Goal: Task Accomplishment & Management: Use online tool/utility

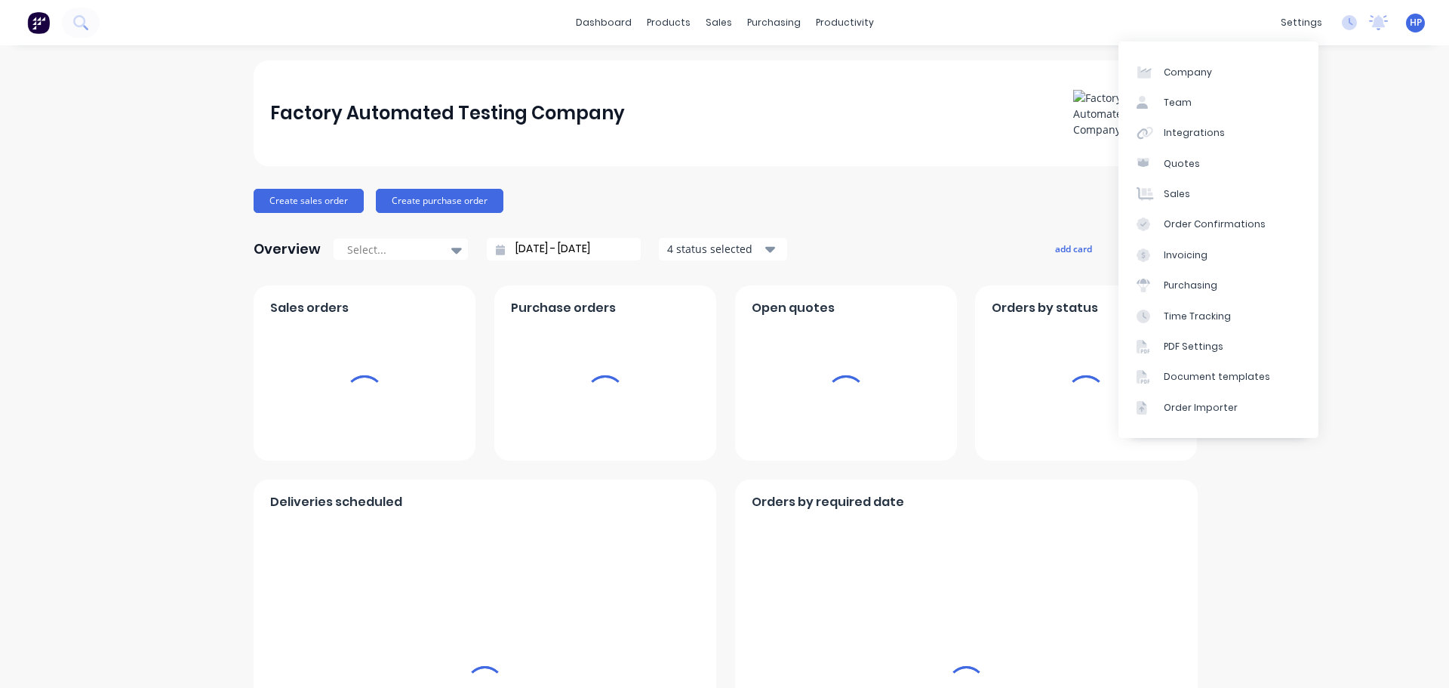
drag, startPoint x: 1305, startPoint y: 28, endPoint x: 1283, endPoint y: 39, distance: 24.6
click at [1302, 28] on div "settings" at bounding box center [1302, 22] width 57 height 23
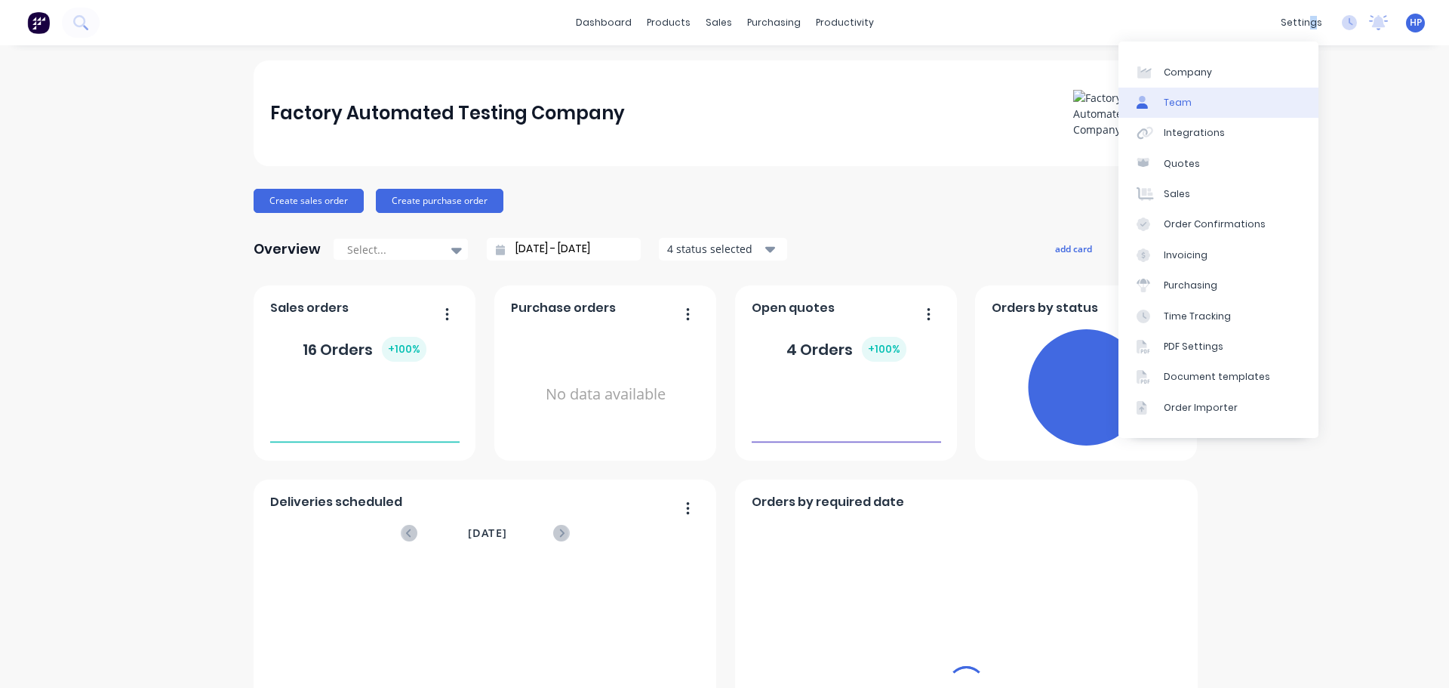
click at [1188, 102] on div "Team" at bounding box center [1178, 103] width 28 height 14
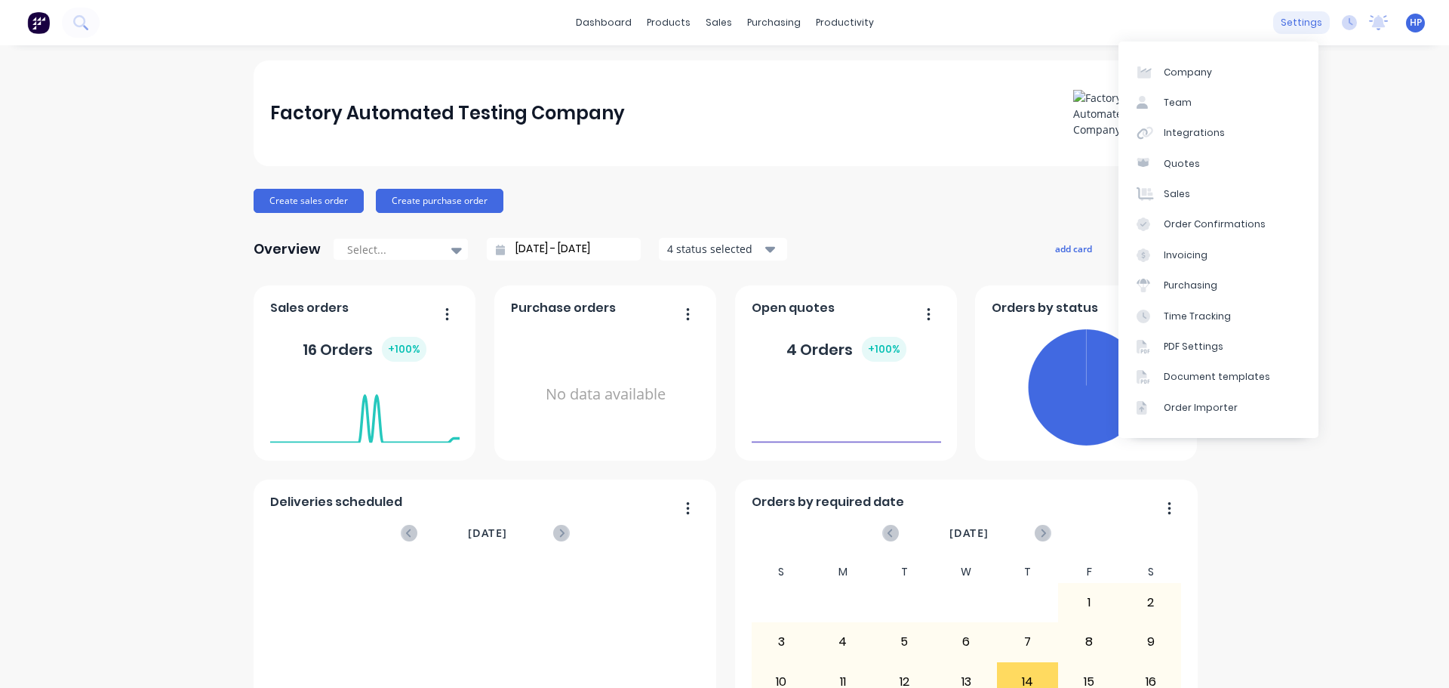
click at [1298, 21] on div "settings" at bounding box center [1302, 22] width 57 height 23
click at [1209, 105] on link "Team" at bounding box center [1219, 103] width 200 height 30
drag, startPoint x: 1286, startPoint y: 20, endPoint x: 1234, endPoint y: 66, distance: 69.5
click at [1286, 20] on div "settings" at bounding box center [1302, 22] width 57 height 23
click at [1191, 102] on link "Team" at bounding box center [1219, 103] width 200 height 30
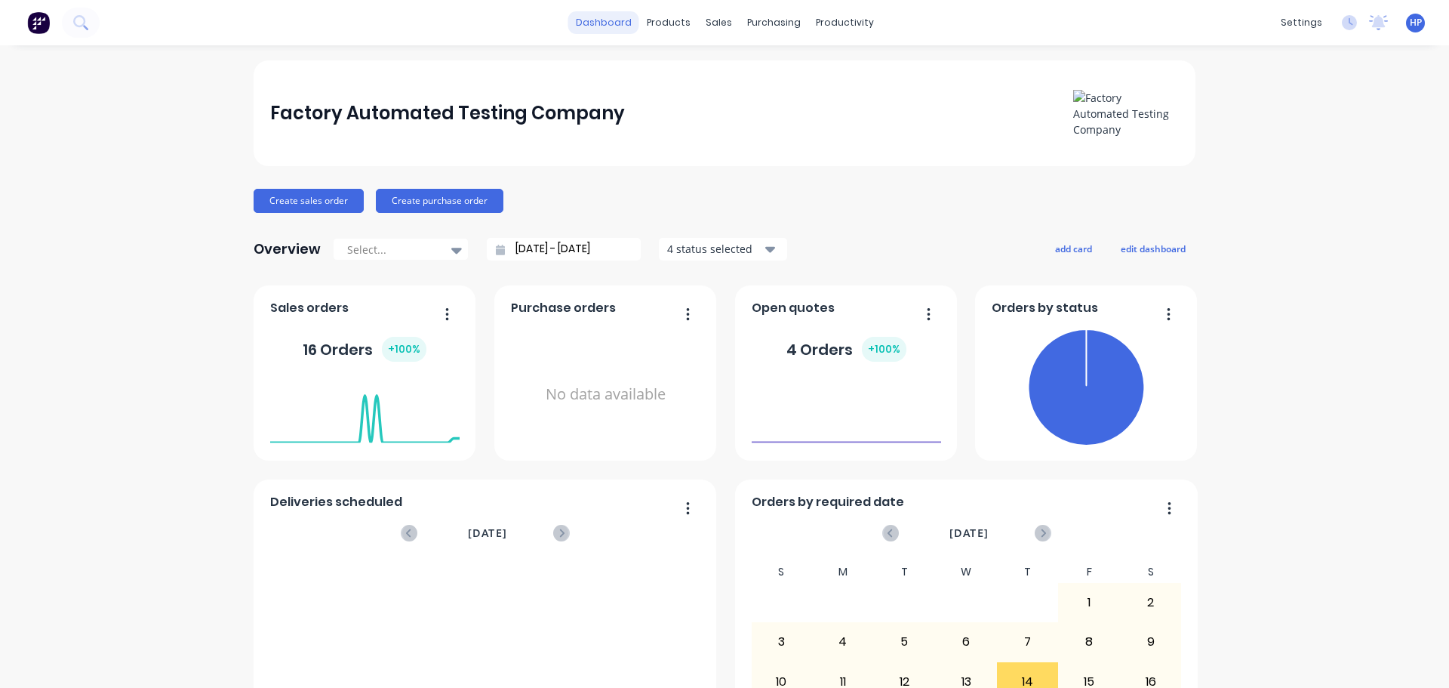
click at [584, 21] on link "dashboard" at bounding box center [603, 22] width 71 height 23
click at [666, 21] on div "products" at bounding box center [668, 22] width 59 height 23
click at [741, 80] on link "Product Catalogue" at bounding box center [738, 72] width 200 height 30
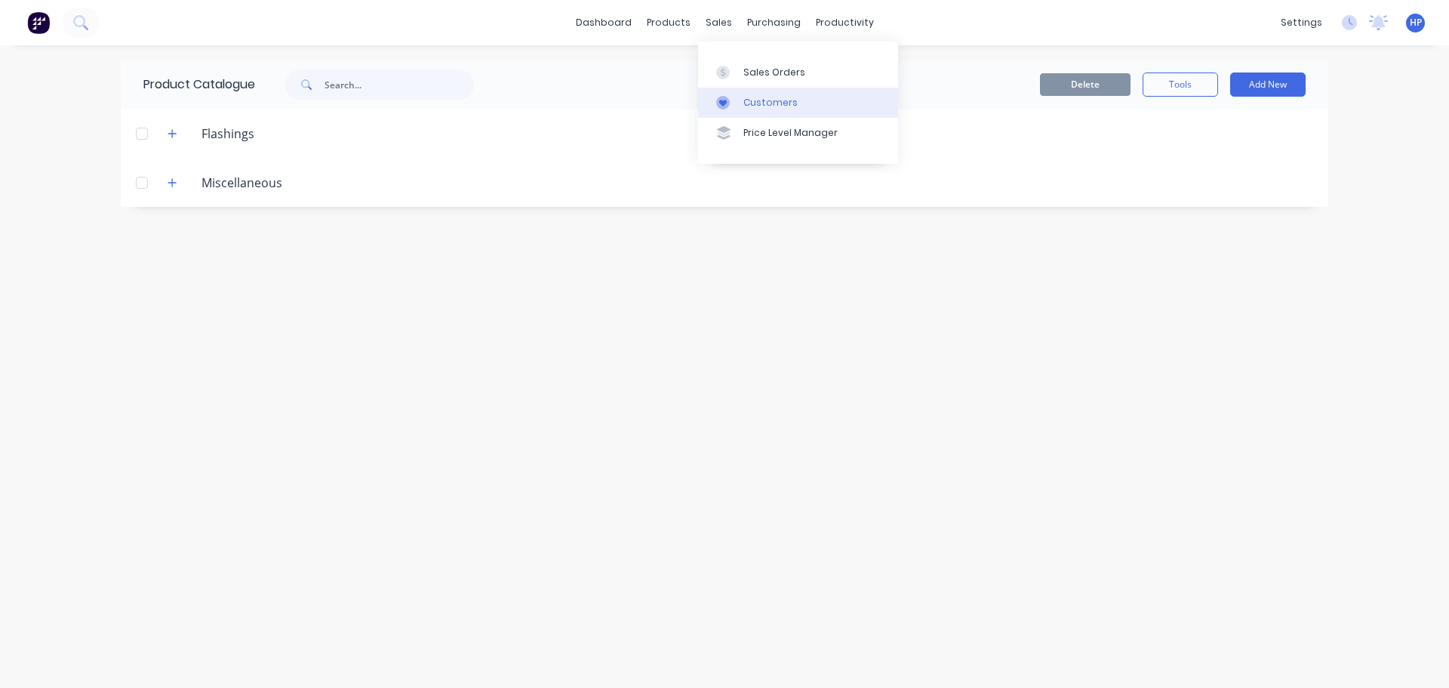
click at [751, 100] on div "Customers" at bounding box center [771, 103] width 54 height 14
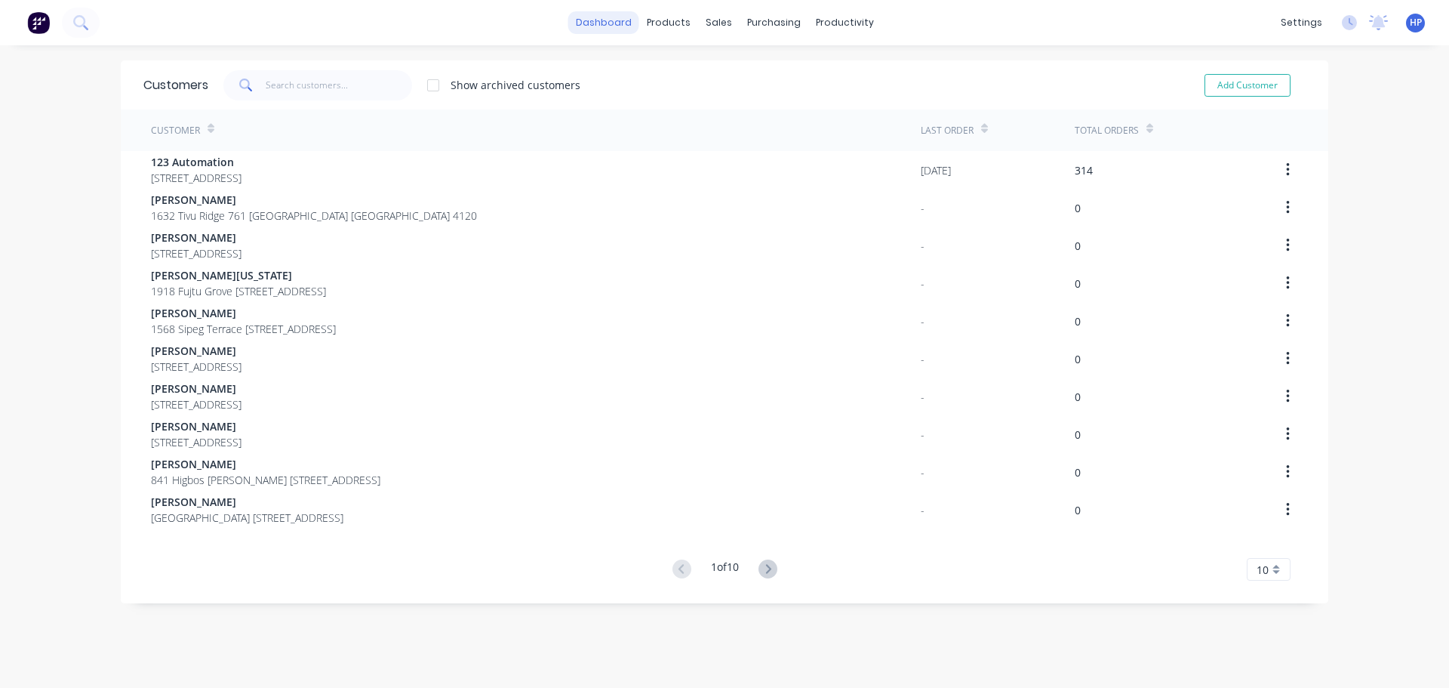
click at [611, 14] on link "dashboard" at bounding box center [603, 22] width 71 height 23
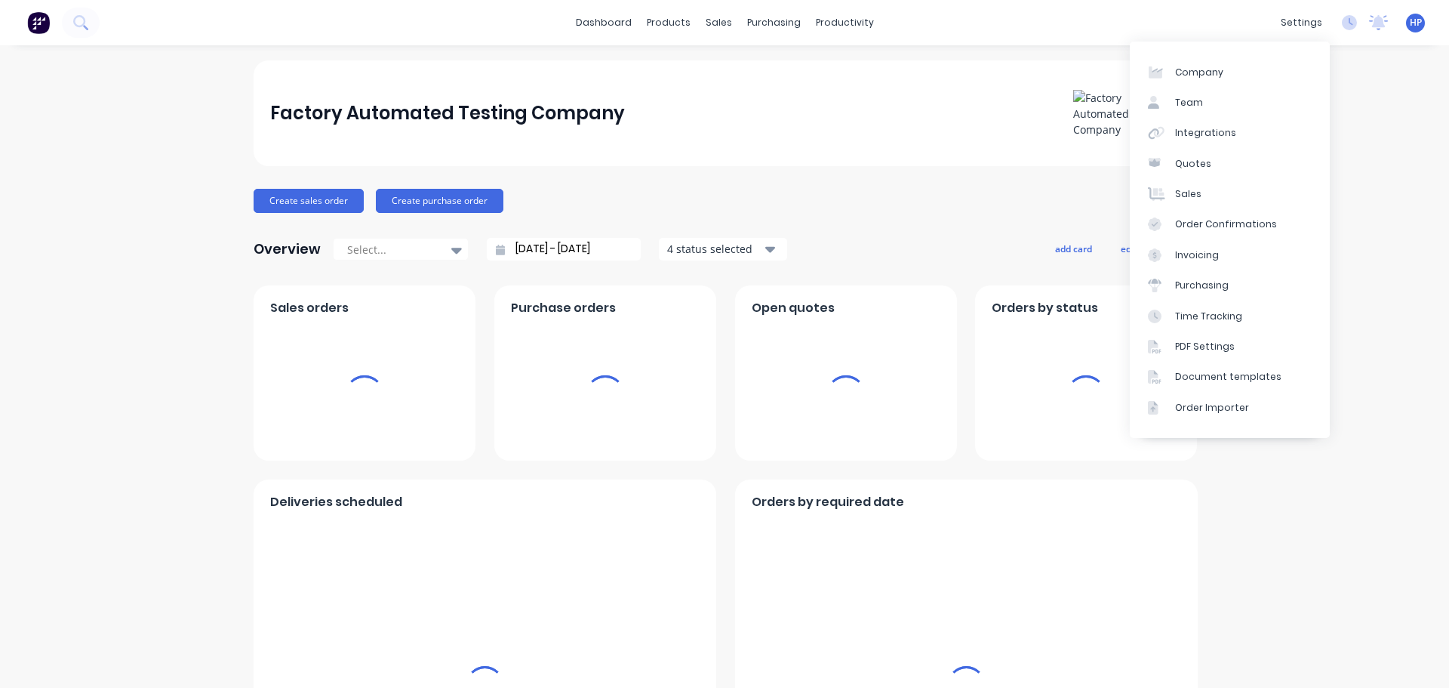
drag, startPoint x: 1314, startPoint y: 20, endPoint x: 1285, endPoint y: 48, distance: 41.1
click at [1311, 20] on div "settings" at bounding box center [1302, 22] width 57 height 23
click at [1203, 101] on link "Team" at bounding box center [1230, 103] width 200 height 30
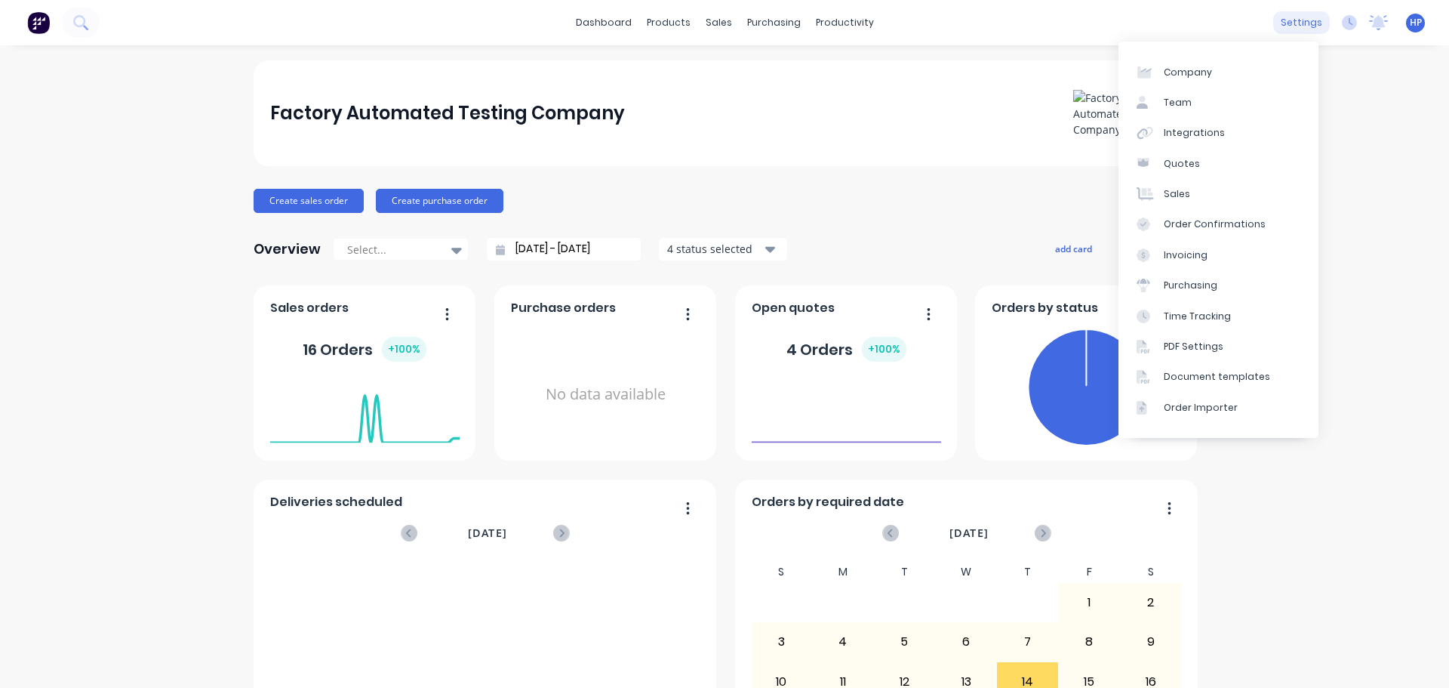
click at [1298, 23] on div "settings" at bounding box center [1302, 22] width 57 height 23
click at [1202, 95] on link "Team" at bounding box center [1219, 103] width 200 height 30
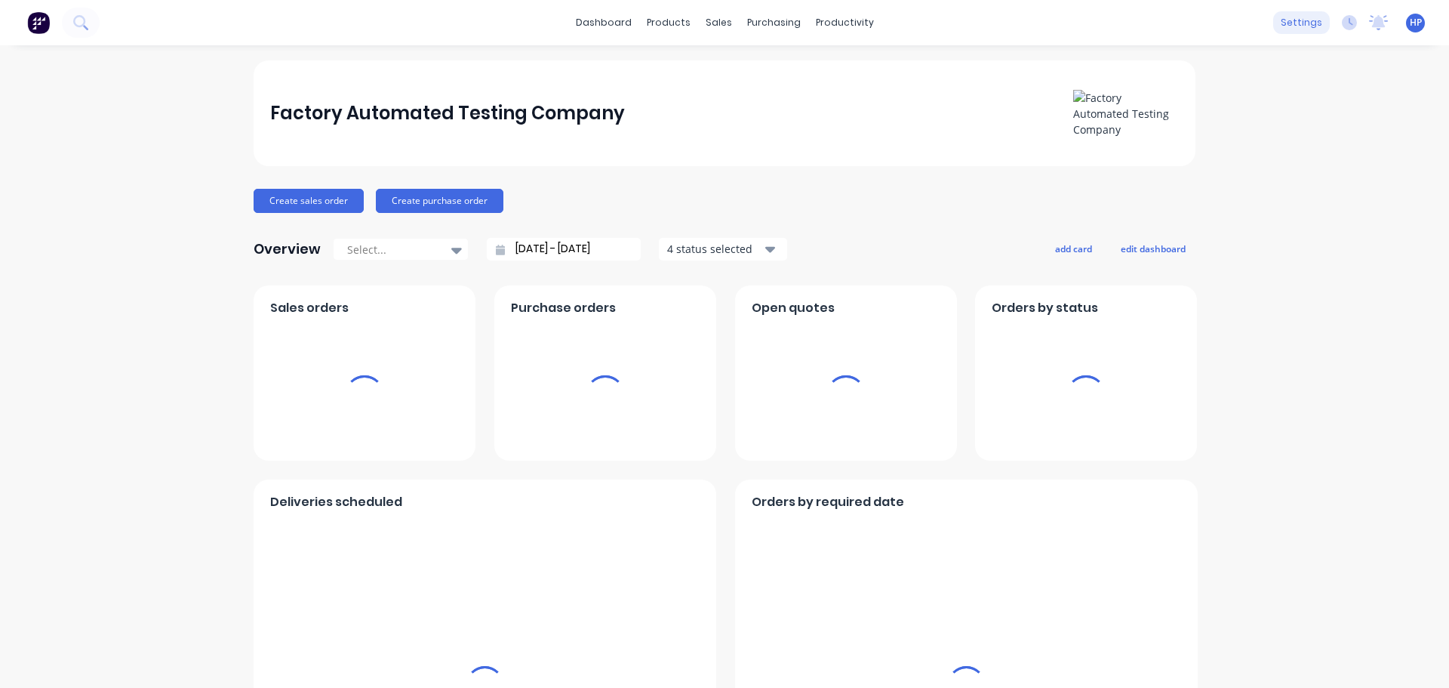
drag, startPoint x: 1330, startPoint y: 177, endPoint x: 1285, endPoint y: 26, distance: 156.9
click at [1330, 172] on div "Factory Automated Testing Company Create sales order Create purchase order Over…" at bounding box center [724, 454] width 1449 height 788
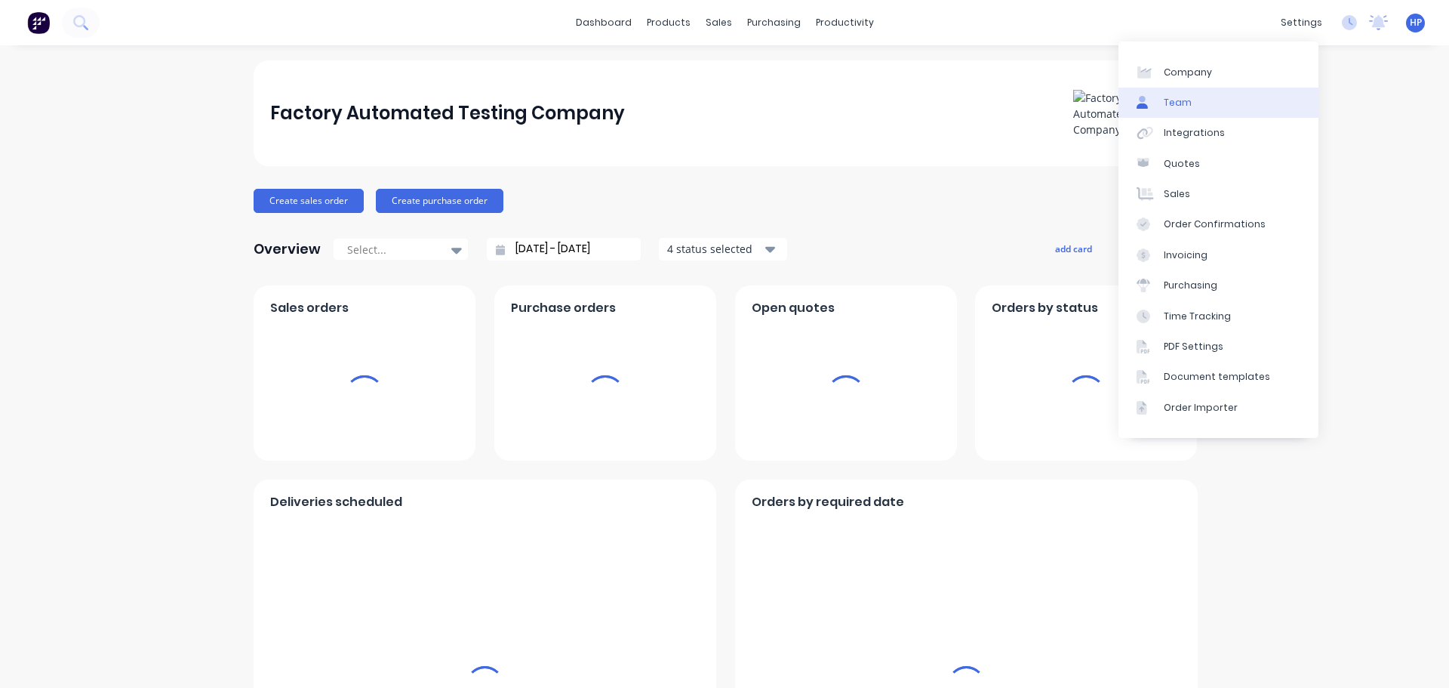
click at [1182, 94] on link "Team" at bounding box center [1219, 103] width 200 height 30
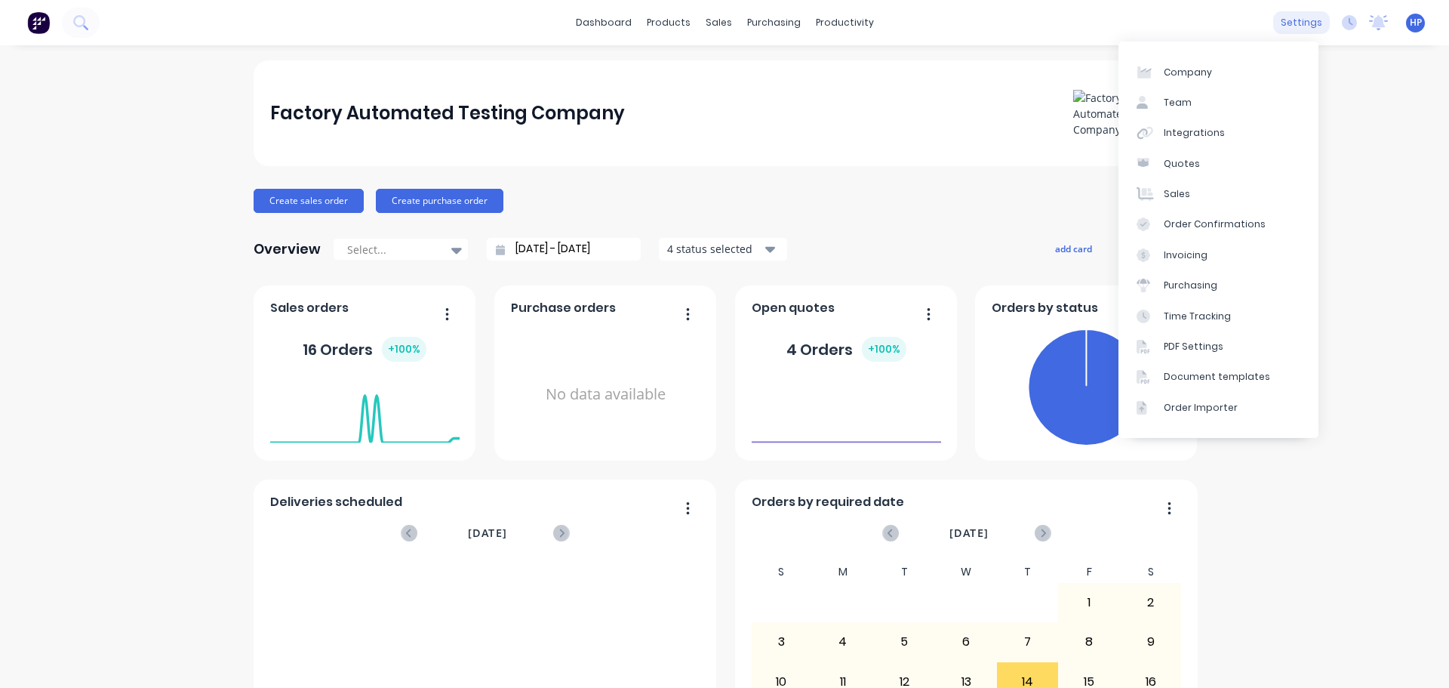
click at [1289, 29] on div "settings" at bounding box center [1302, 22] width 57 height 23
click at [1170, 96] on div "Team" at bounding box center [1178, 103] width 28 height 14
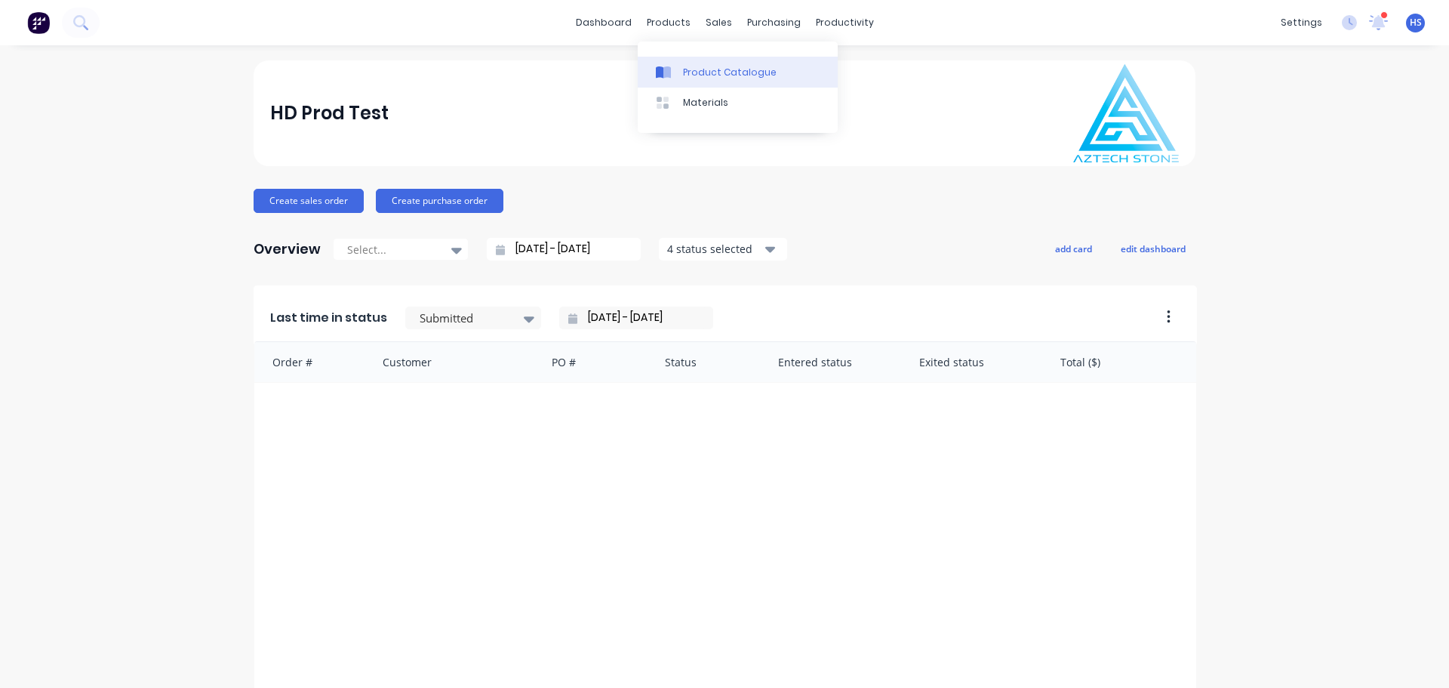
click at [705, 70] on div "Product Catalogue" at bounding box center [730, 73] width 94 height 14
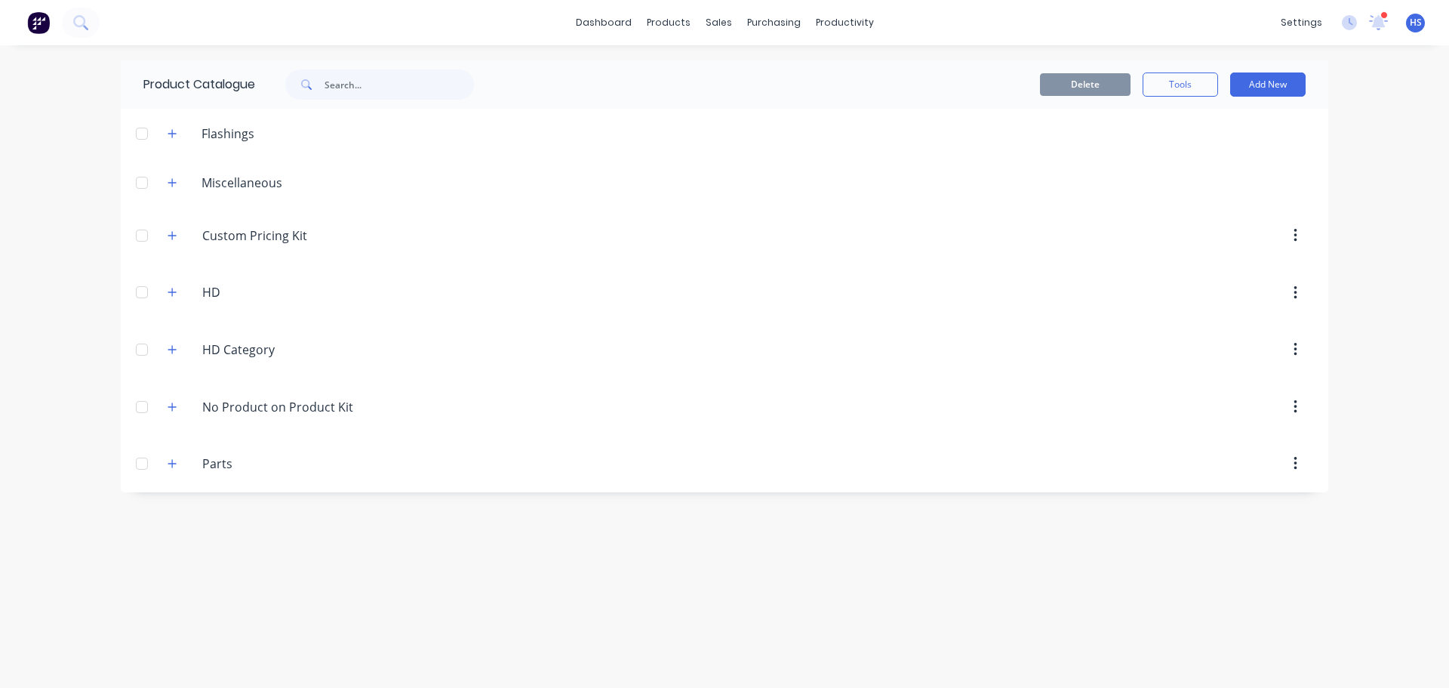
click at [183, 233] on div "Custom.Pricing.Kit Custom Pricing Kit" at bounding box center [274, 235] width 237 height 27
click at [165, 234] on button "button" at bounding box center [172, 235] width 19 height 19
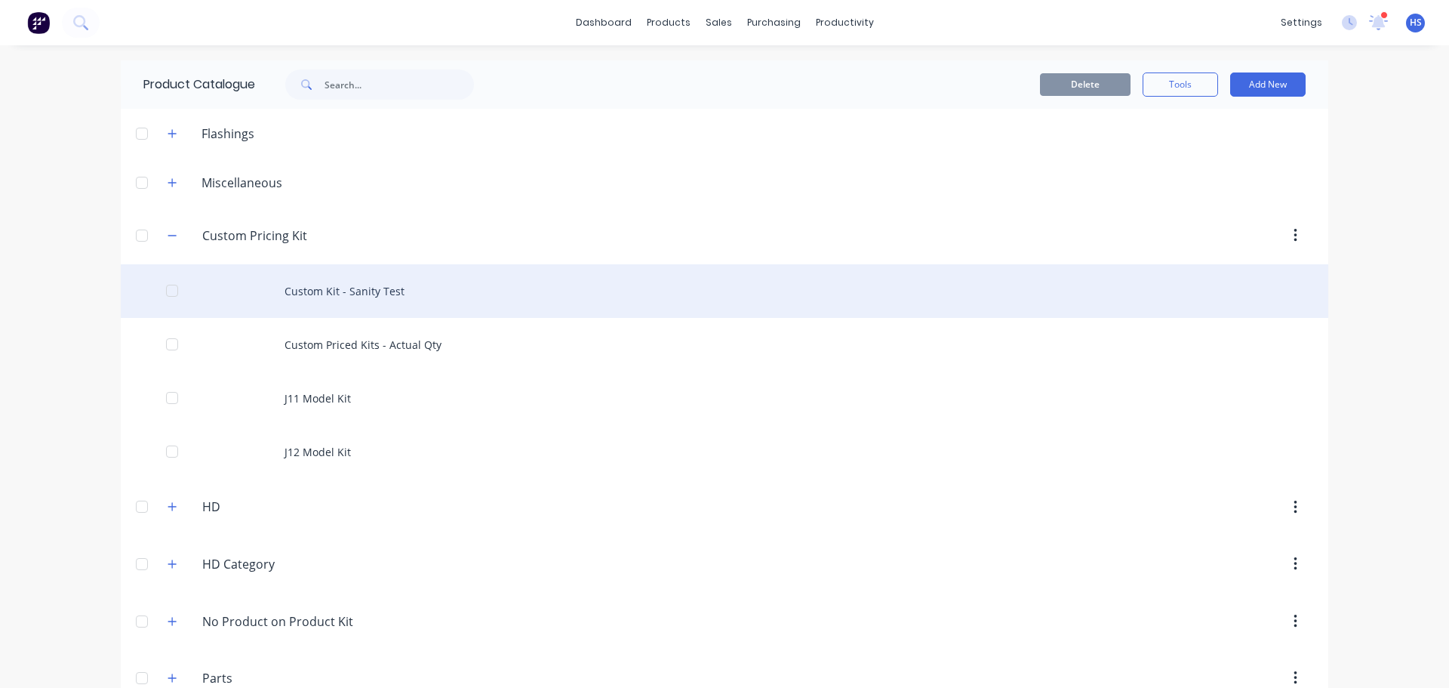
click at [356, 288] on div "Custom Kit - Sanity Test" at bounding box center [725, 291] width 1208 height 54
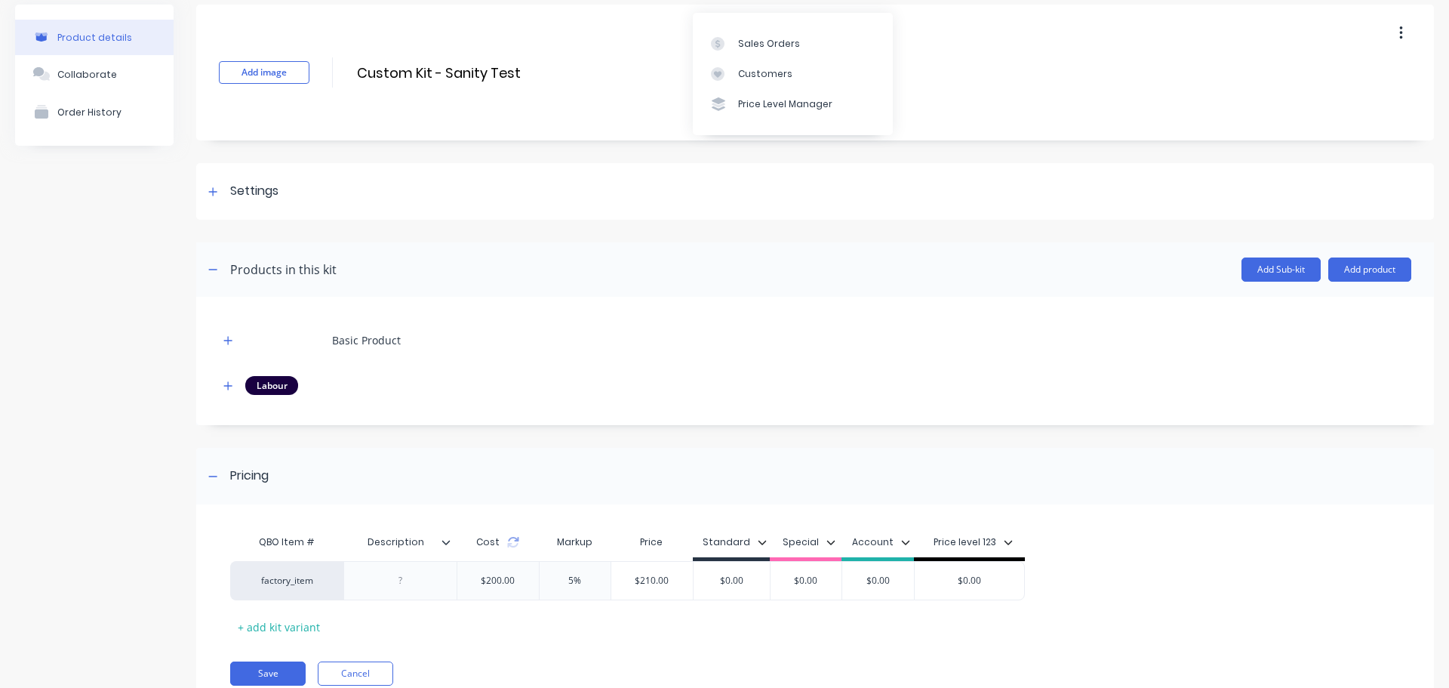
scroll to position [114, 0]
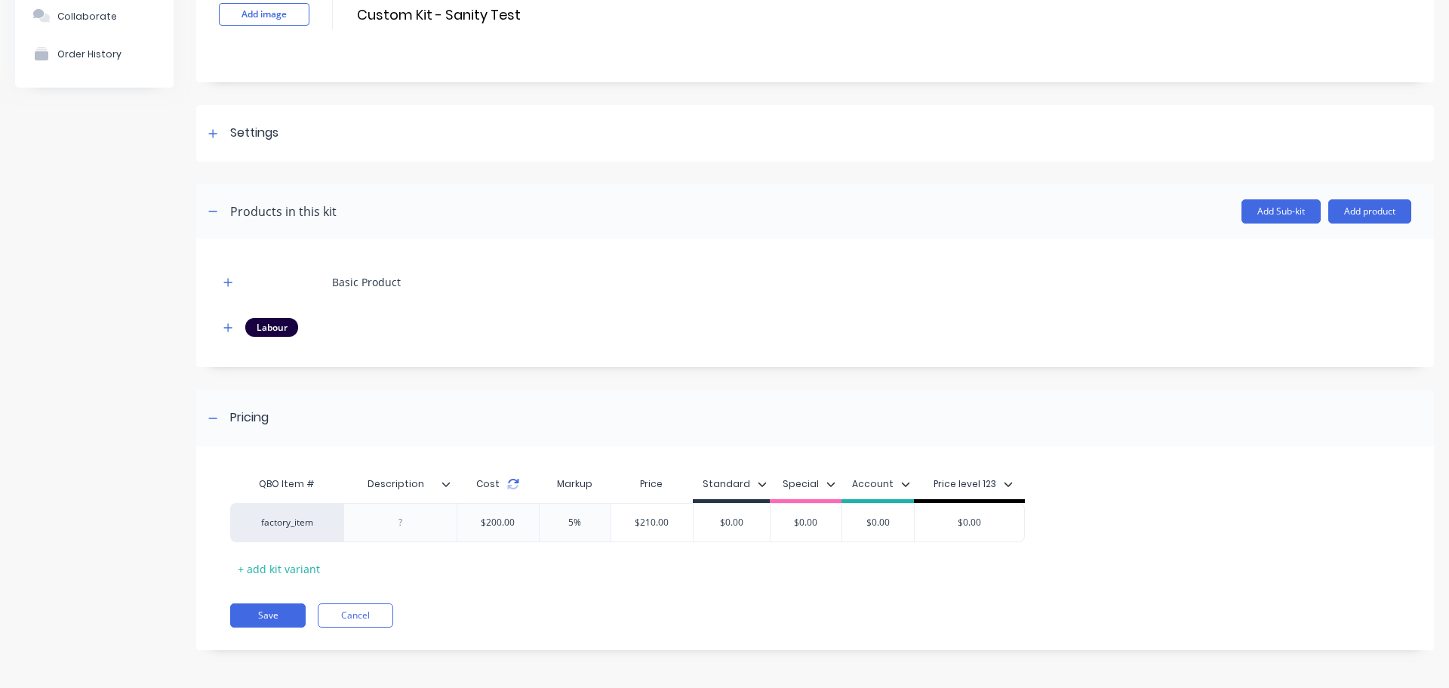
click at [516, 488] on icon at bounding box center [513, 484] width 12 height 12
click at [221, 278] on button "button" at bounding box center [228, 282] width 19 height 19
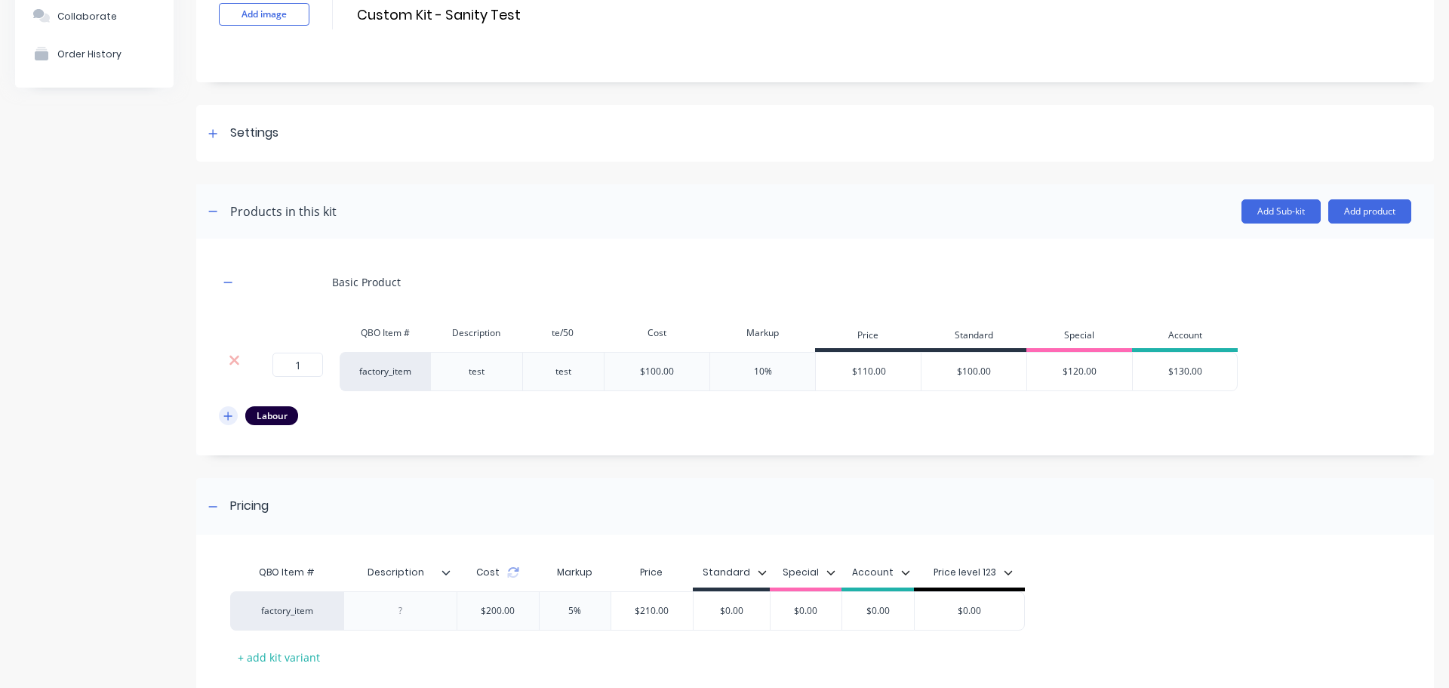
click at [225, 414] on icon "button" at bounding box center [227, 416] width 9 height 11
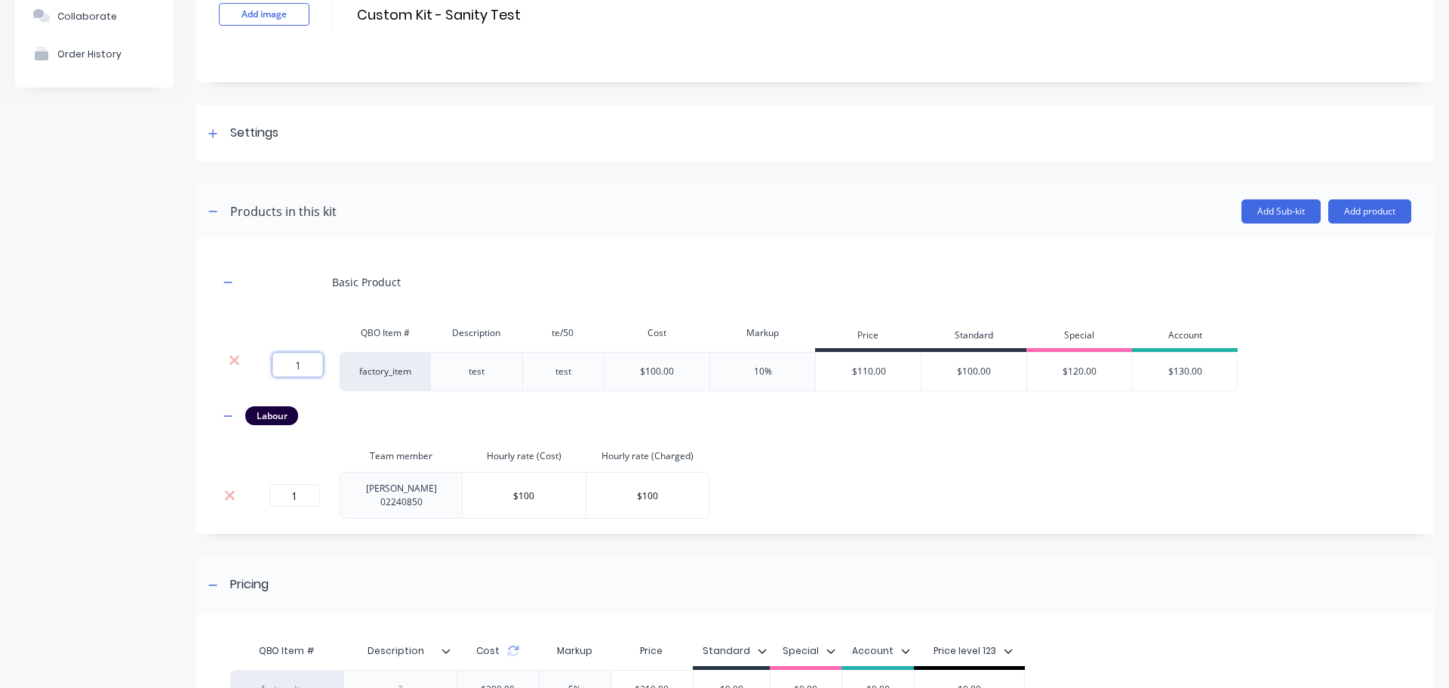
drag, startPoint x: 285, startPoint y: 359, endPoint x: 410, endPoint y: 375, distance: 125.6
click at [378, 368] on div "1 1 ? factory_item test test $100.00 10% $110.00 $100.00 $120.00 $130.00" at bounding box center [728, 371] width 1019 height 39
type input "5"
click at [891, 457] on div "Basic Product QBO Item # Description te/50 Cost Markup Price Standard Special A…" at bounding box center [815, 389] width 1193 height 257
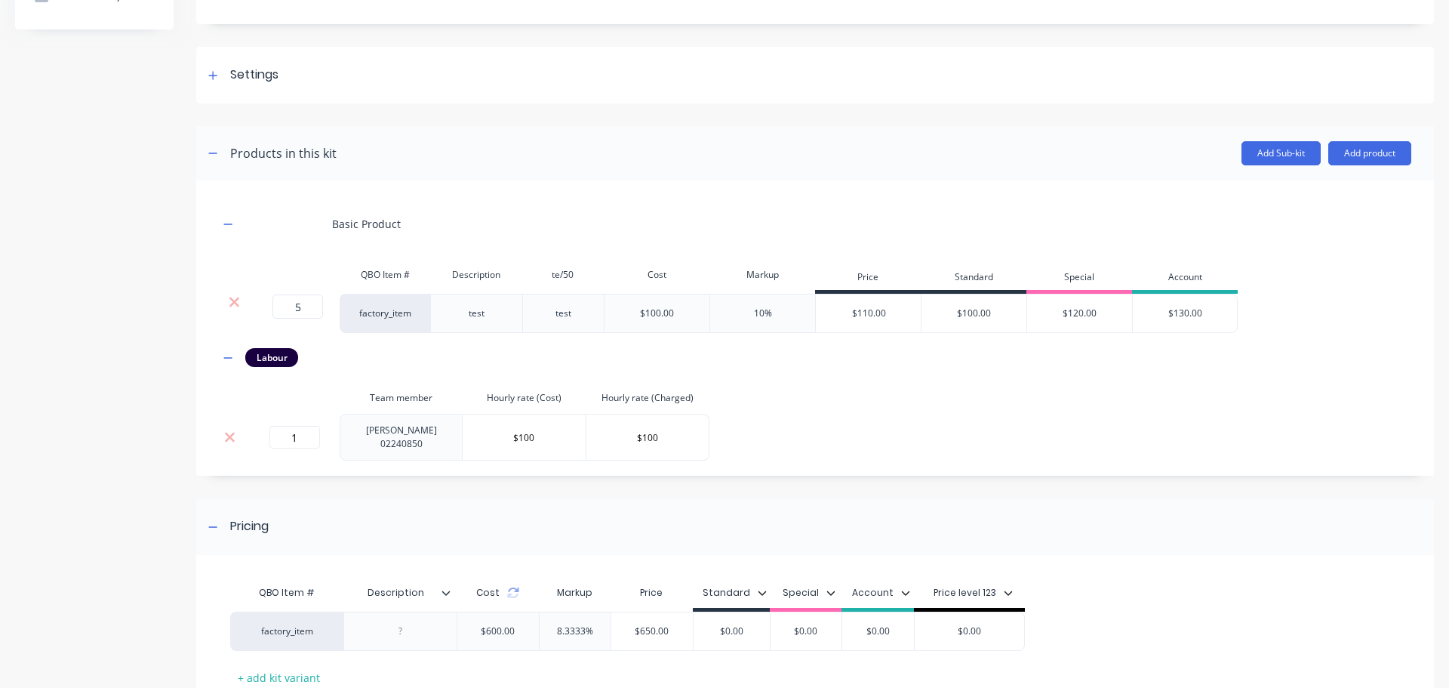
scroll to position [265, 0]
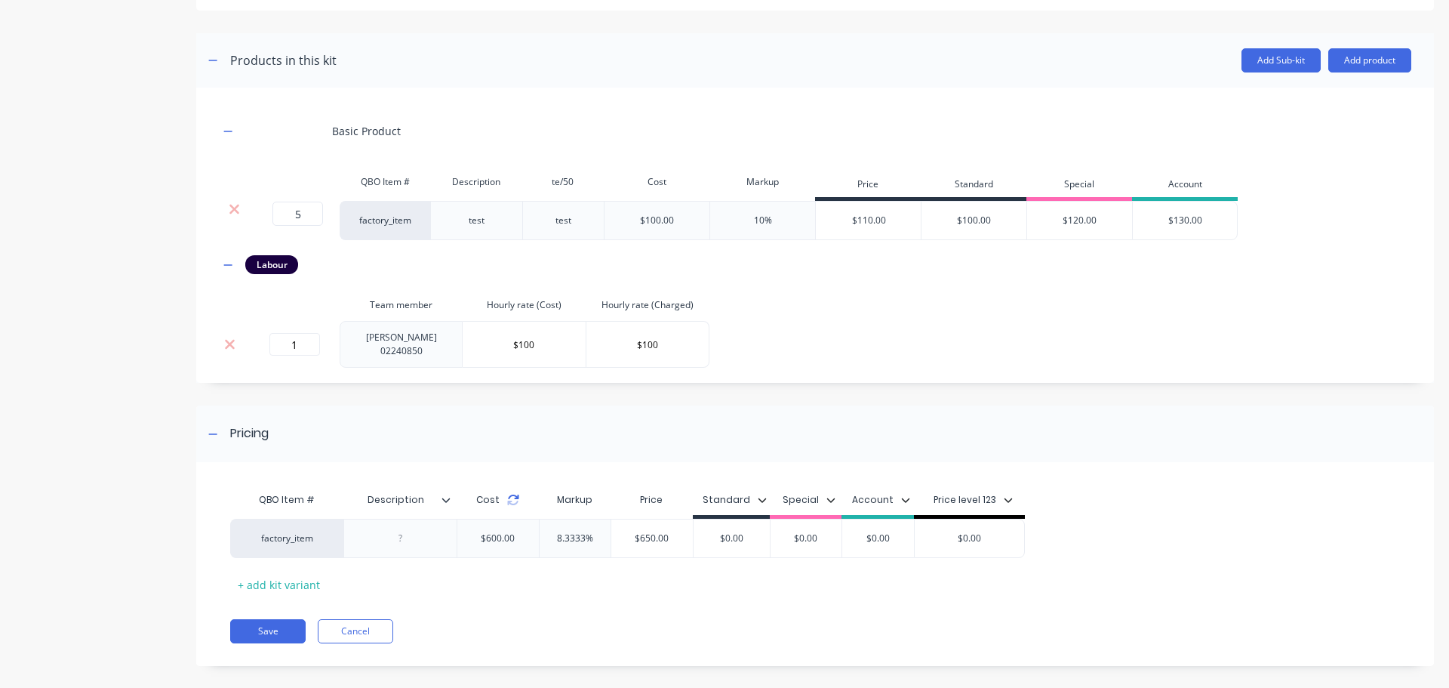
click at [513, 498] on icon at bounding box center [513, 500] width 12 height 12
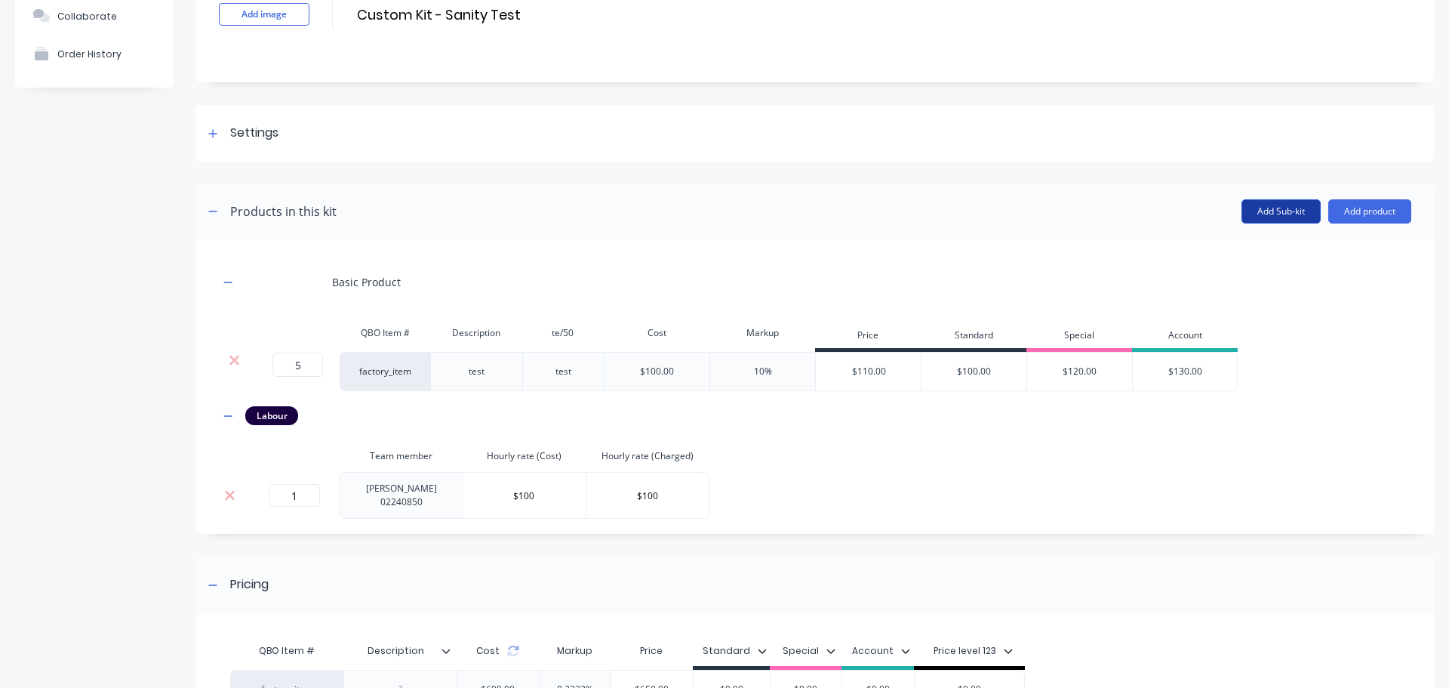
click at [1268, 211] on button "Add Sub-kit" at bounding box center [1281, 211] width 79 height 24
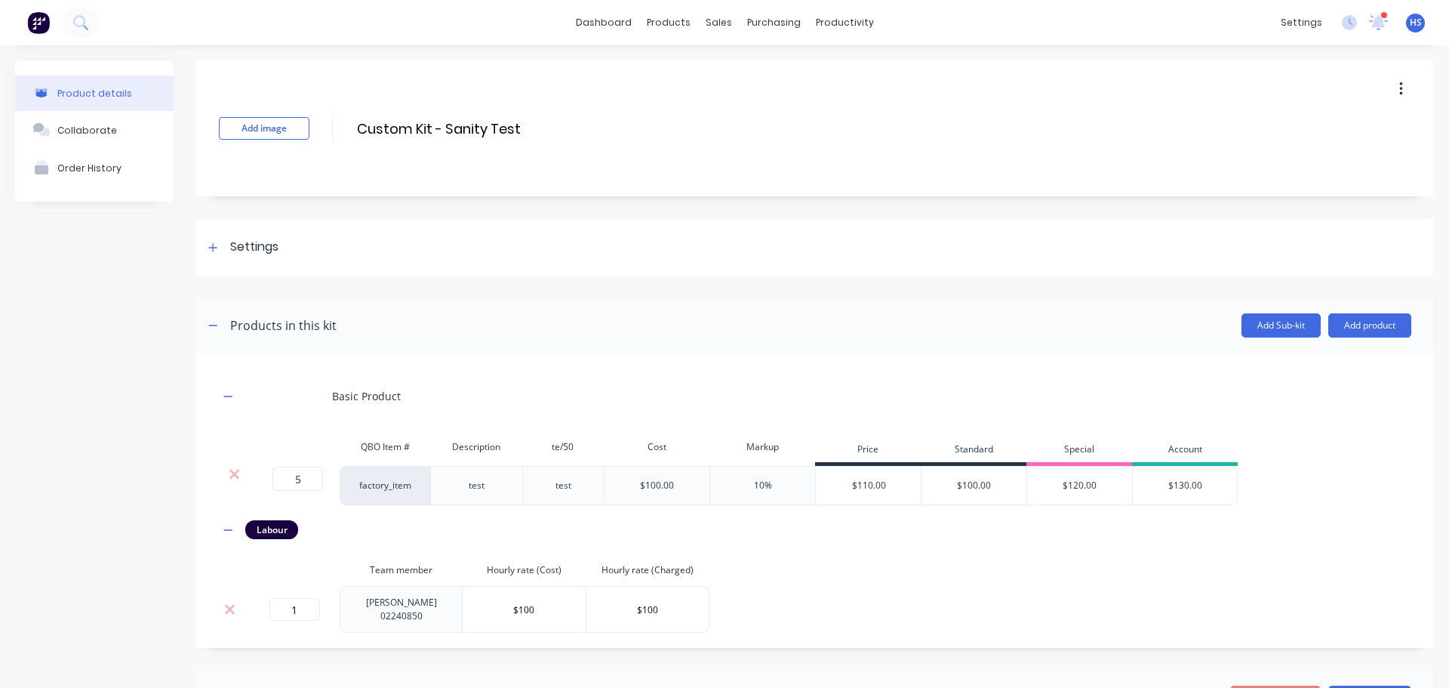
scroll to position [226, 0]
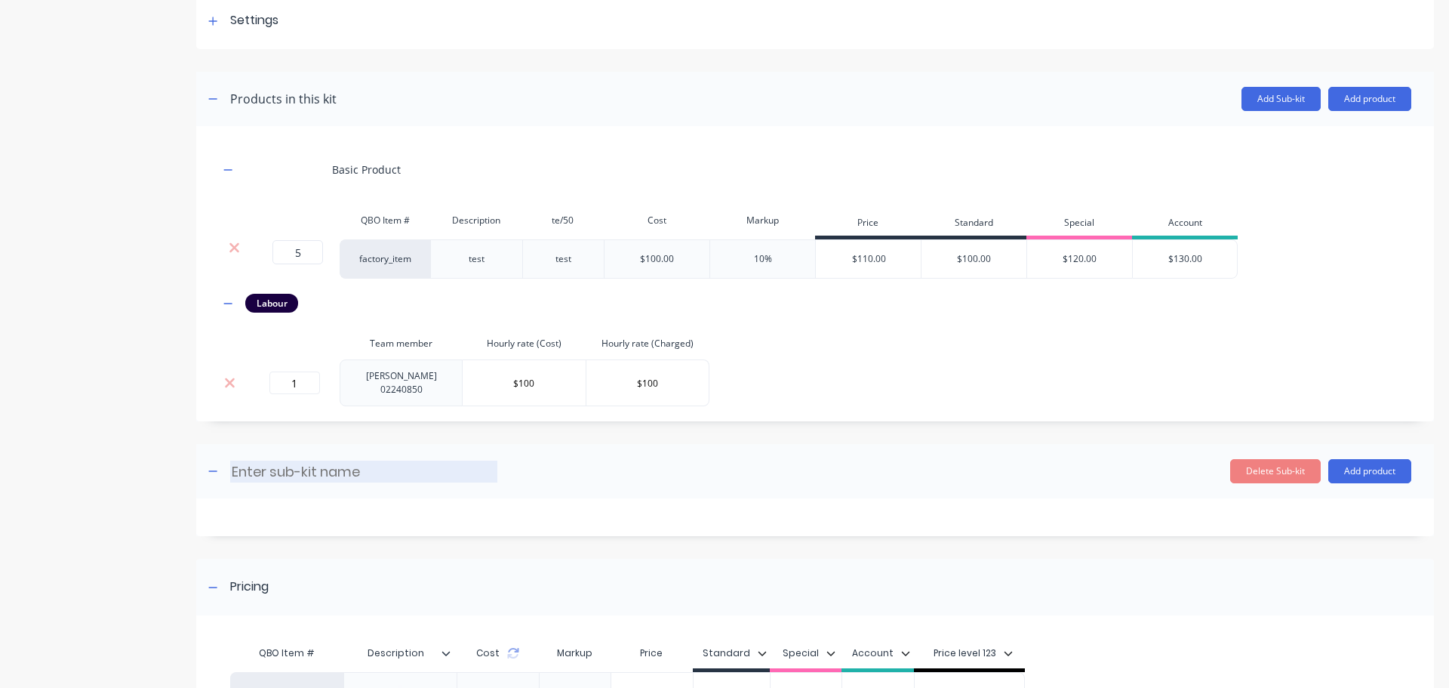
click at [297, 473] on input at bounding box center [363, 472] width 267 height 22
type input "sub kit"
click at [726, 449] on header "sub kit sub kit Enter sub-kit name Delete Sub-kit Add product" at bounding box center [815, 471] width 1238 height 54
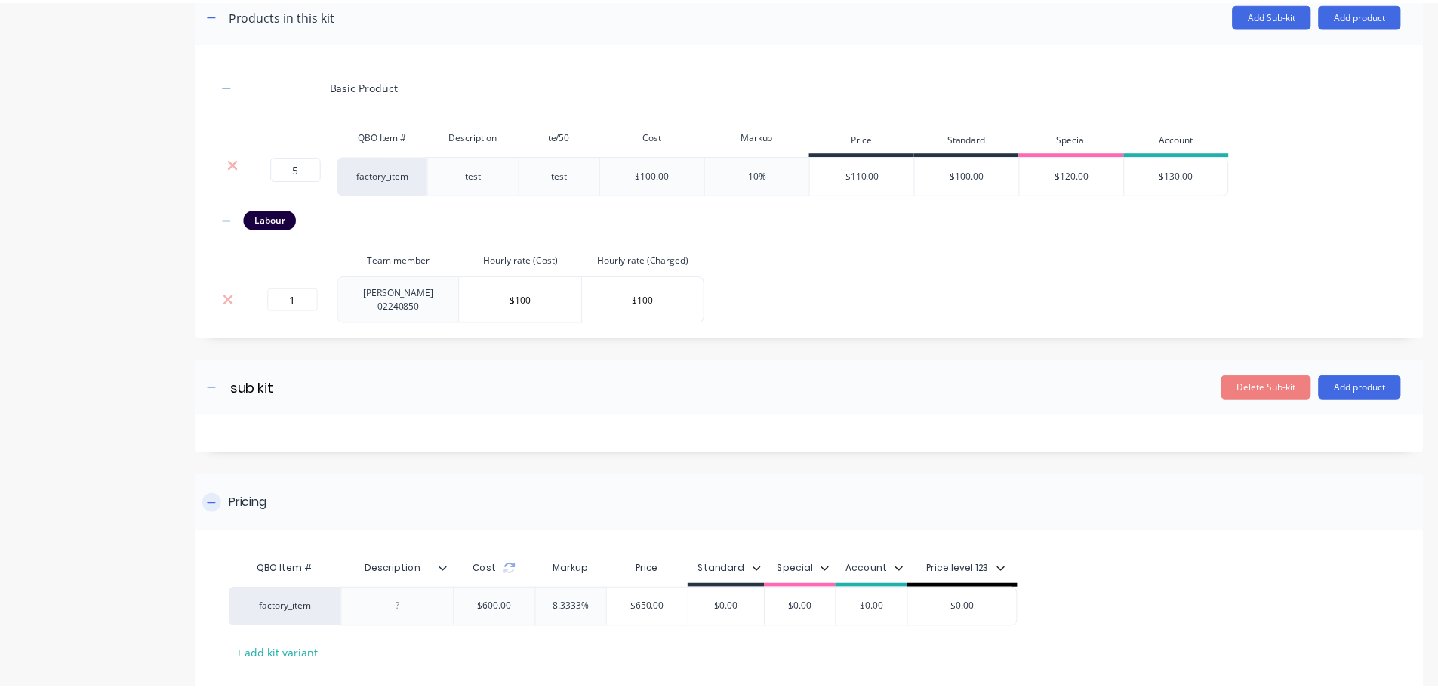
scroll to position [377, 0]
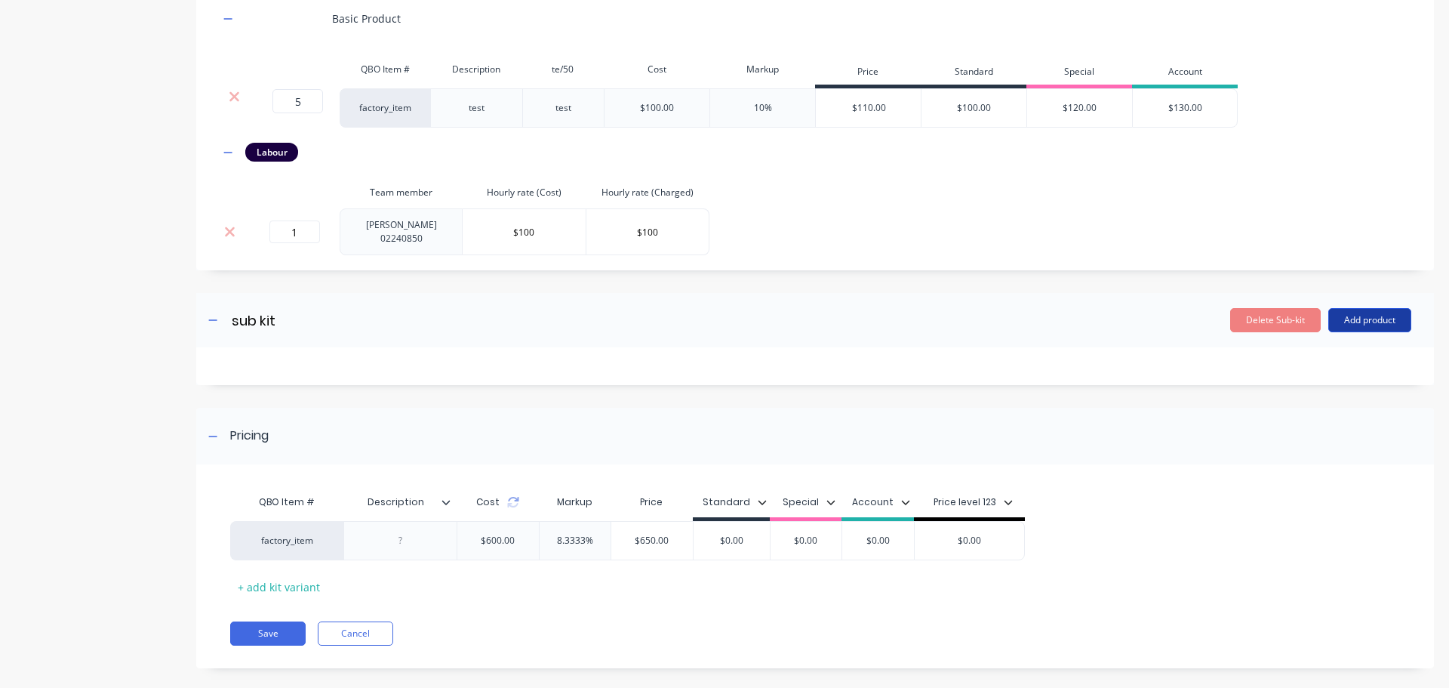
click at [1365, 312] on button "Add product" at bounding box center [1370, 320] width 83 height 24
click at [1324, 349] on div "Product catalogue" at bounding box center [1340, 359] width 116 height 22
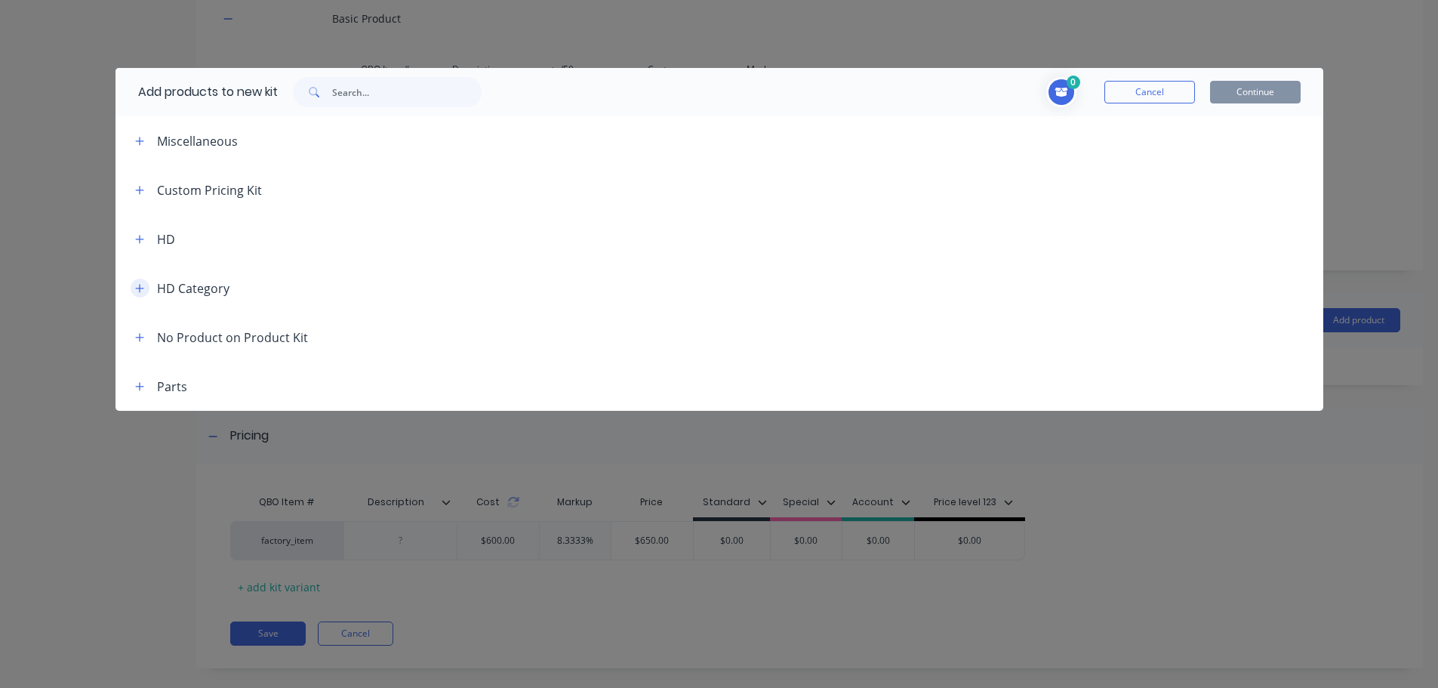
click at [141, 285] on icon "button" at bounding box center [139, 288] width 9 height 11
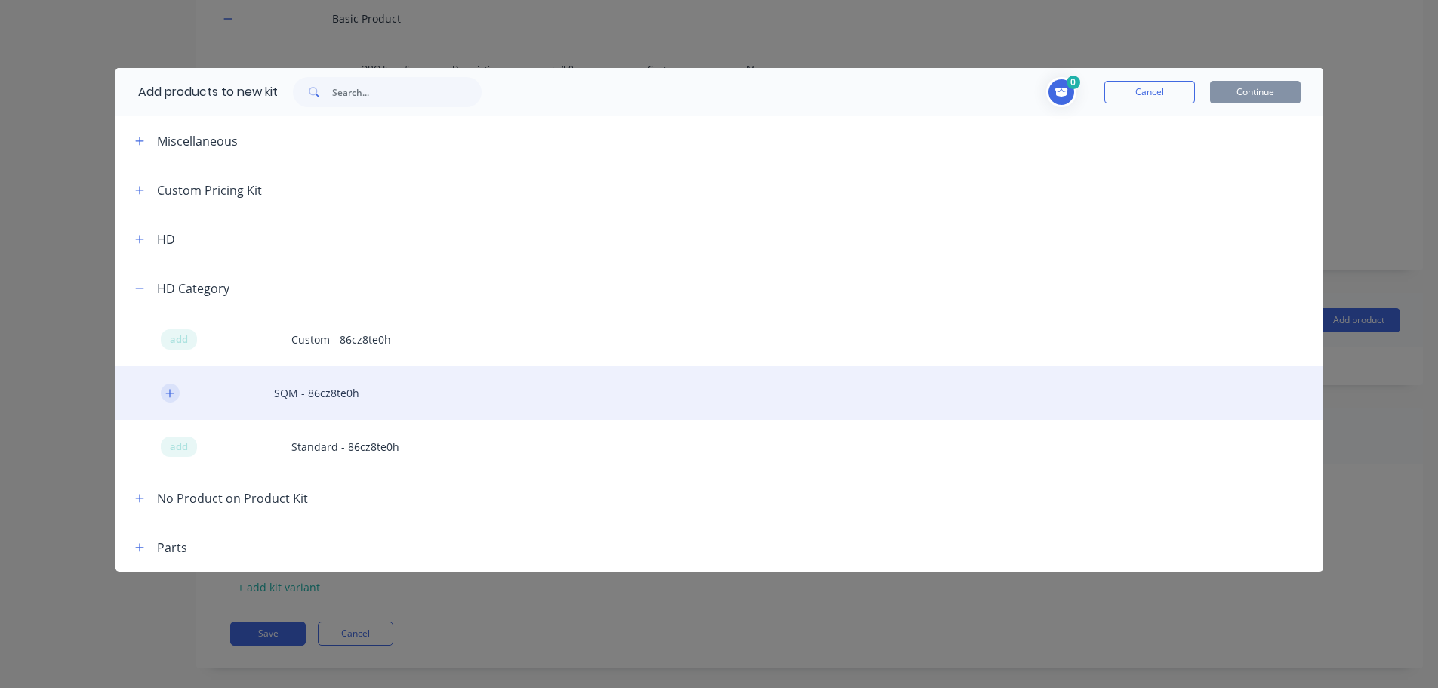
click at [170, 388] on icon "button" at bounding box center [169, 393] width 9 height 11
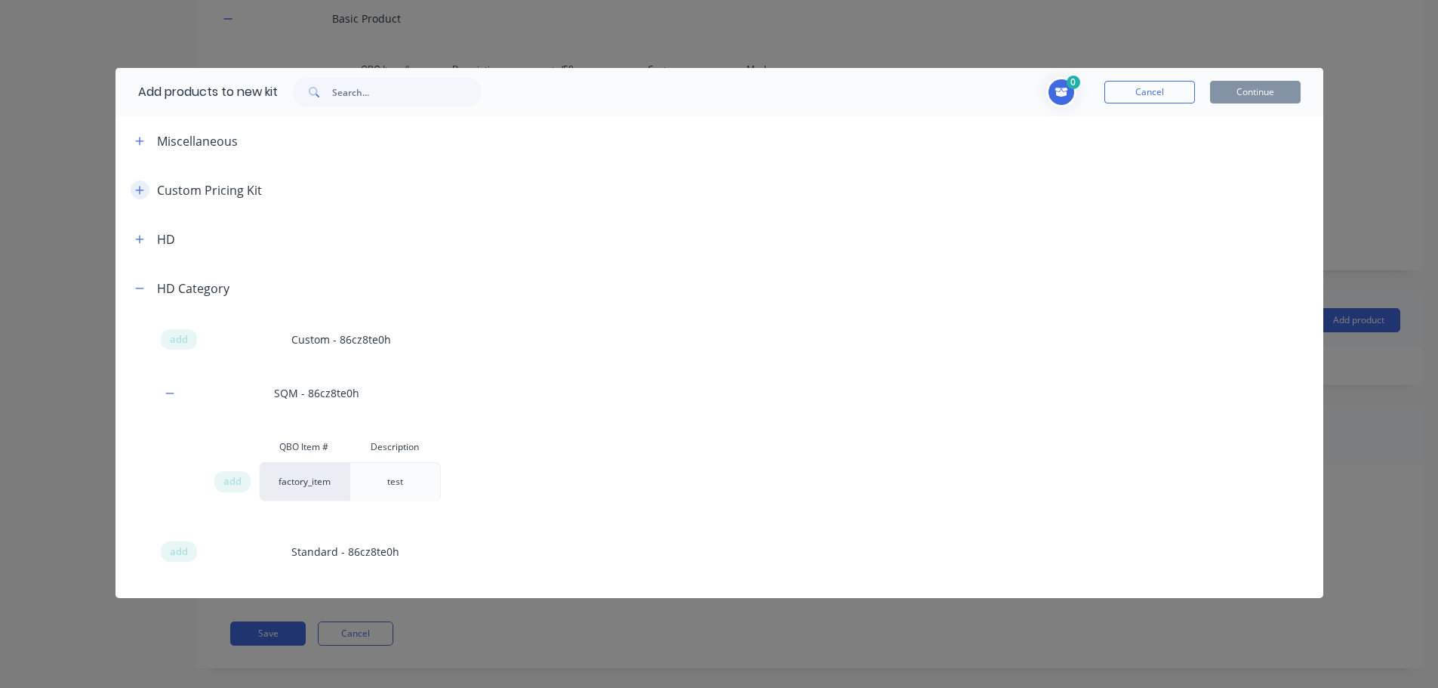
click at [139, 193] on icon "button" at bounding box center [139, 190] width 9 height 11
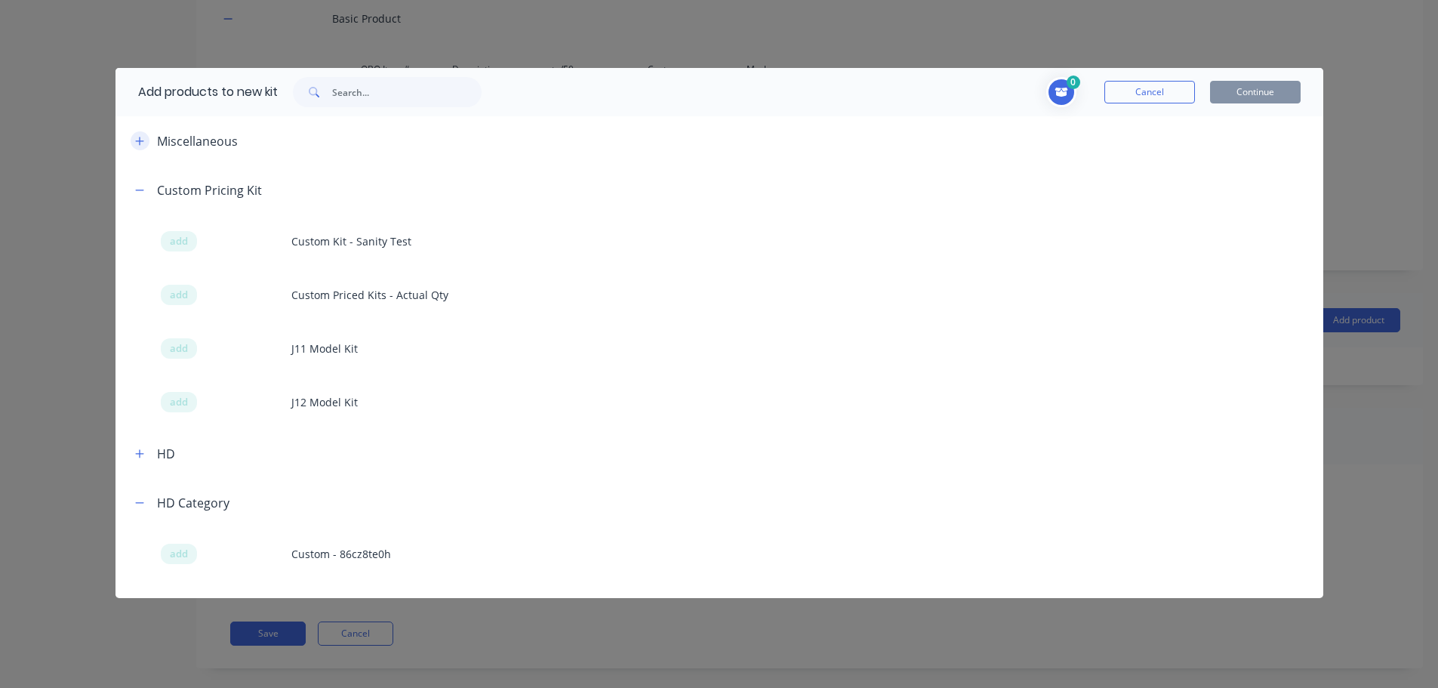
click at [137, 143] on icon "button" at bounding box center [139, 141] width 9 height 11
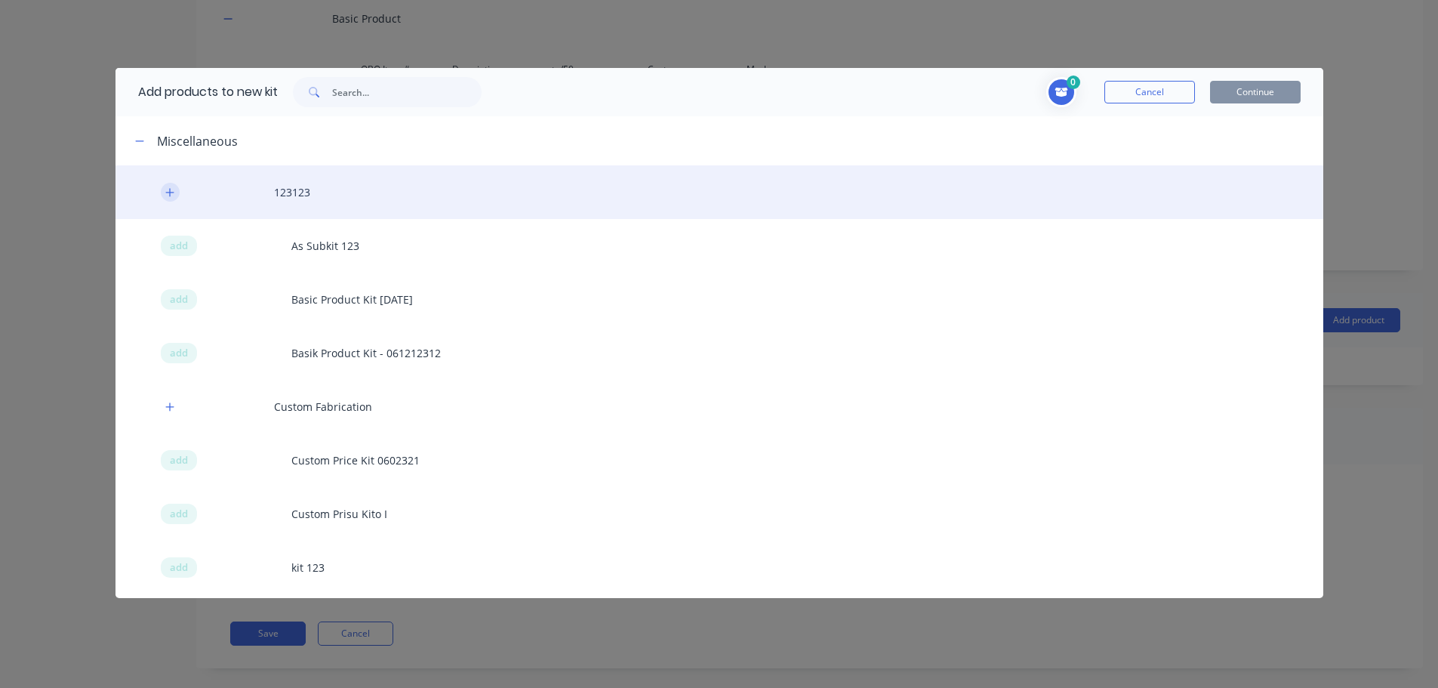
click at [172, 192] on icon "button" at bounding box center [169, 192] width 8 height 8
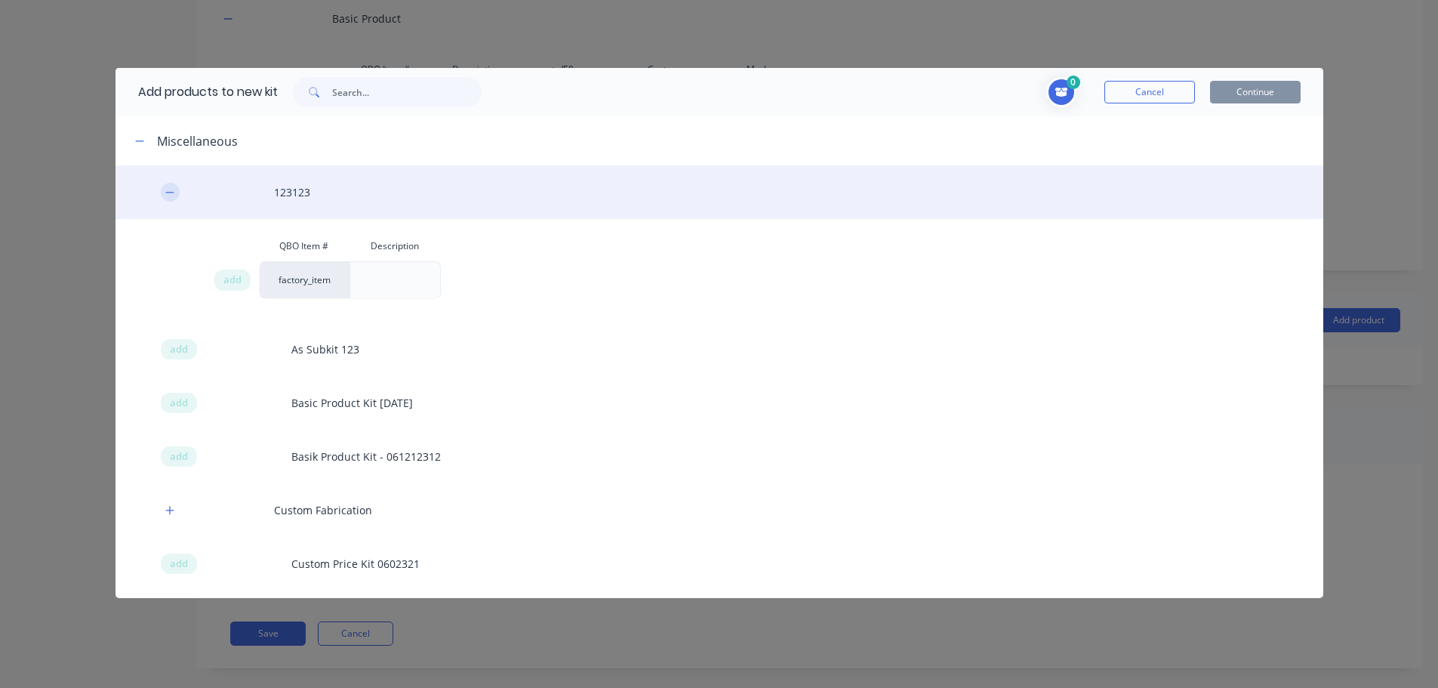
click at [172, 192] on icon "button" at bounding box center [169, 192] width 8 height 1
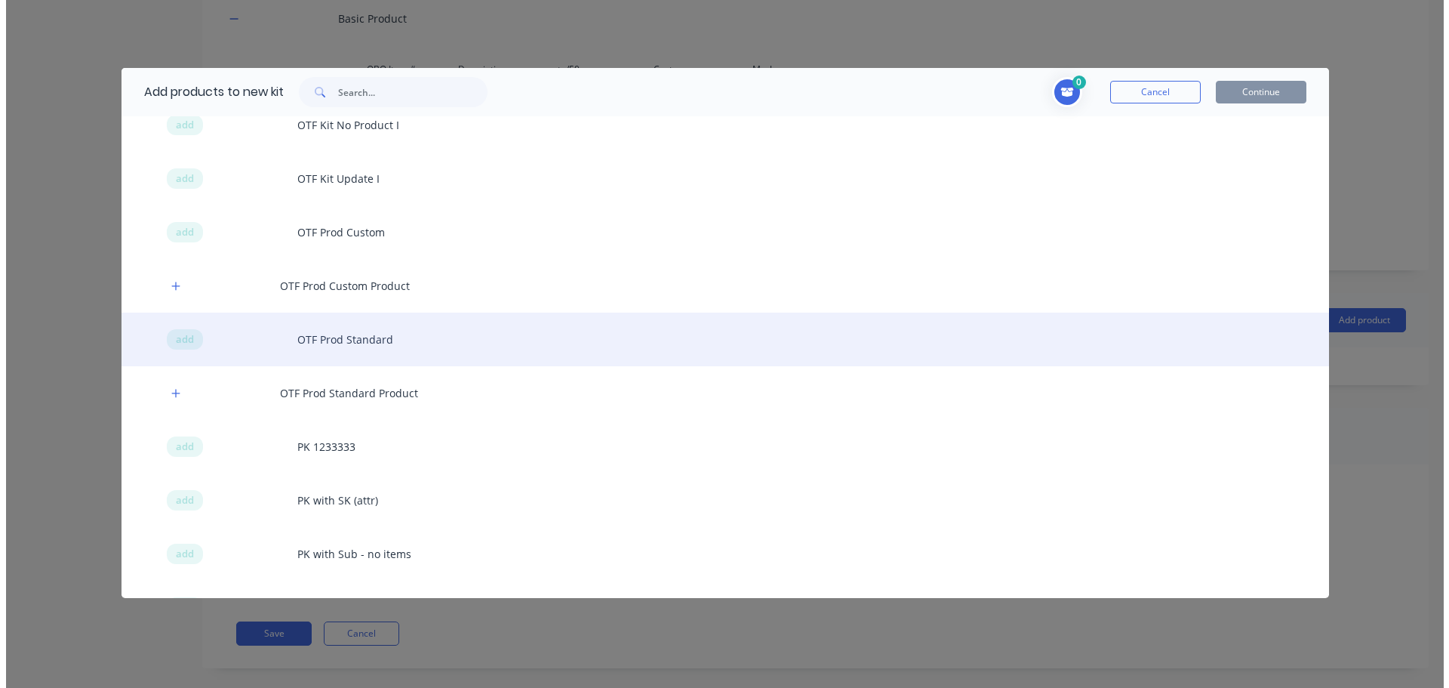
scroll to position [604, 0]
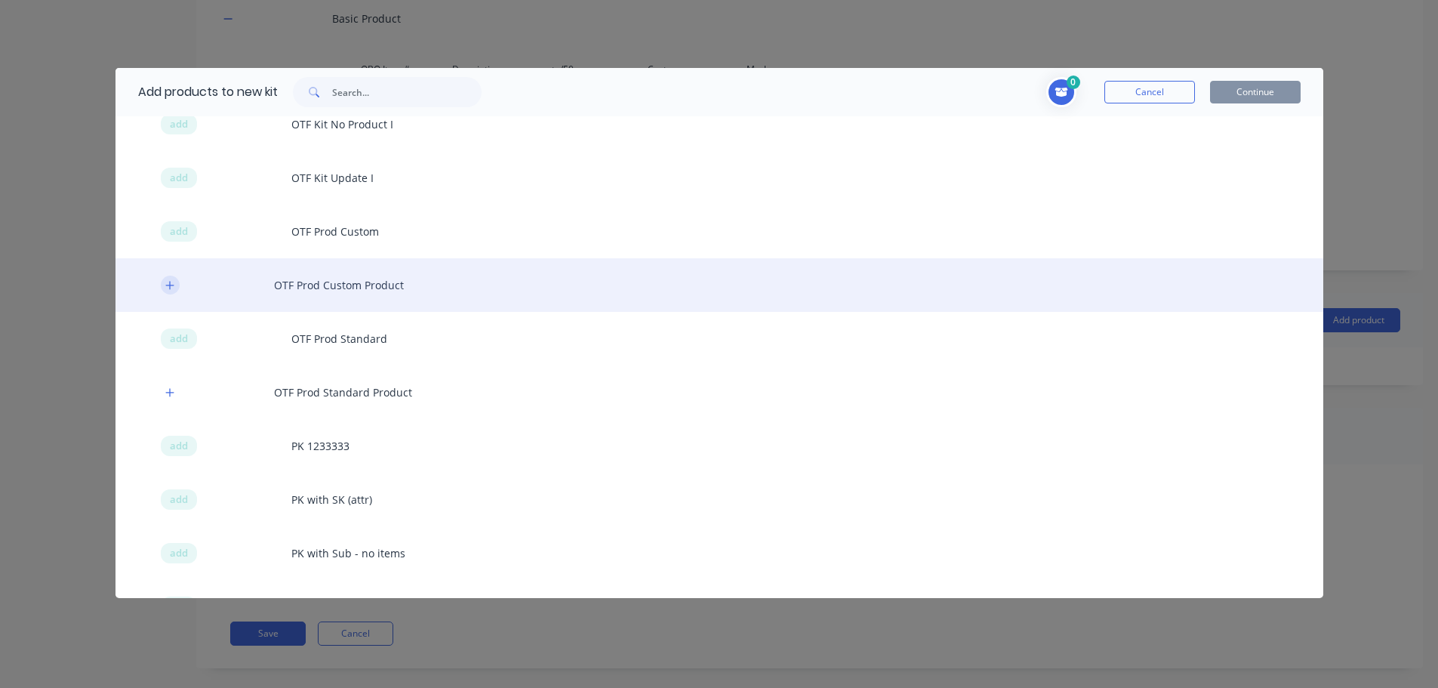
click at [169, 283] on icon "button" at bounding box center [169, 285] width 9 height 11
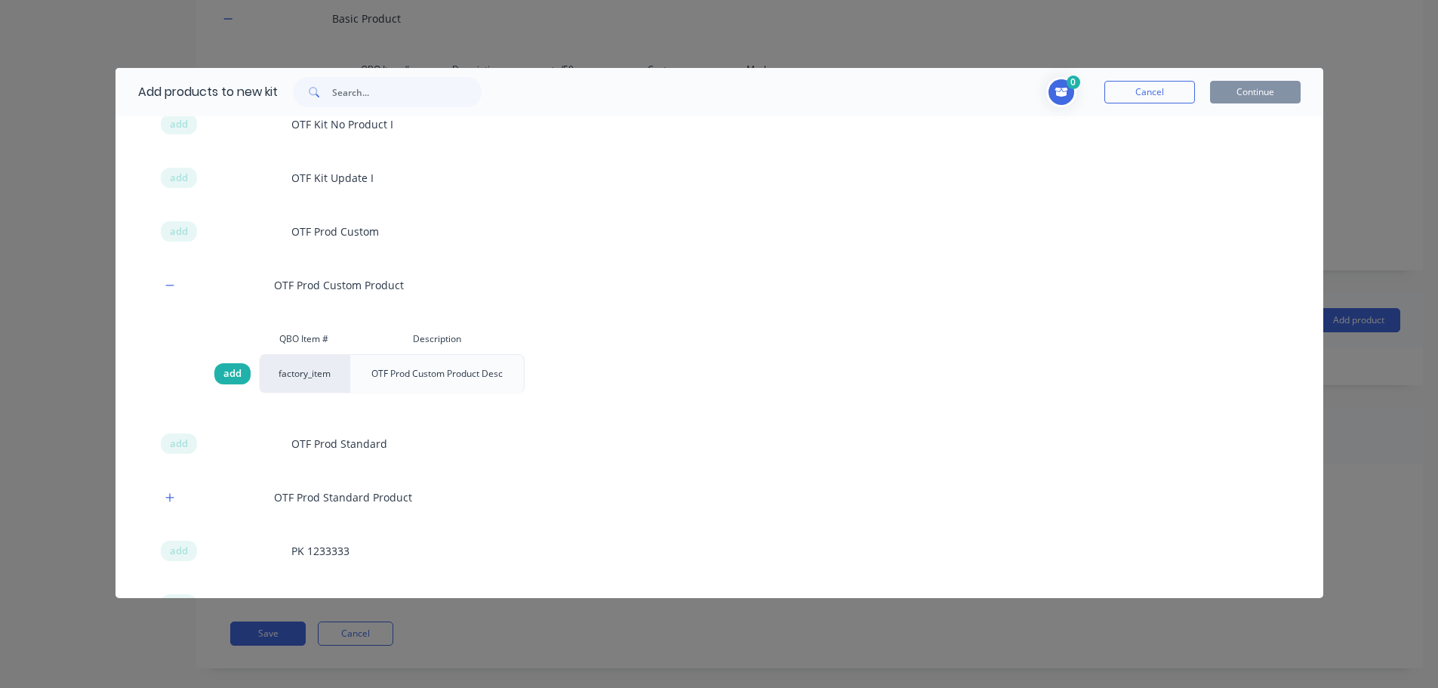
click at [242, 371] on div "add" at bounding box center [232, 373] width 36 height 21
click at [1267, 95] on button "Continue" at bounding box center [1255, 92] width 91 height 23
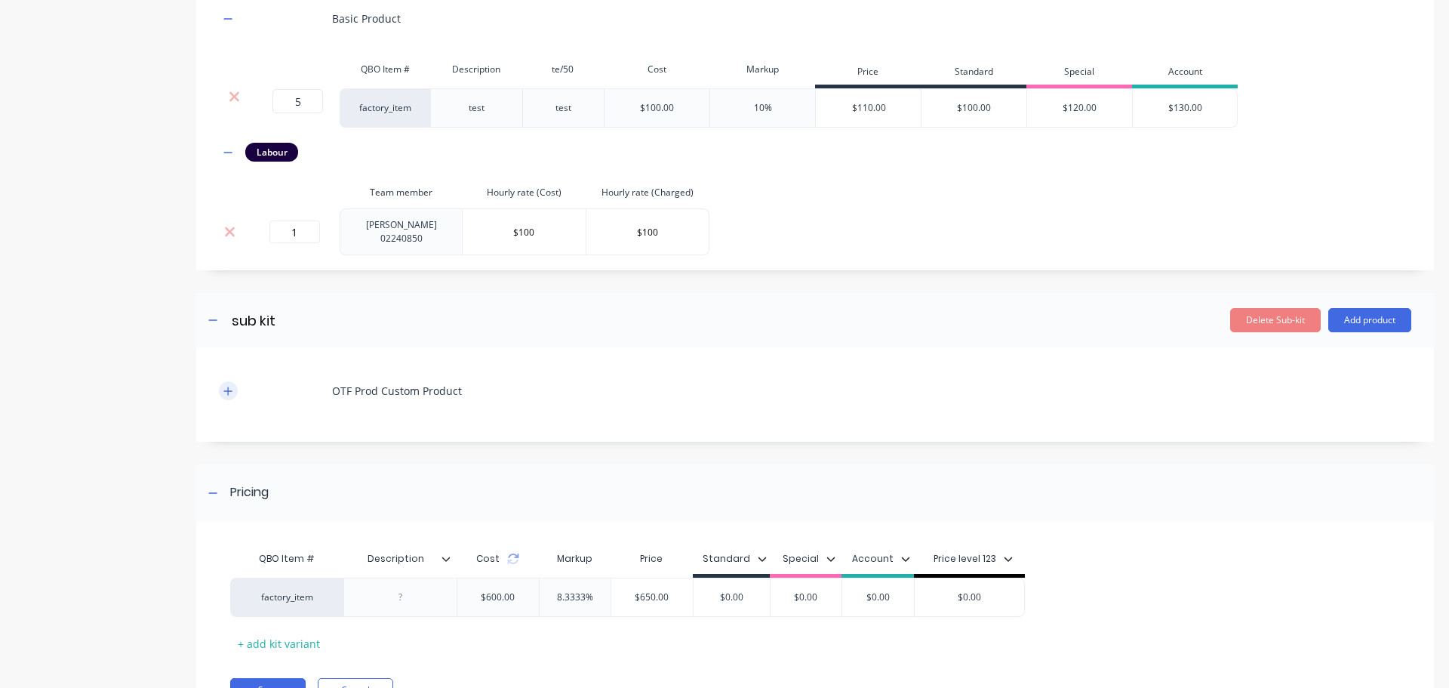
click at [232, 394] on button "button" at bounding box center [228, 390] width 19 height 19
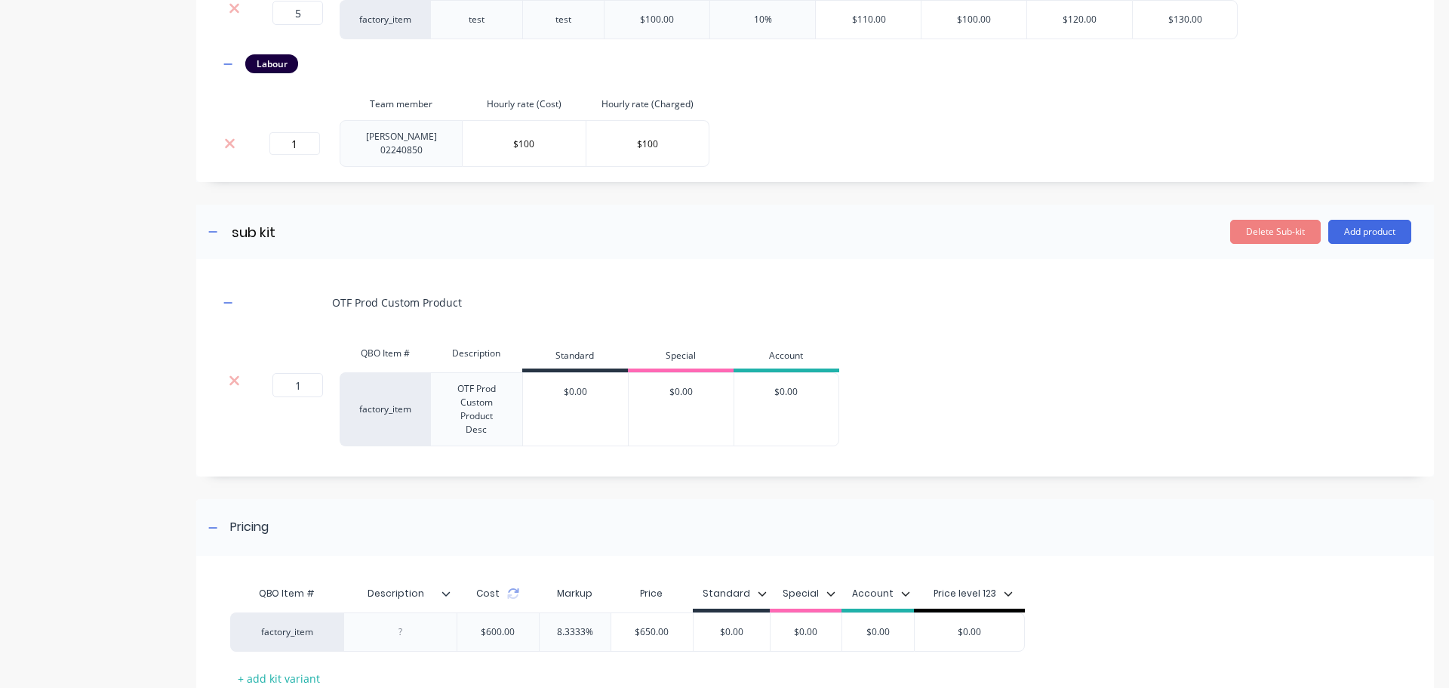
scroll to position [571, 0]
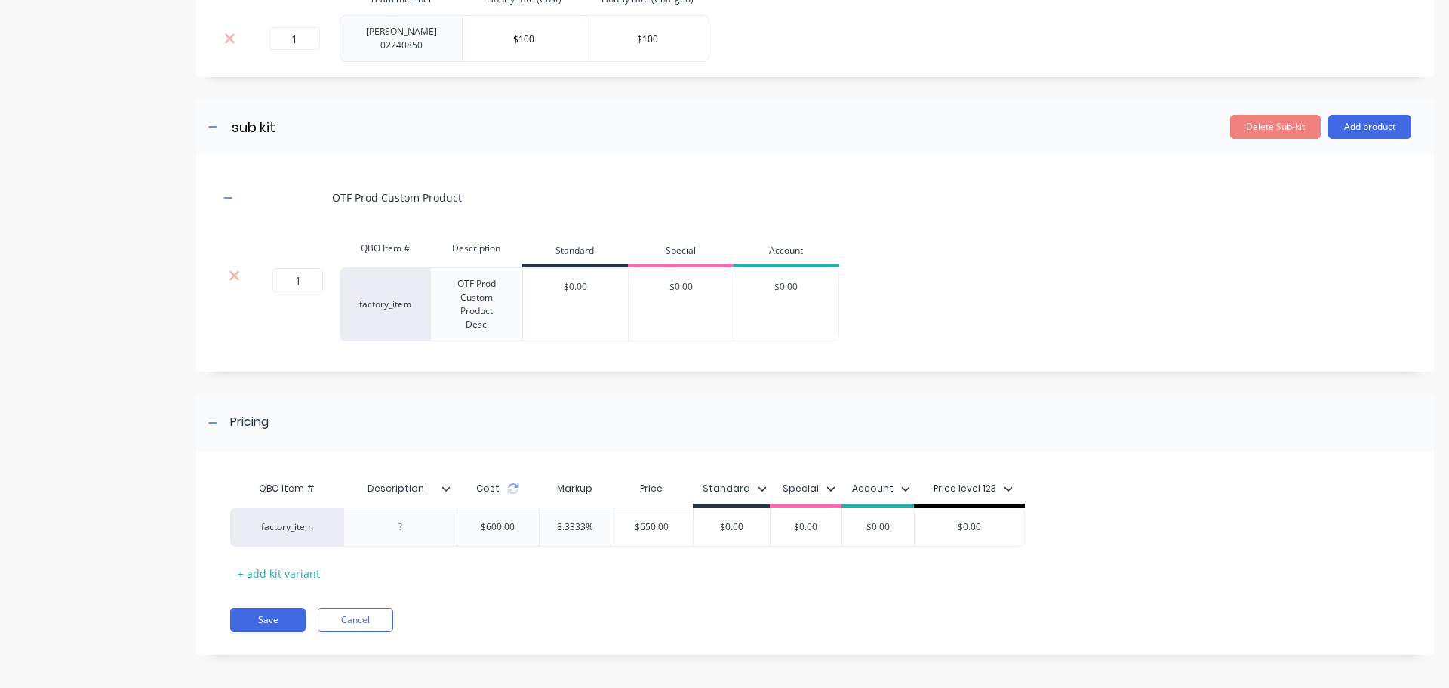
type input "$0.00"
click at [571, 285] on input "$0.00" at bounding box center [575, 287] width 105 height 14
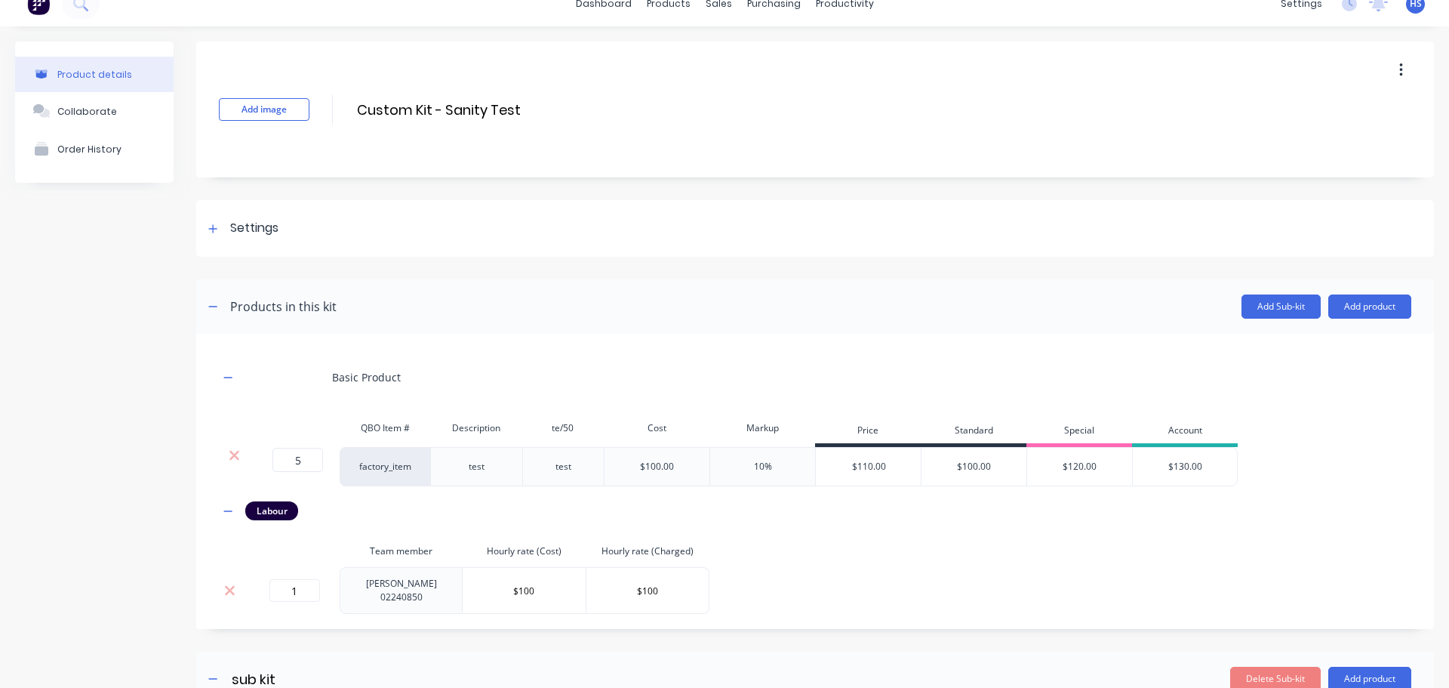
scroll to position [0, 0]
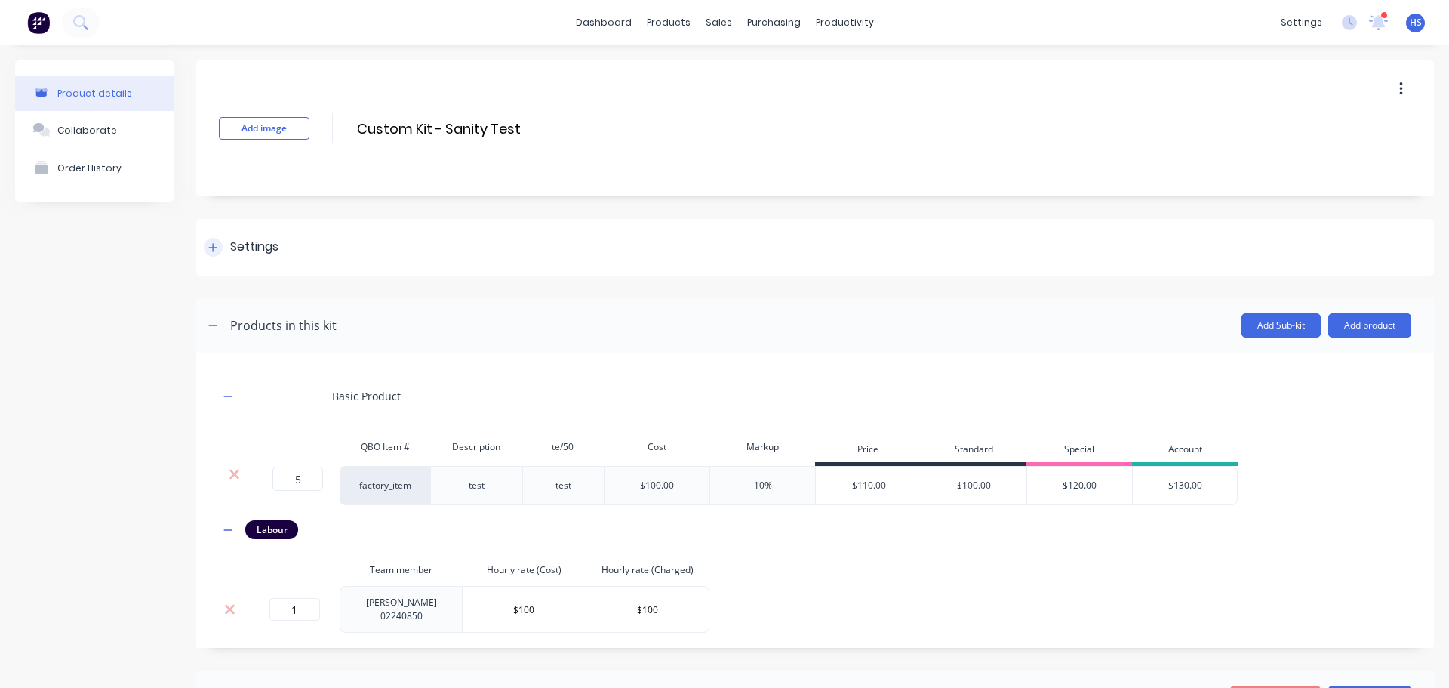
click at [221, 248] on div at bounding box center [213, 247] width 19 height 19
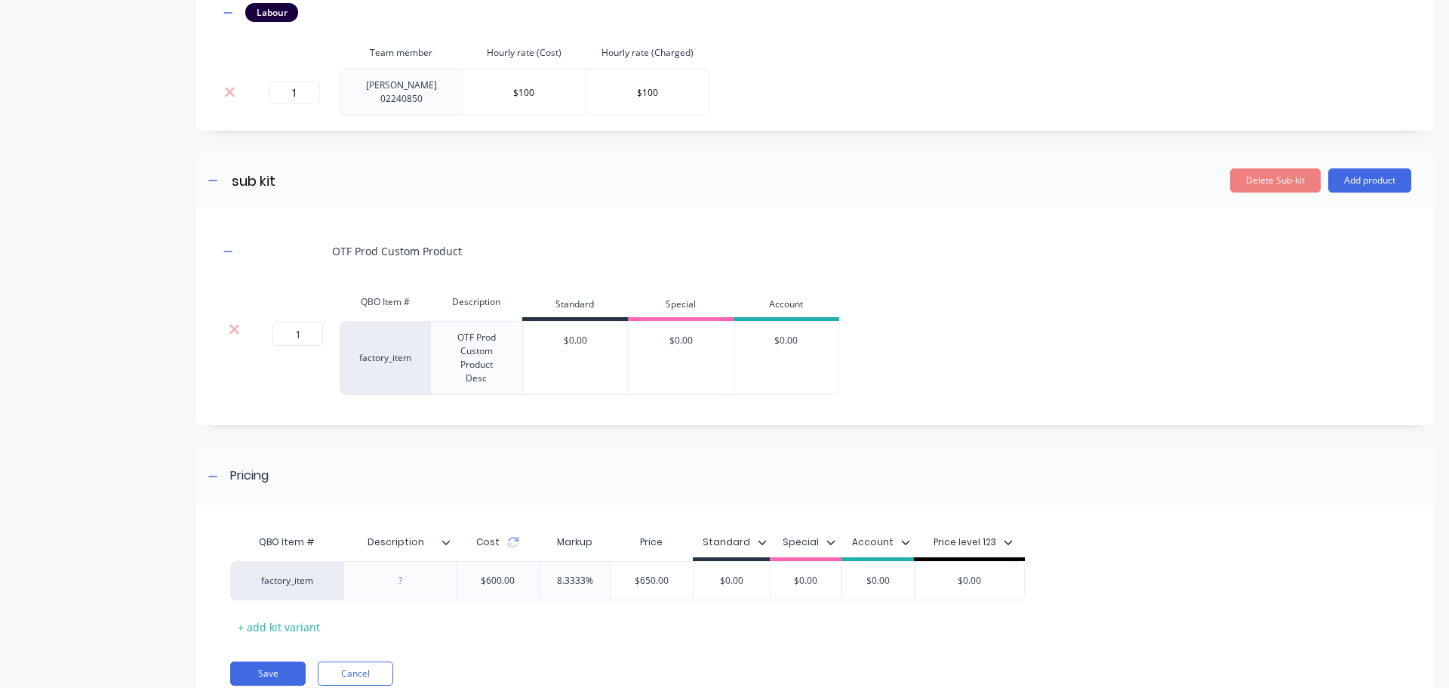
scroll to position [1005, 0]
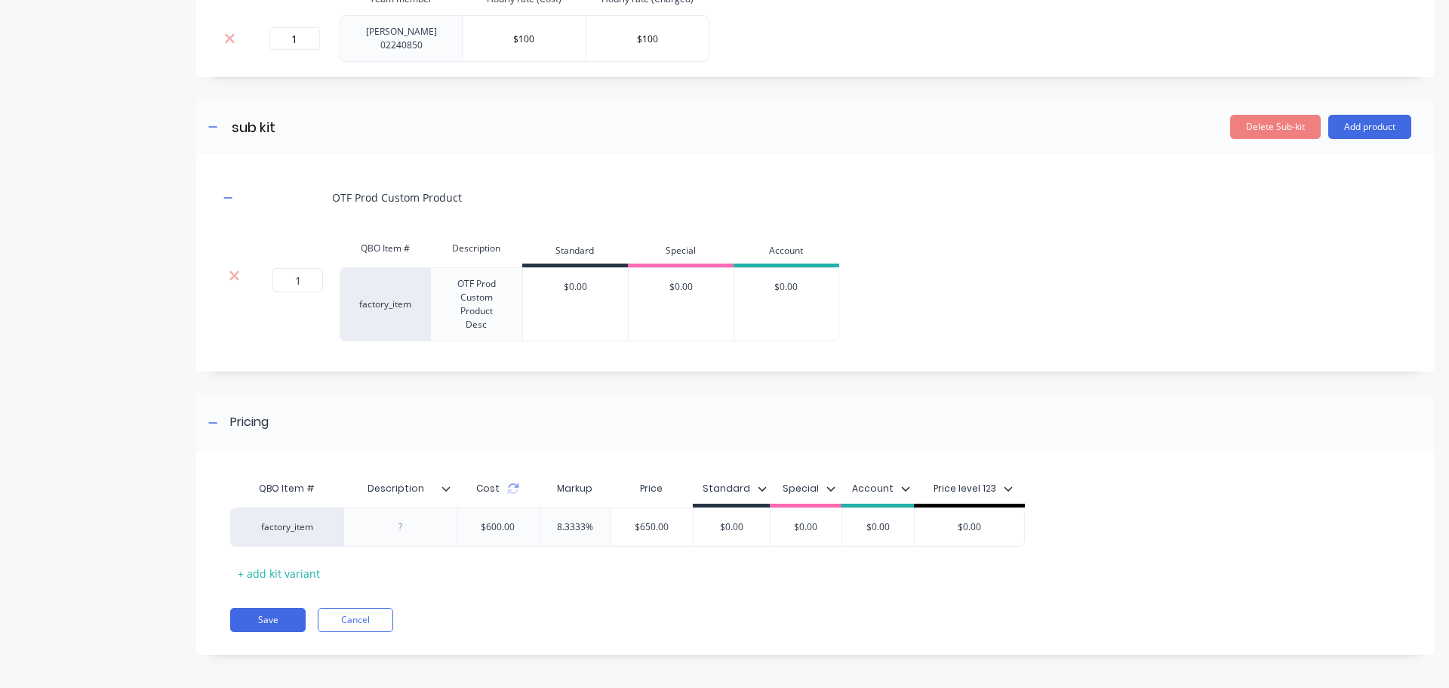
drag, startPoint x: 233, startPoint y: 273, endPoint x: 249, endPoint y: 271, distance: 16.8
click at [233, 274] on icon at bounding box center [234, 275] width 11 height 15
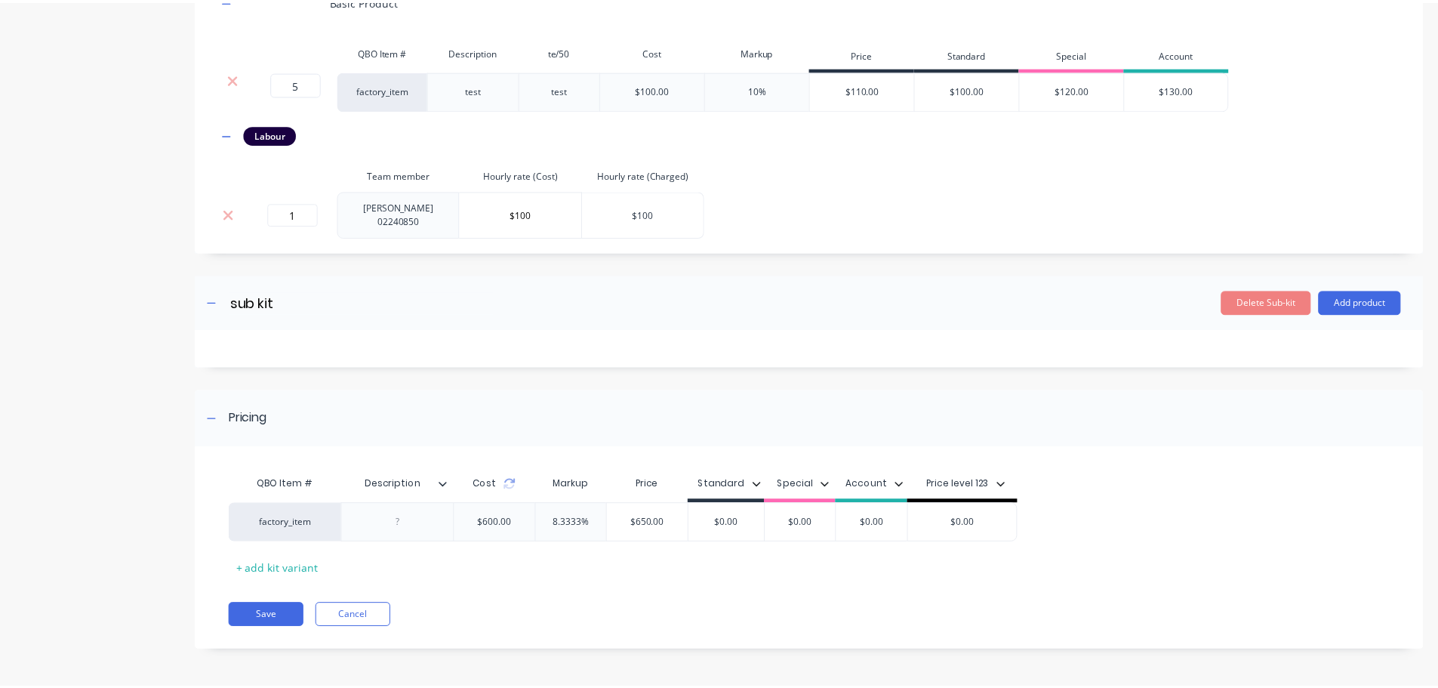
scroll to position [825, 0]
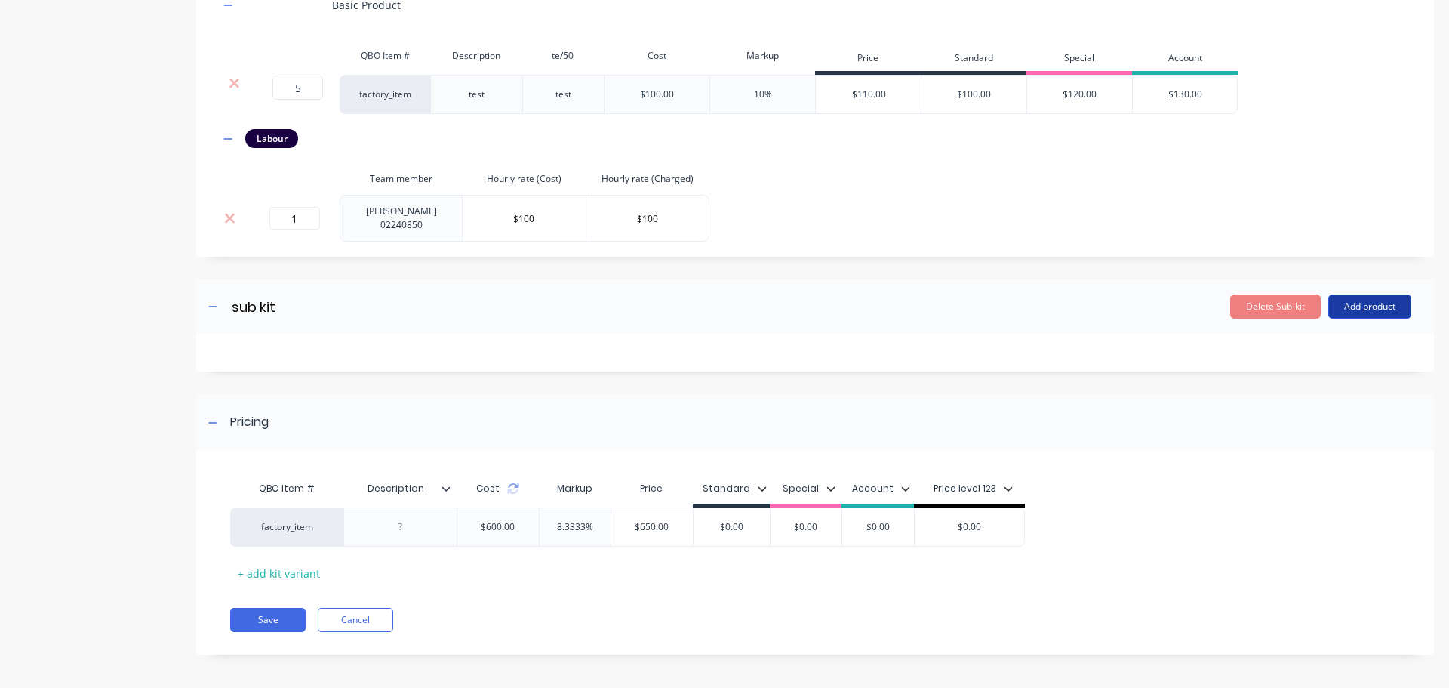
click at [1354, 303] on button "Add product" at bounding box center [1370, 306] width 83 height 24
click at [1288, 340] on div "Product catalogue" at bounding box center [1340, 345] width 116 height 22
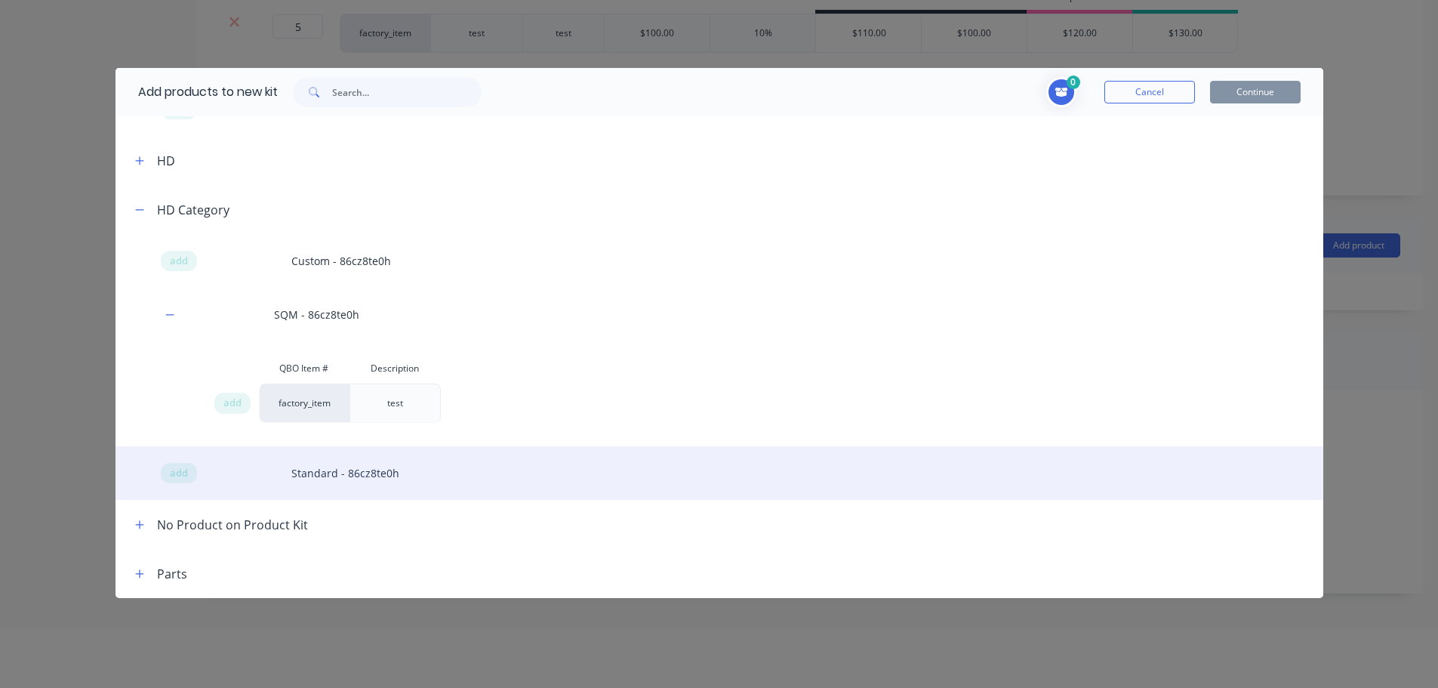
scroll to position [75, 0]
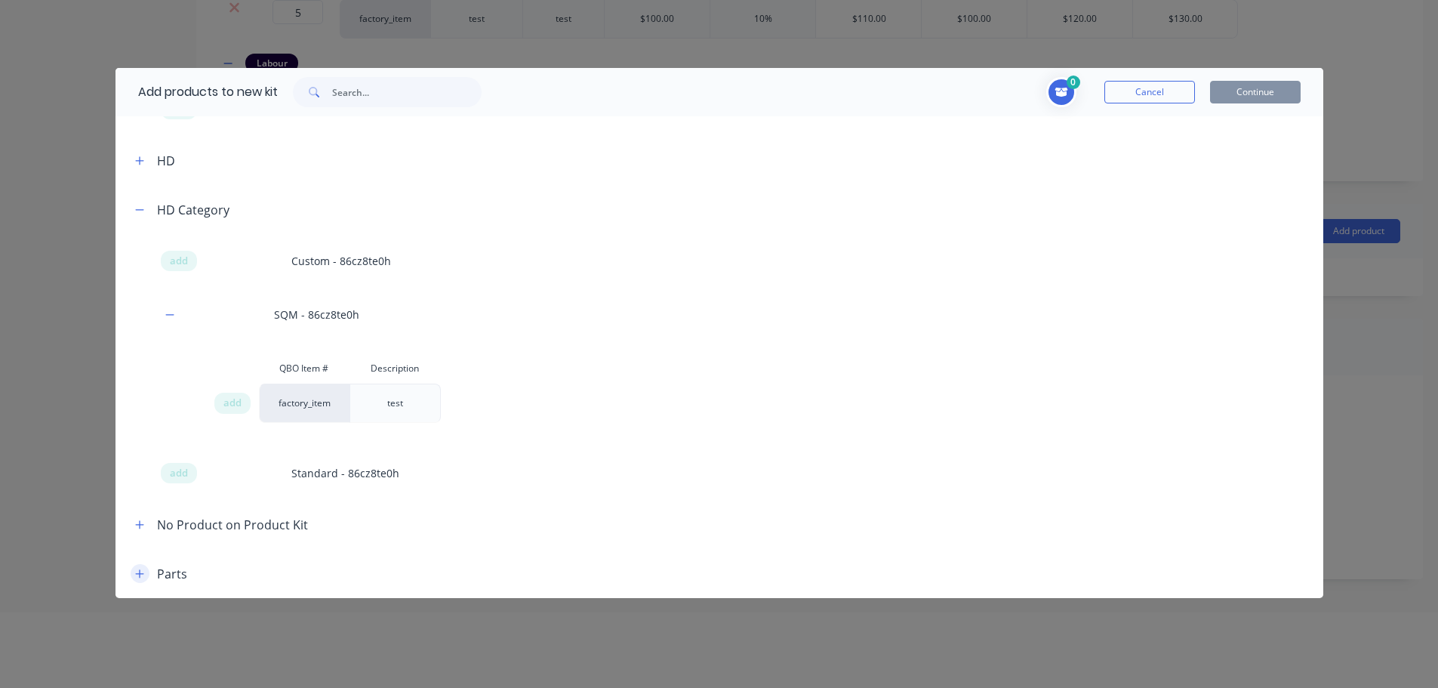
click at [141, 572] on icon "button" at bounding box center [139, 573] width 9 height 11
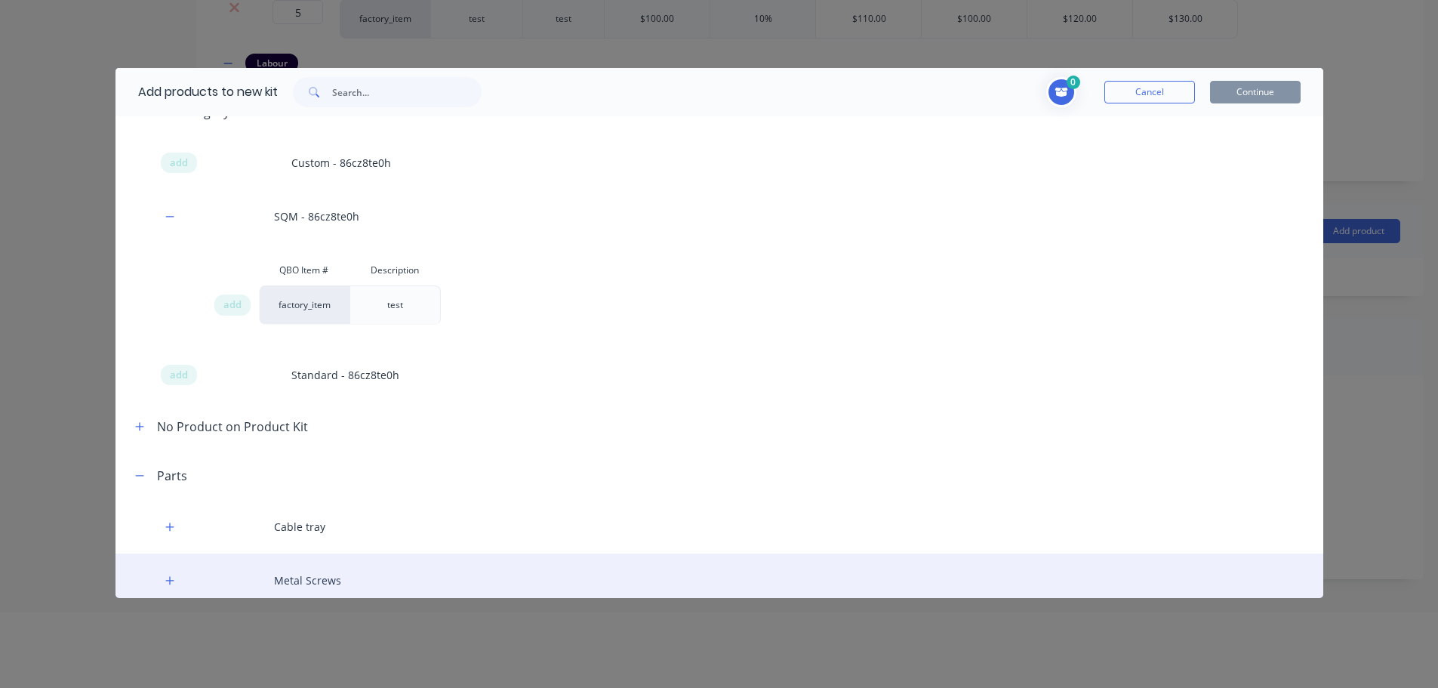
scroll to position [1791, 0]
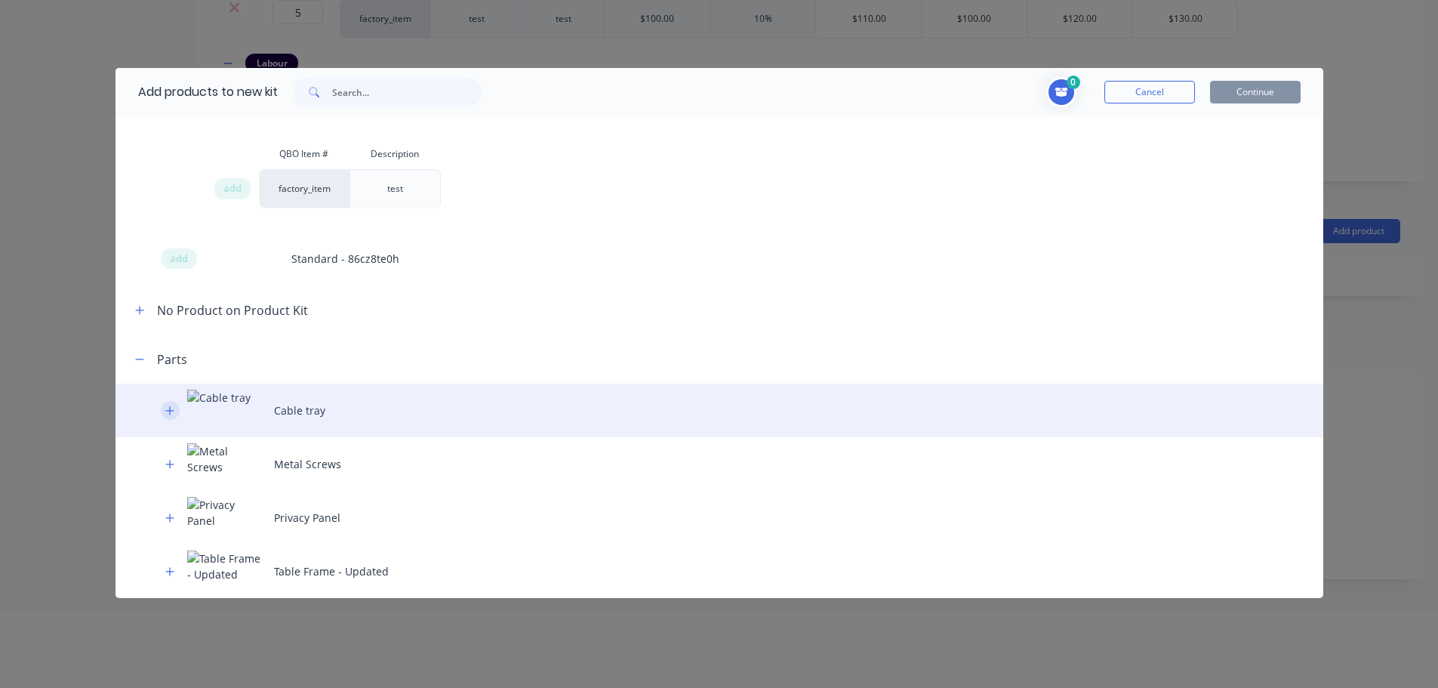
click at [173, 409] on icon "button" at bounding box center [169, 410] width 9 height 11
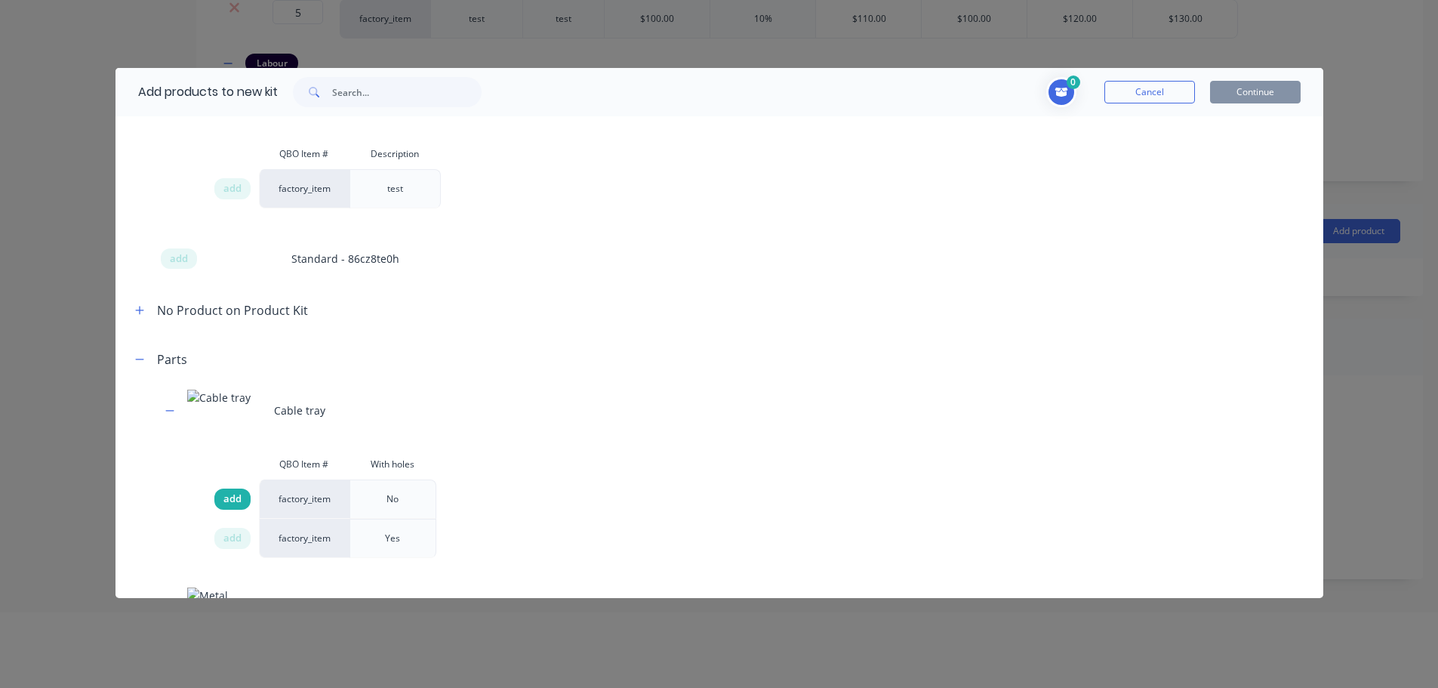
click at [232, 505] on span "add" at bounding box center [232, 498] width 18 height 15
click at [1260, 85] on button "Continue" at bounding box center [1255, 92] width 91 height 23
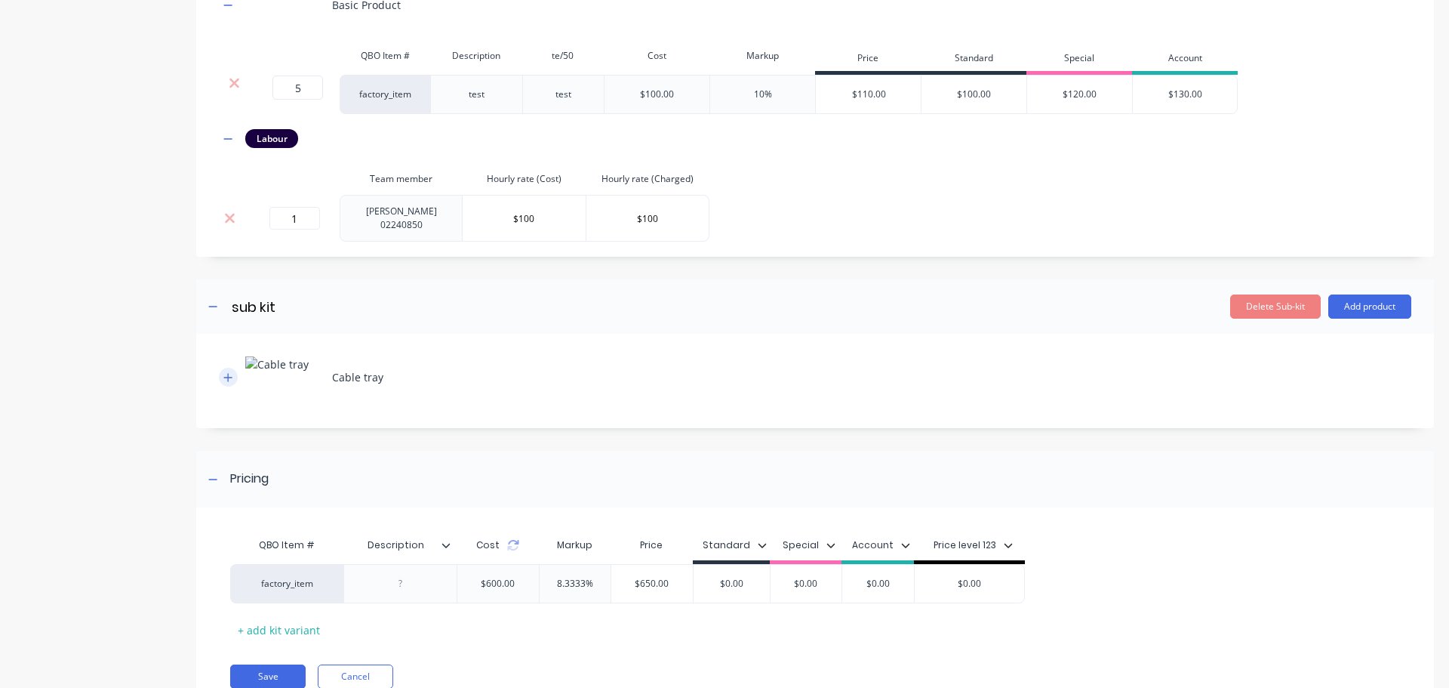
click at [221, 369] on button "button" at bounding box center [228, 377] width 19 height 19
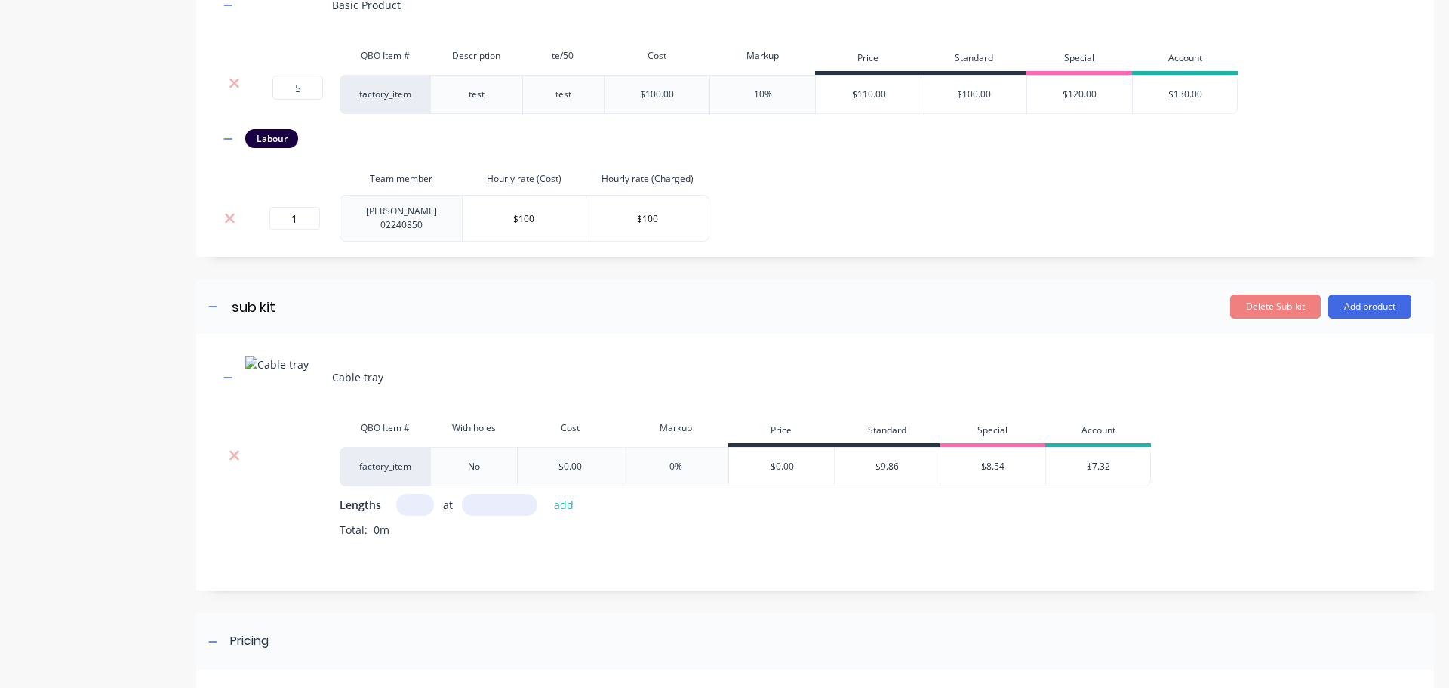
click at [564, 462] on div "$0.00" at bounding box center [570, 467] width 23 height 14
click at [553, 461] on div "$0.00" at bounding box center [570, 466] width 106 height 39
click at [569, 460] on div "$0.00" at bounding box center [570, 467] width 23 height 14
click at [416, 503] on input "text" at bounding box center [415, 505] width 38 height 22
type input "1"
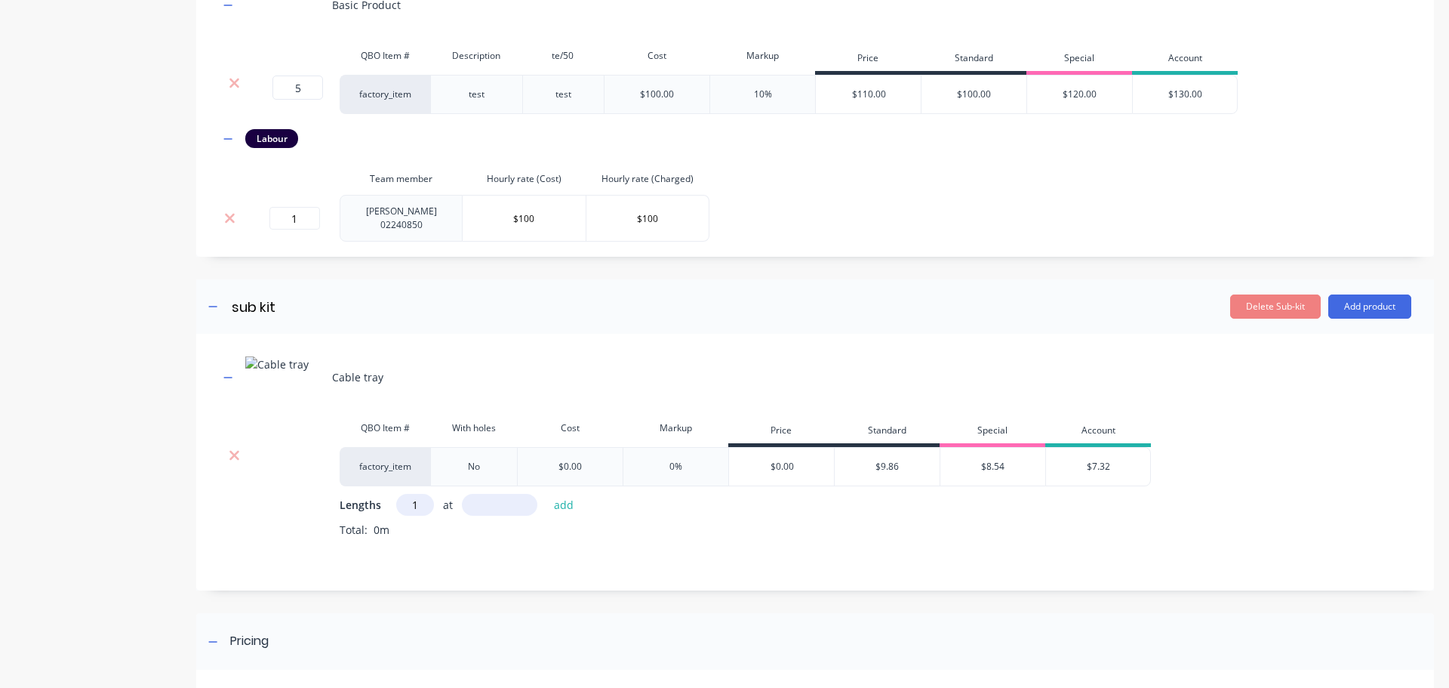
click at [490, 498] on input "text" at bounding box center [499, 505] width 75 height 22
type input "1000"
click at [547, 494] on button "add" at bounding box center [564, 504] width 35 height 20
click at [709, 522] on div "1 at 1000mm" at bounding box center [876, 531] width 1072 height 19
drag, startPoint x: 561, startPoint y: 461, endPoint x: 593, endPoint y: 464, distance: 31.9
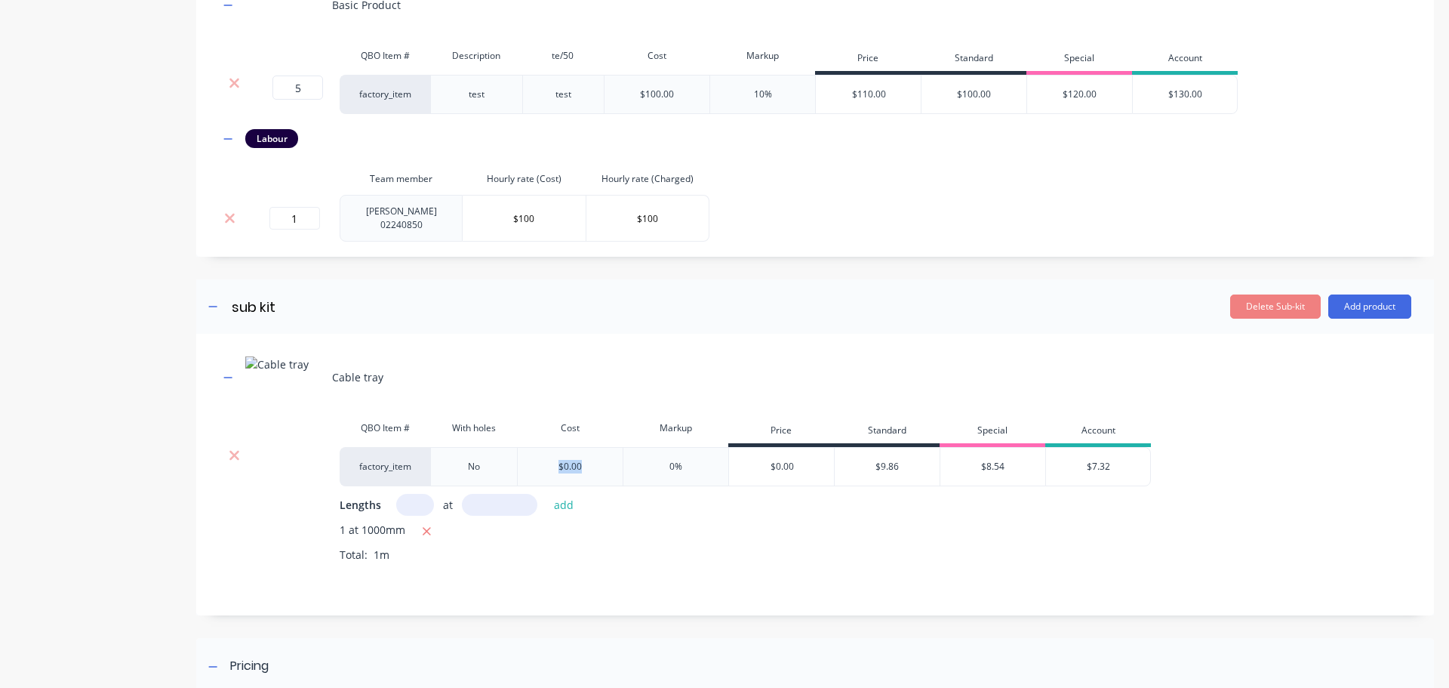
click at [591, 464] on div "$0.00" at bounding box center [570, 466] width 106 height 39
click at [756, 541] on div "1 at 1000mm Total: 1m" at bounding box center [876, 553] width 1072 height 63
click at [424, 525] on icon "button" at bounding box center [427, 532] width 10 height 14
click at [236, 452] on icon at bounding box center [235, 456] width 10 height 10
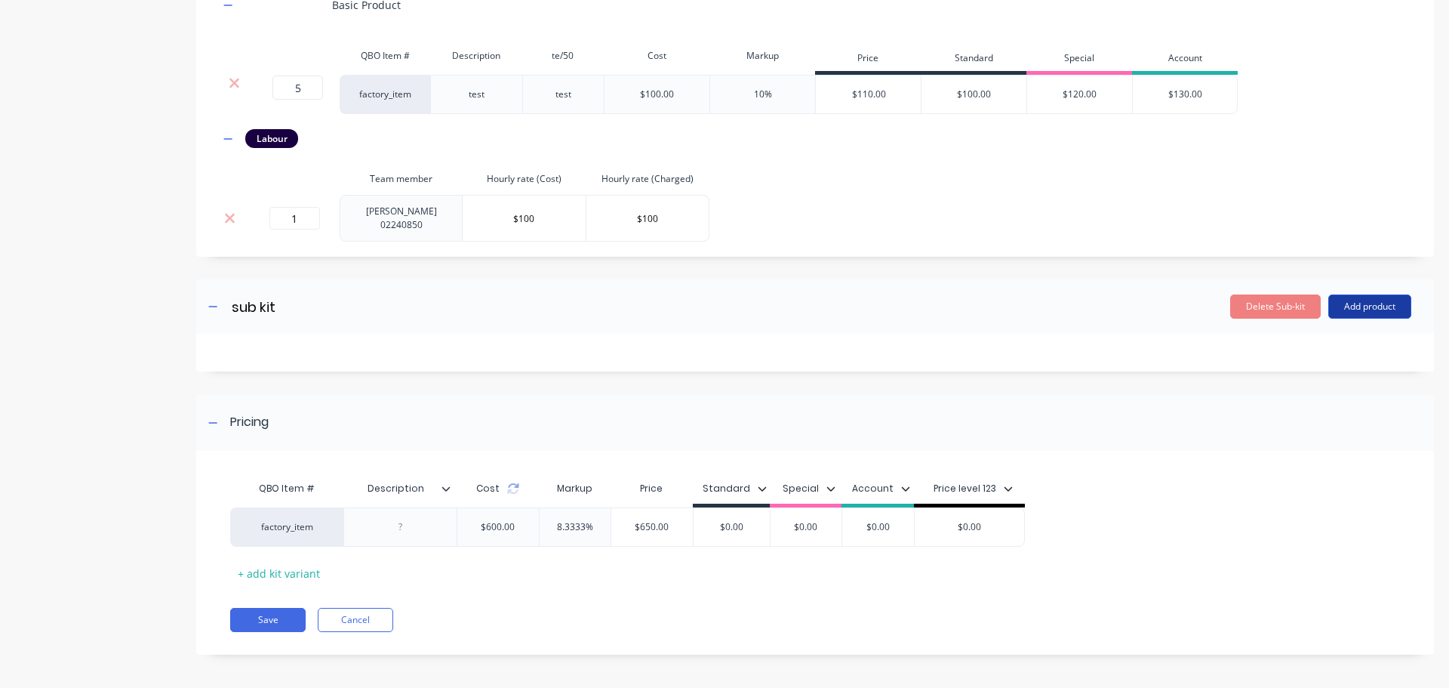
click at [1382, 299] on button "Add product" at bounding box center [1370, 306] width 83 height 24
click at [1335, 337] on div "Product catalogue" at bounding box center [1340, 345] width 116 height 22
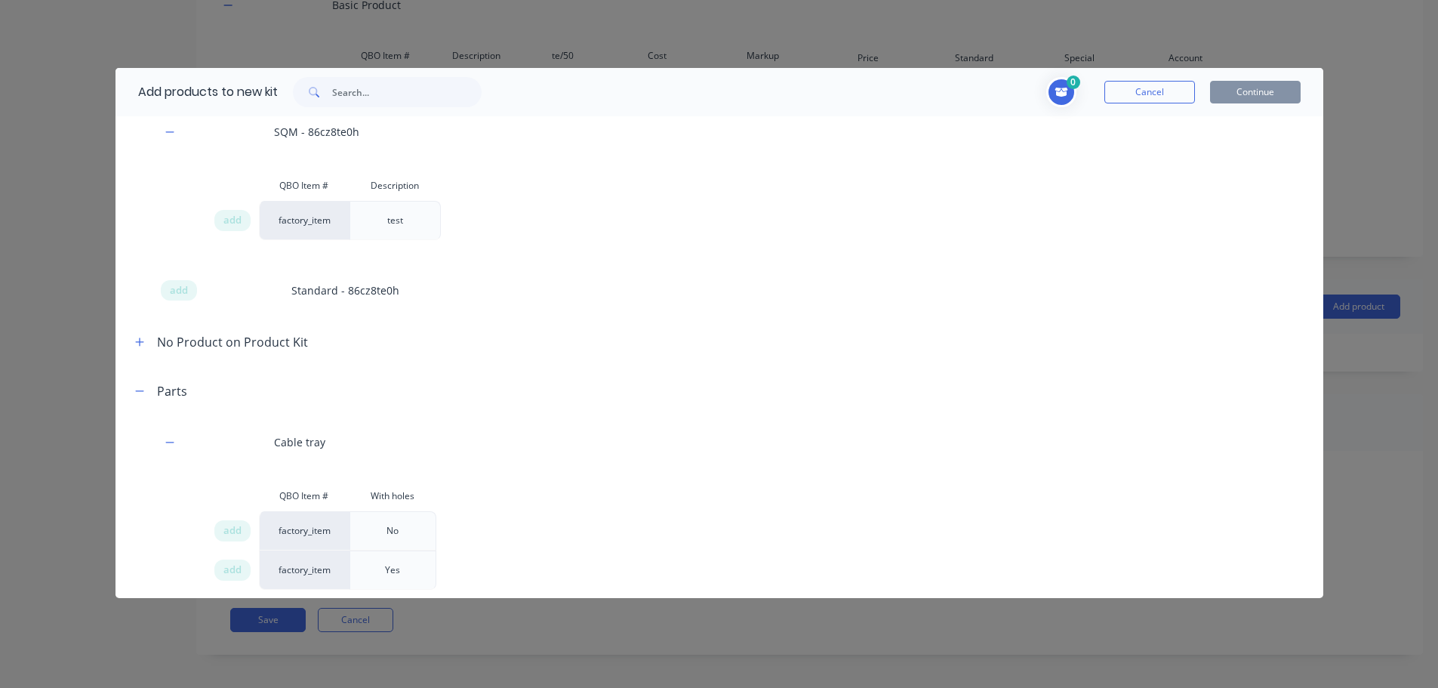
scroll to position [1887, 0]
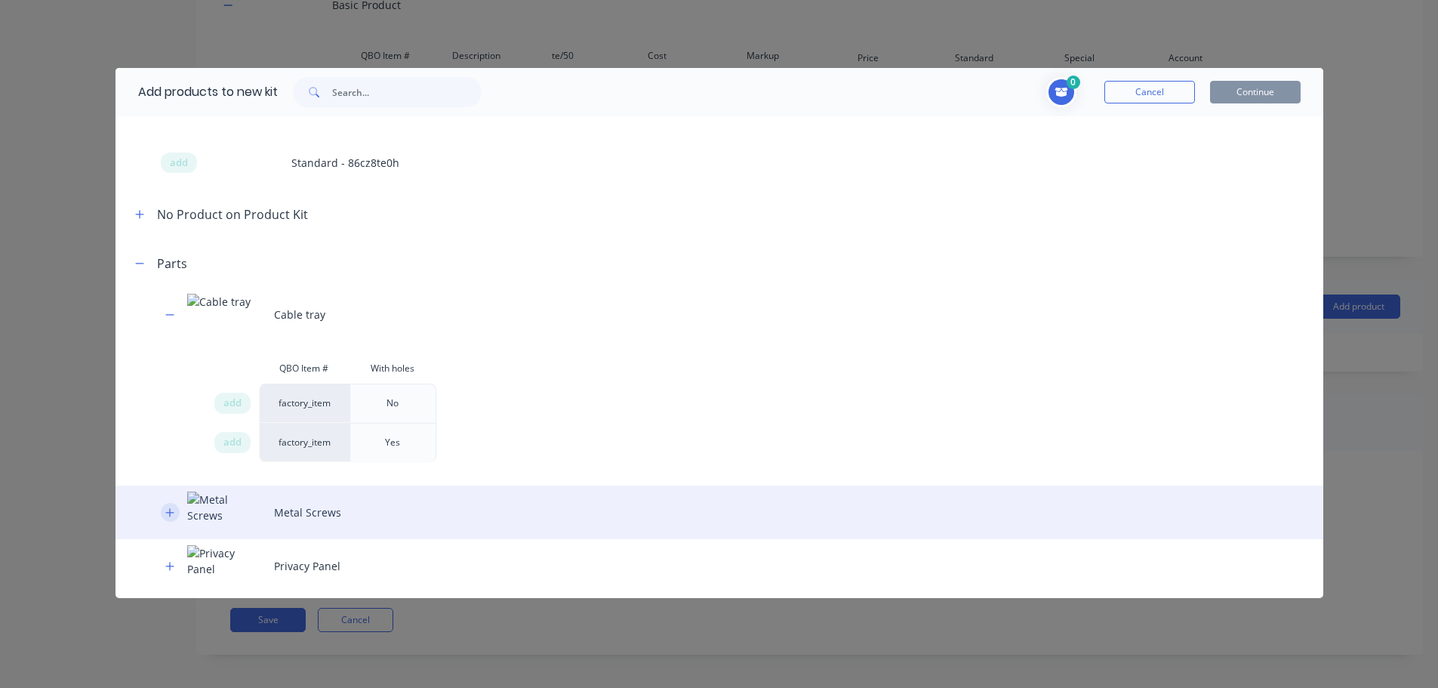
click at [171, 510] on icon "button" at bounding box center [169, 512] width 9 height 11
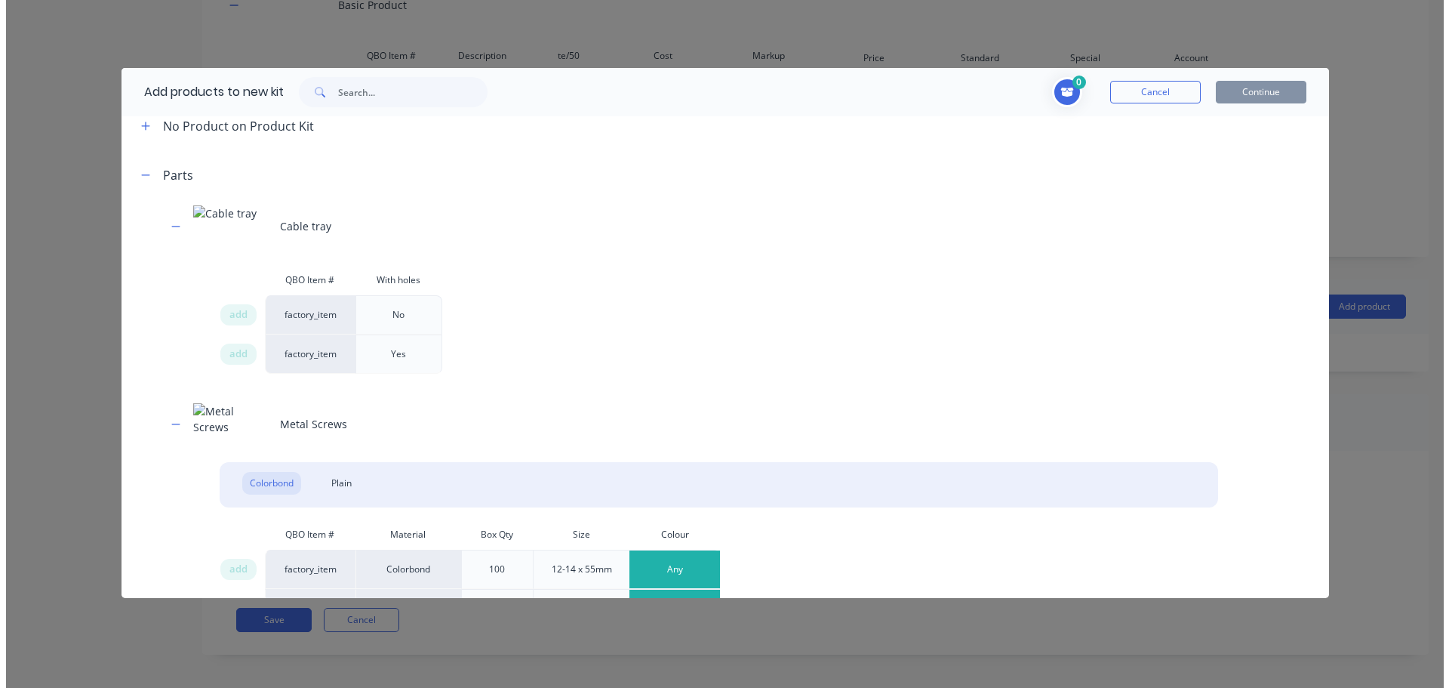
scroll to position [2114, 0]
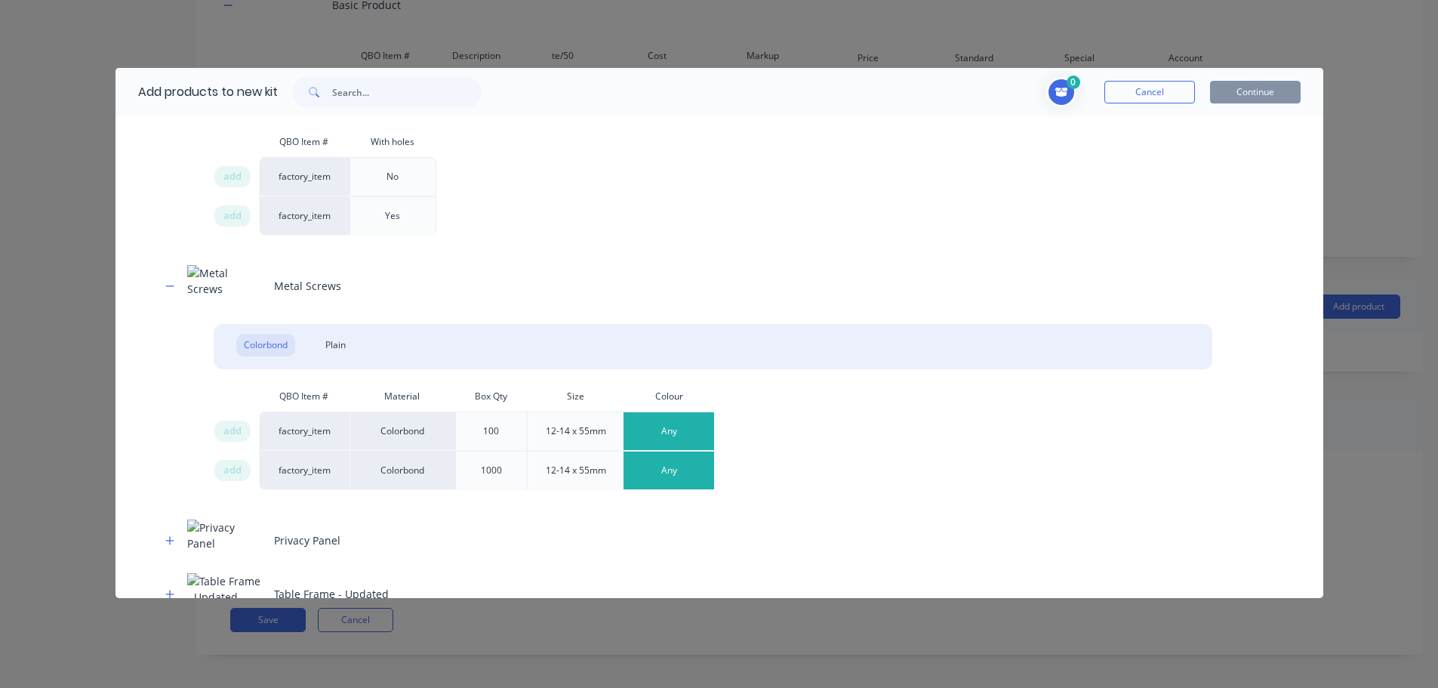
click at [657, 429] on button "Any" at bounding box center [669, 431] width 91 height 38
click at [693, 371] on div "Deep Ocean" at bounding box center [698, 360] width 149 height 30
click at [230, 433] on span "add" at bounding box center [232, 431] width 18 height 15
click at [1283, 91] on button "Continue" at bounding box center [1255, 92] width 91 height 23
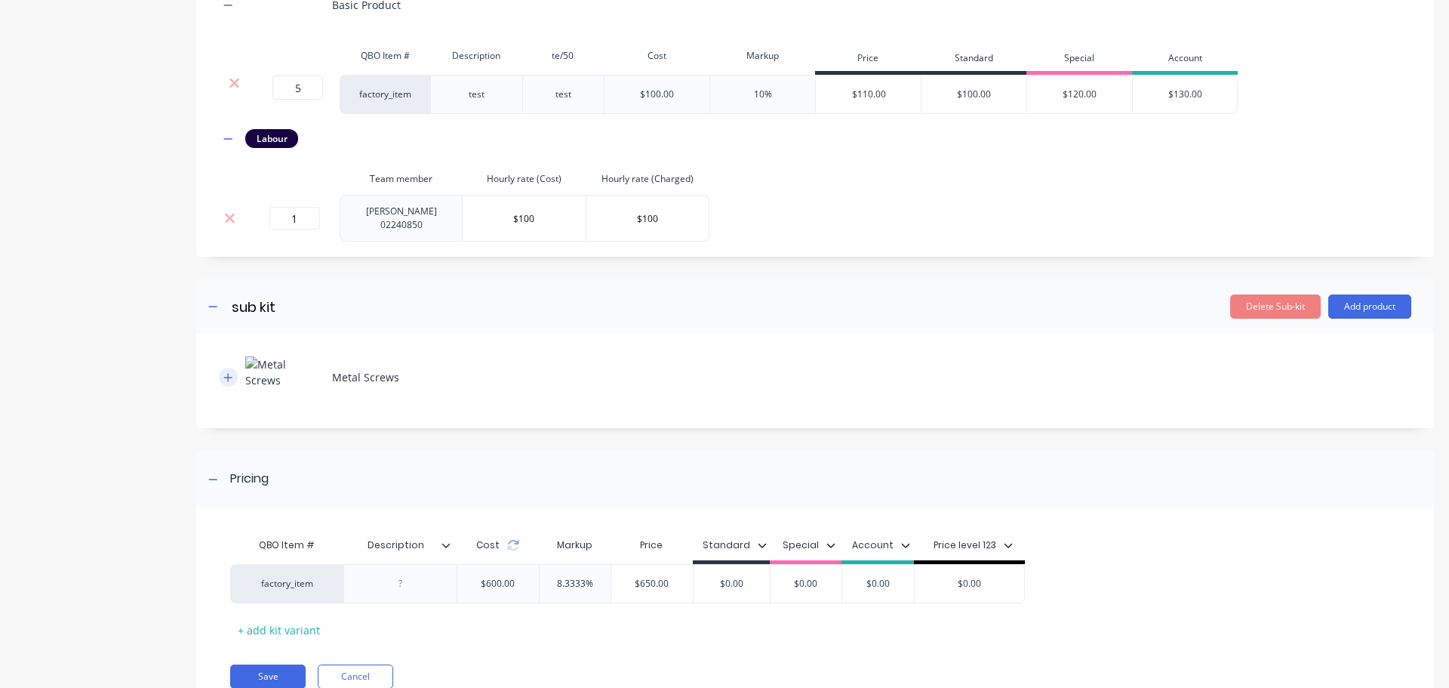
click at [226, 377] on icon "button" at bounding box center [227, 377] width 9 height 11
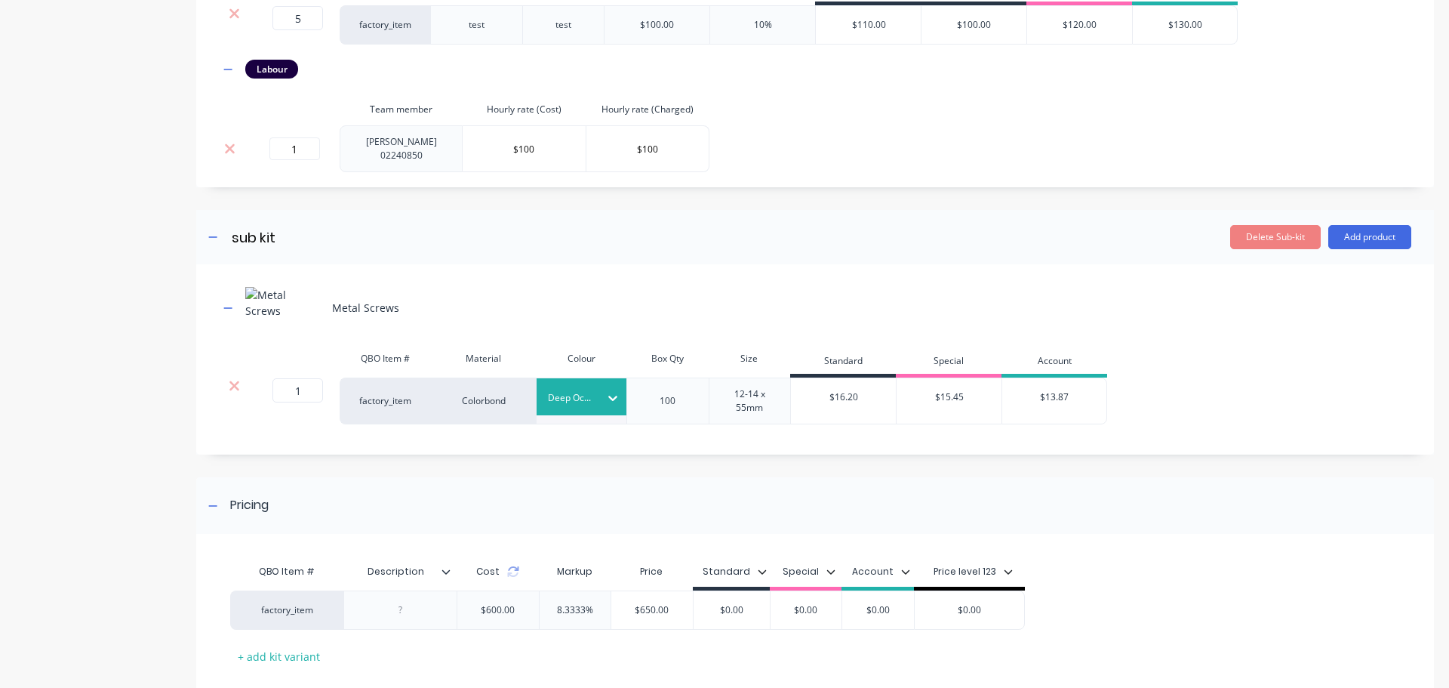
scroll to position [978, 0]
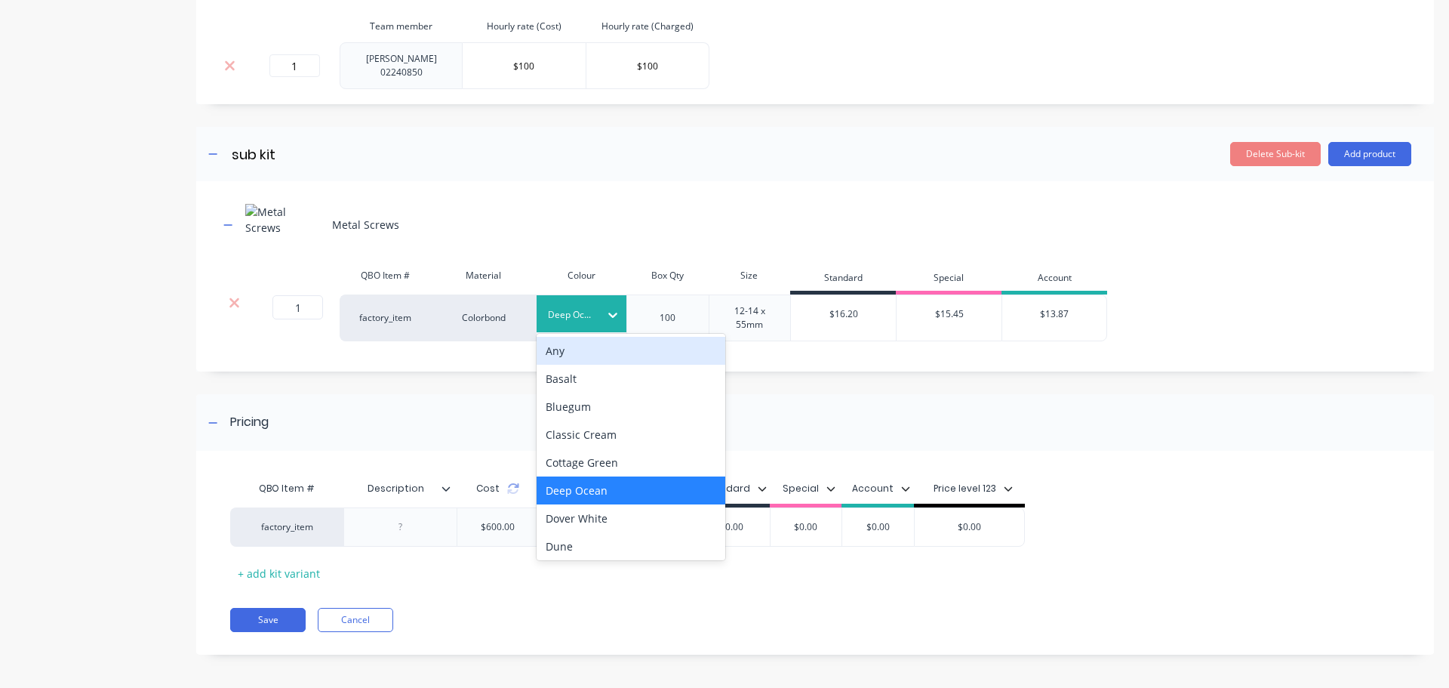
click at [611, 307] on icon at bounding box center [612, 314] width 15 height 15
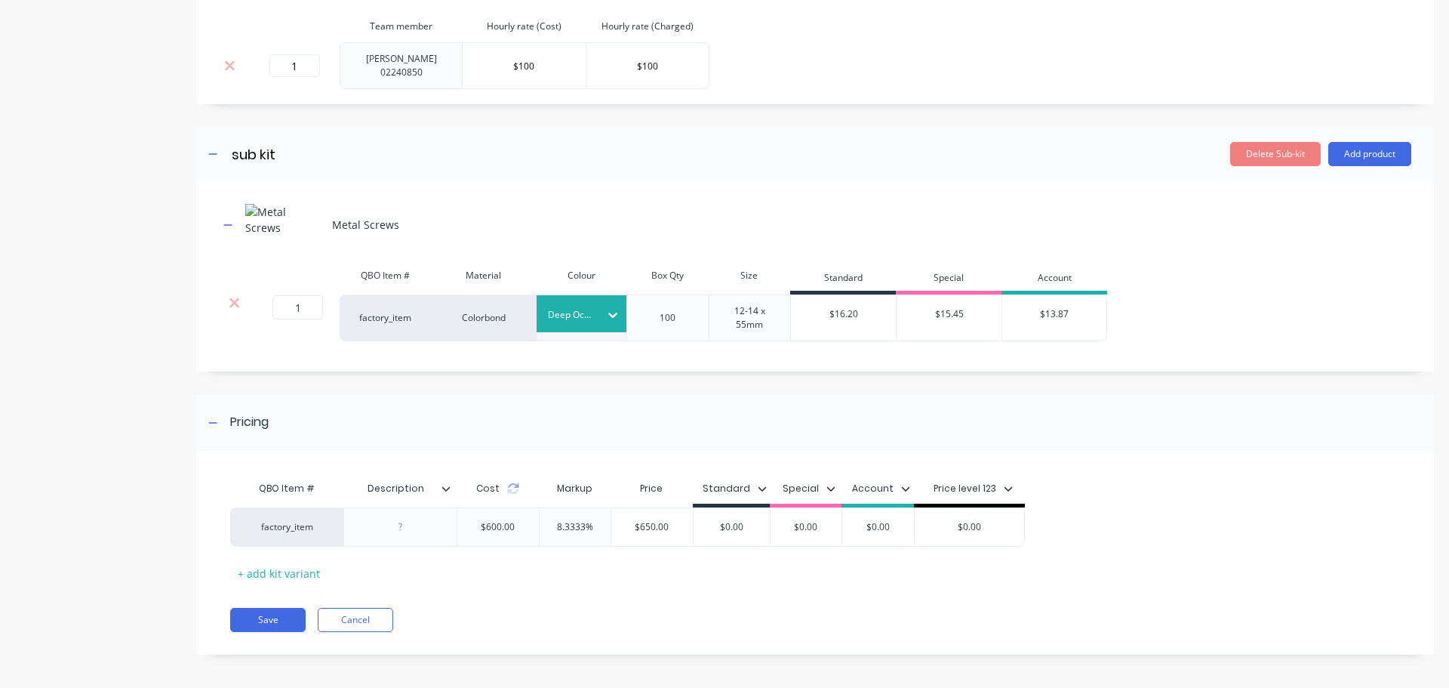
drag, startPoint x: 871, startPoint y: 368, endPoint x: 414, endPoint y: 314, distance: 460.6
click at [515, 489] on icon at bounding box center [512, 491] width 11 height 5
click at [511, 484] on icon at bounding box center [513, 488] width 12 height 12
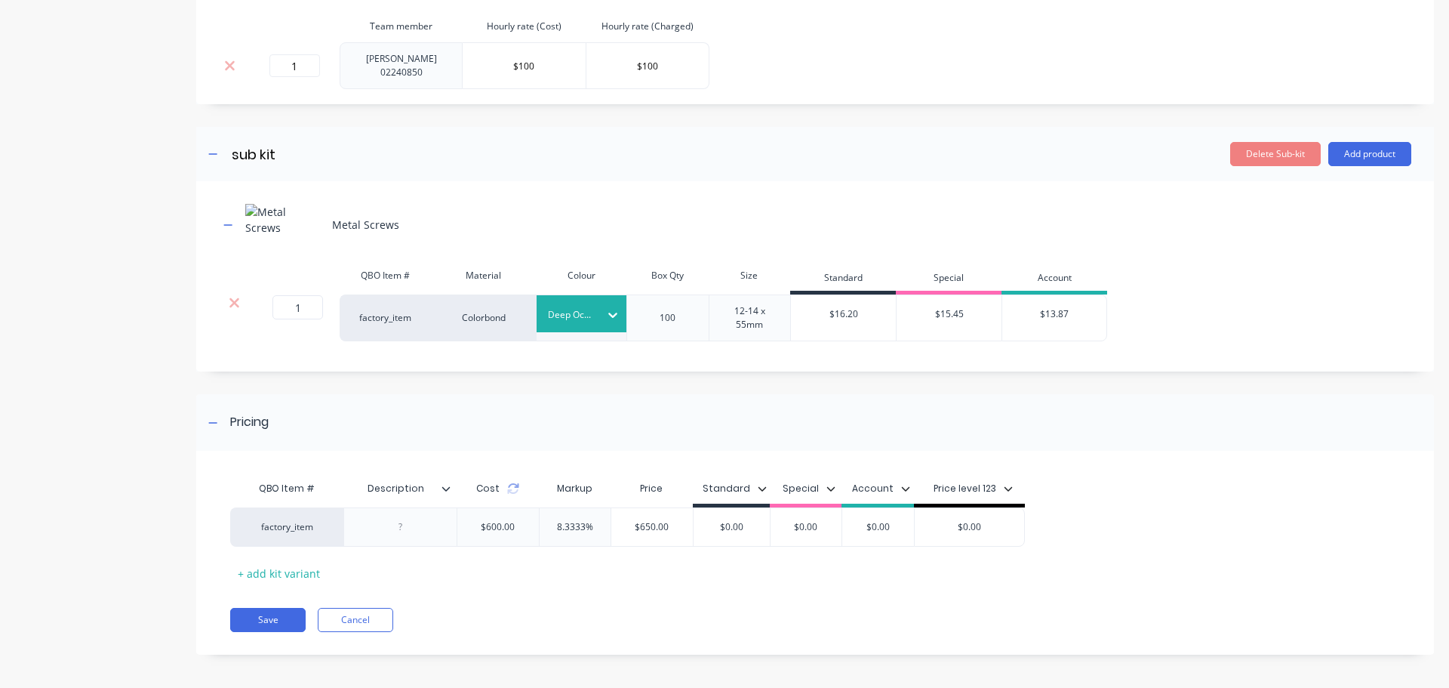
click at [243, 300] on div at bounding box center [234, 302] width 29 height 15
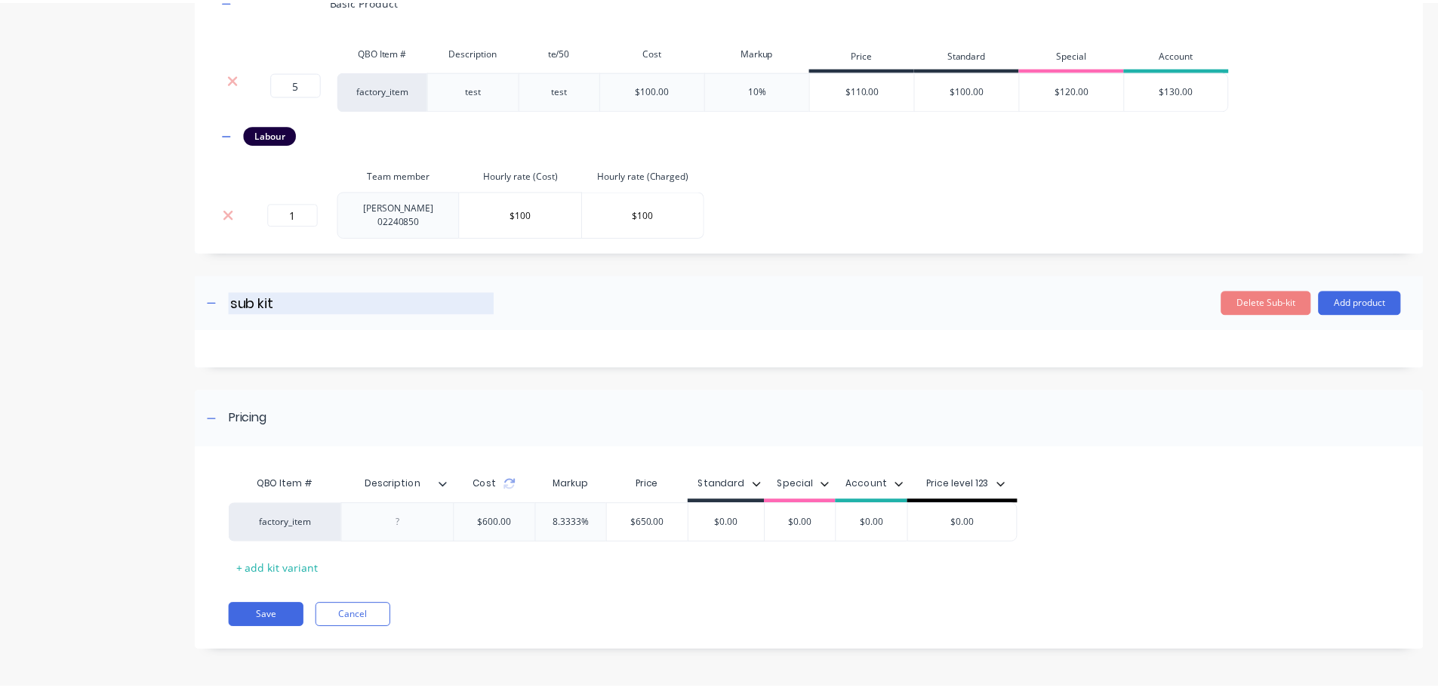
scroll to position [825, 0]
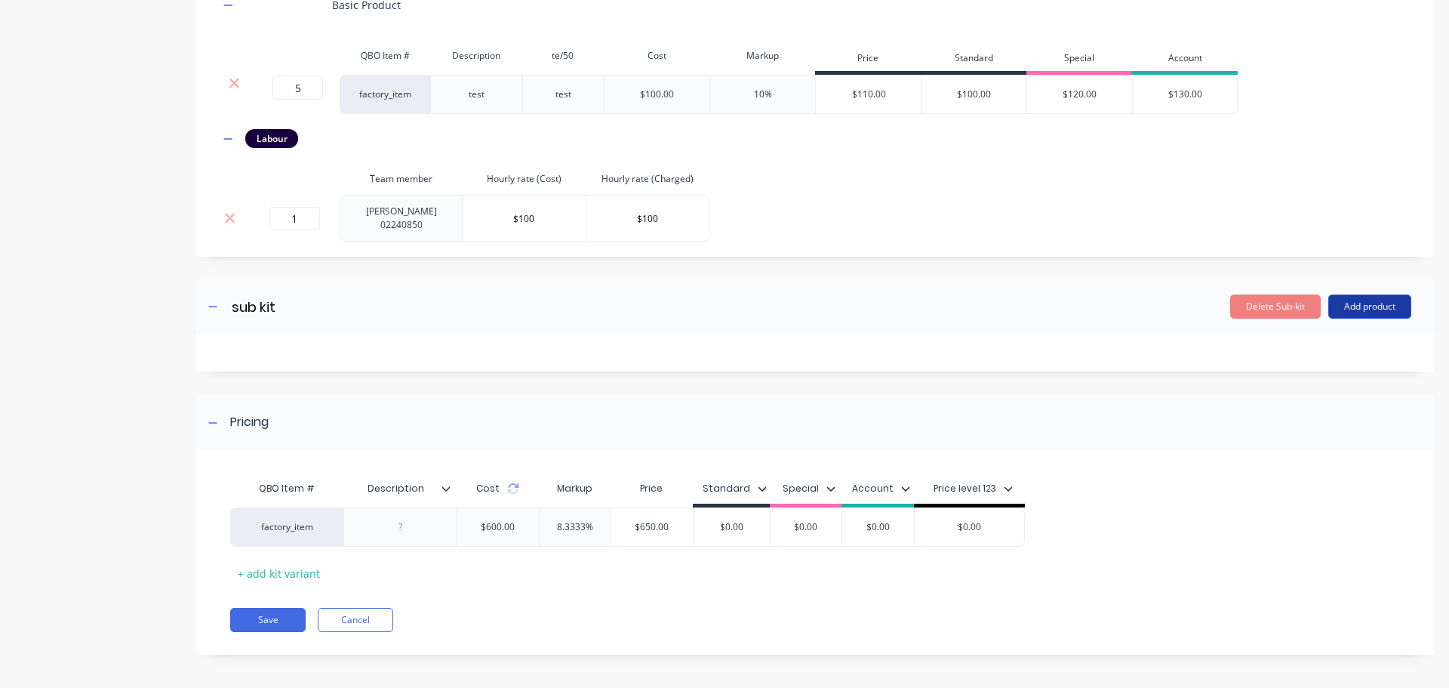
click at [1376, 294] on button "Add product" at bounding box center [1370, 306] width 83 height 24
click at [1316, 340] on div "Product catalogue" at bounding box center [1340, 345] width 116 height 22
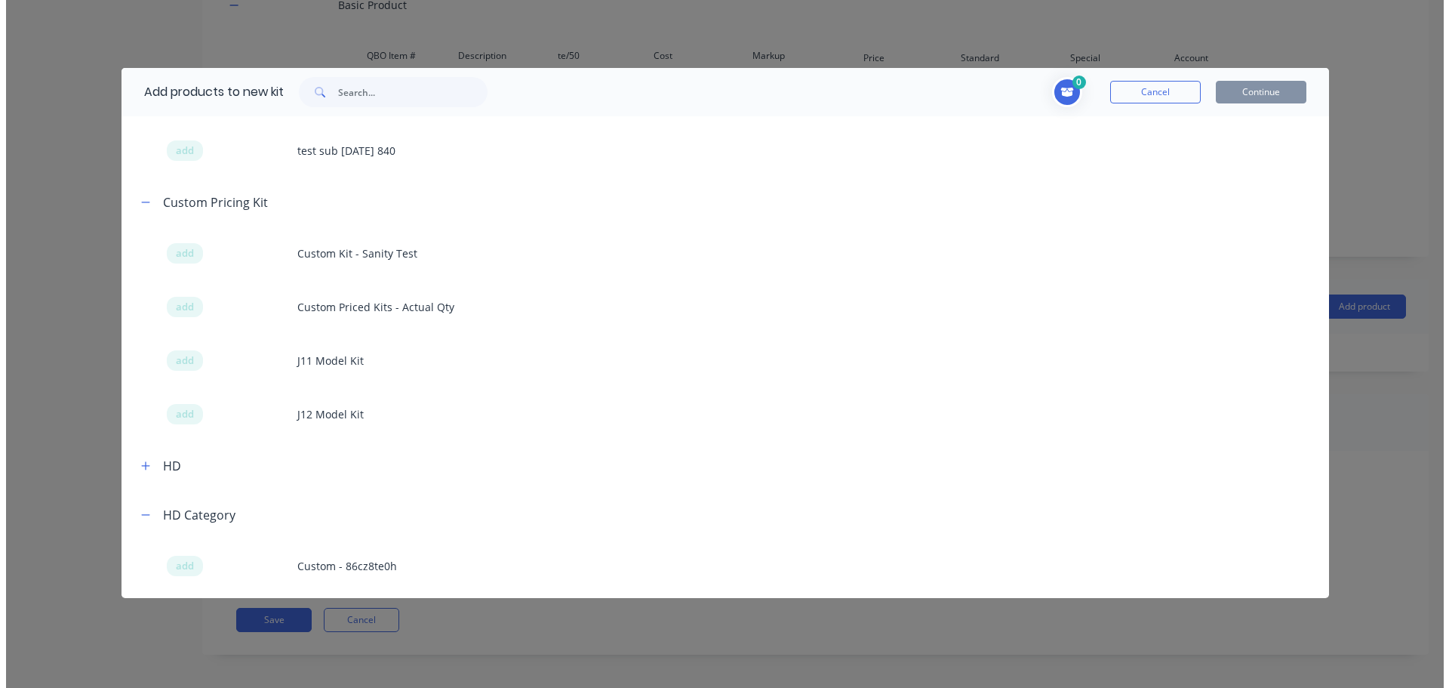
scroll to position [1585, 0]
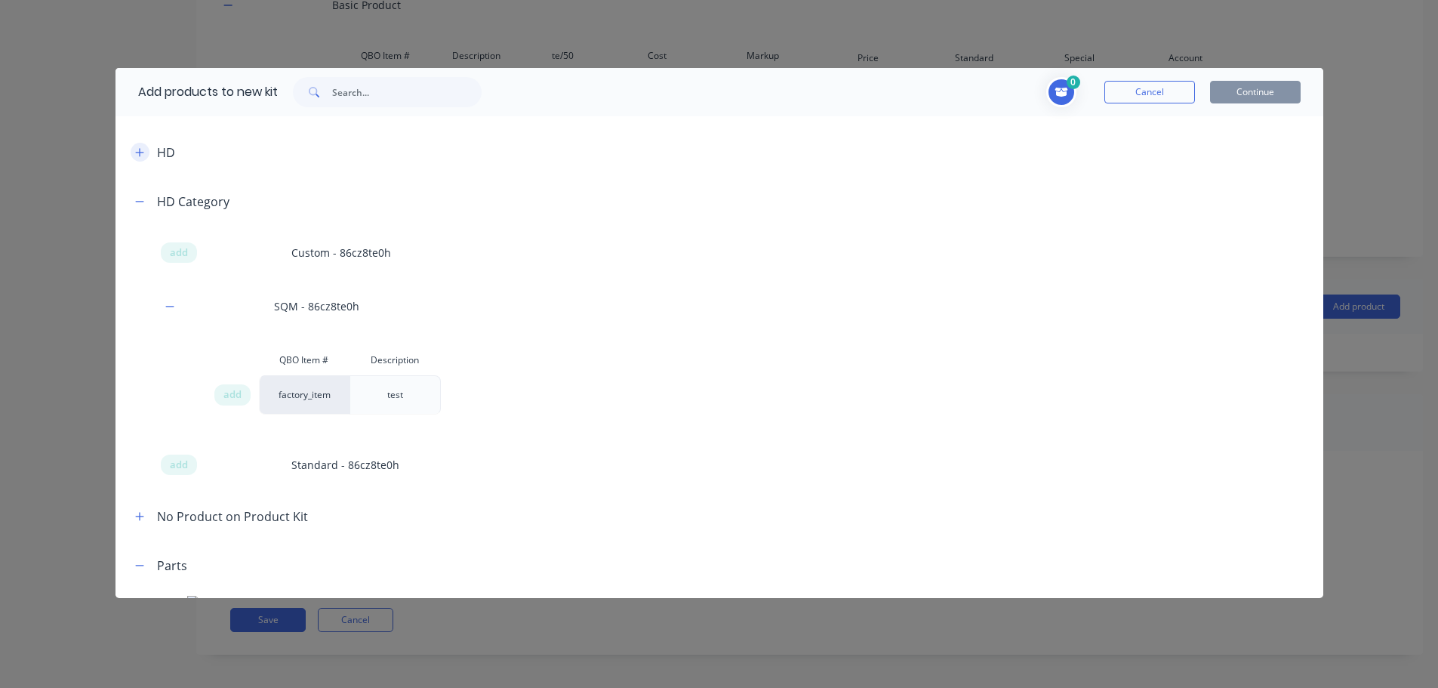
click at [140, 161] on button "button" at bounding box center [140, 152] width 19 height 19
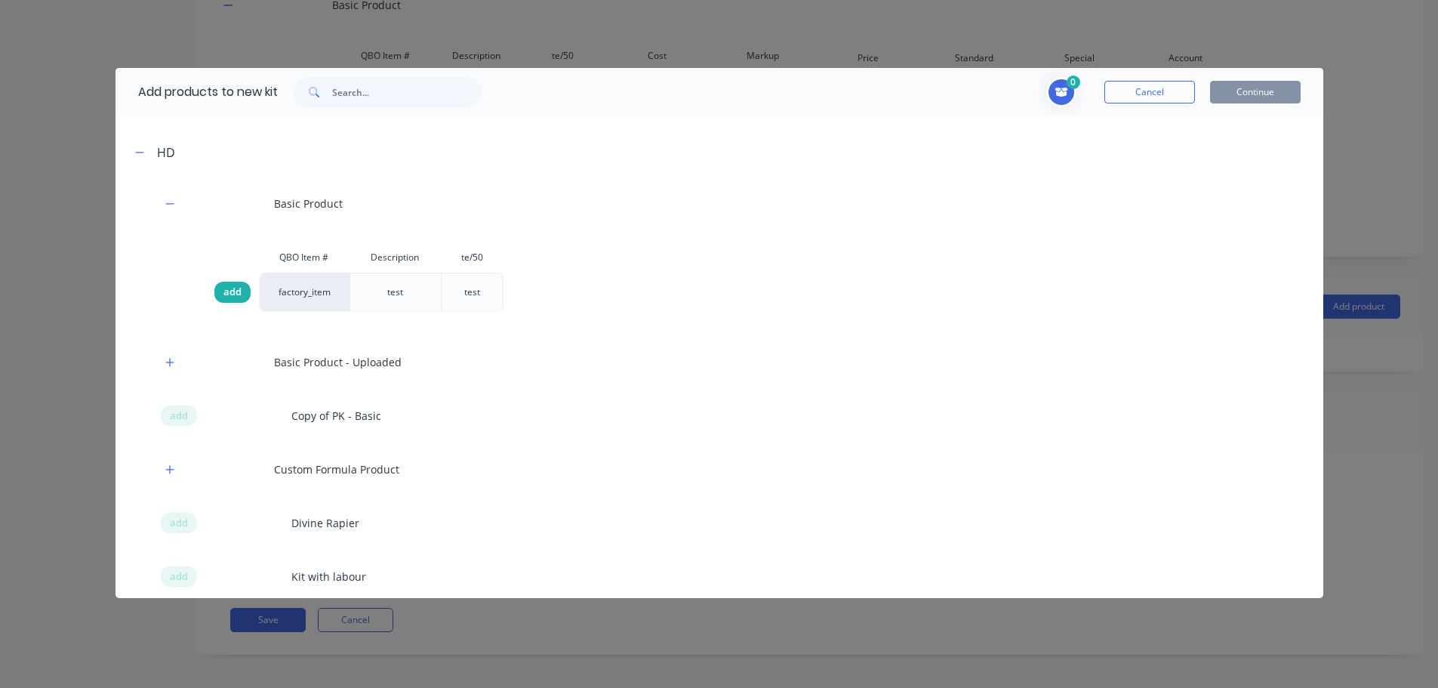
click at [230, 296] on span "add" at bounding box center [232, 292] width 18 height 15
click at [1261, 92] on button "Continue" at bounding box center [1255, 92] width 91 height 23
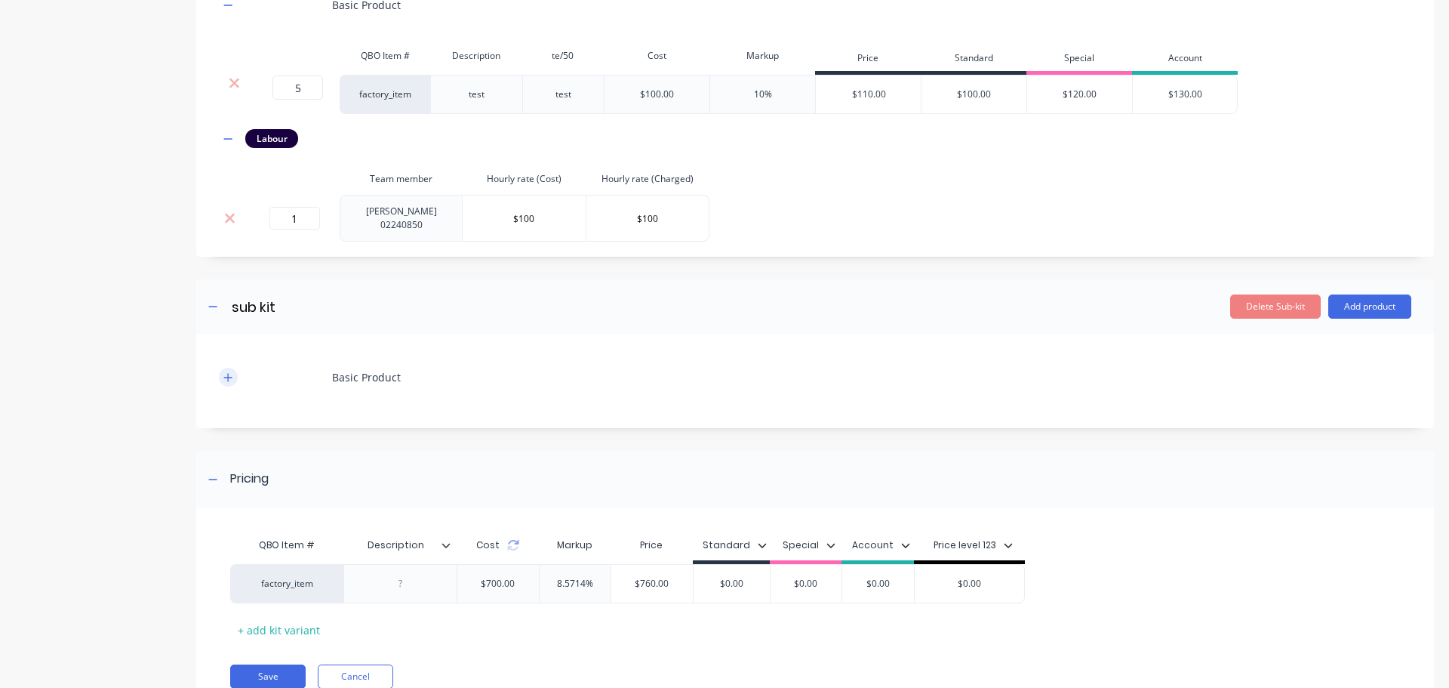
click at [234, 373] on button "button" at bounding box center [228, 377] width 19 height 19
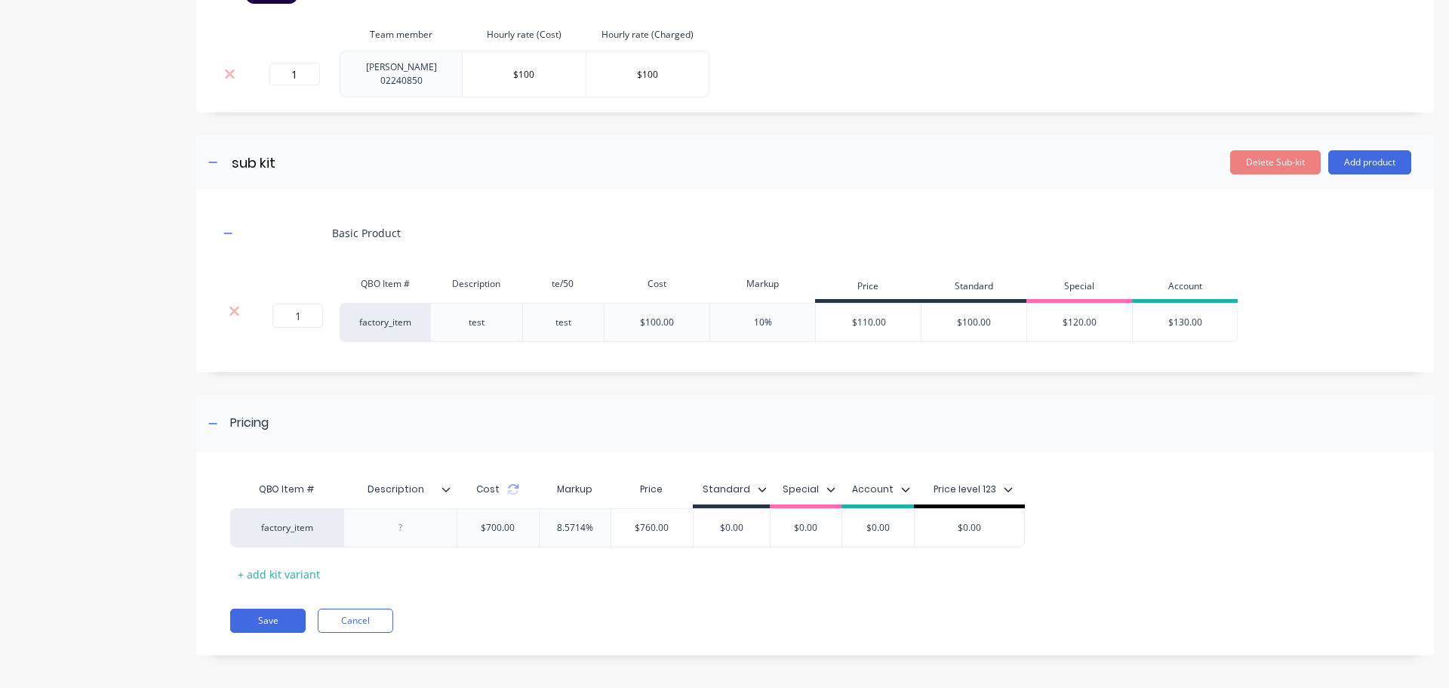
scroll to position [970, 0]
drag, startPoint x: 292, startPoint y: 314, endPoint x: 357, endPoint y: 325, distance: 65.8
click at [357, 325] on div "1 1 ? factory_item test test $100.00 10% $110.00 $100.00 $120.00 $130.00" at bounding box center [728, 321] width 1019 height 39
type input "5"
click at [687, 394] on div "Pricing" at bounding box center [815, 422] width 1238 height 57
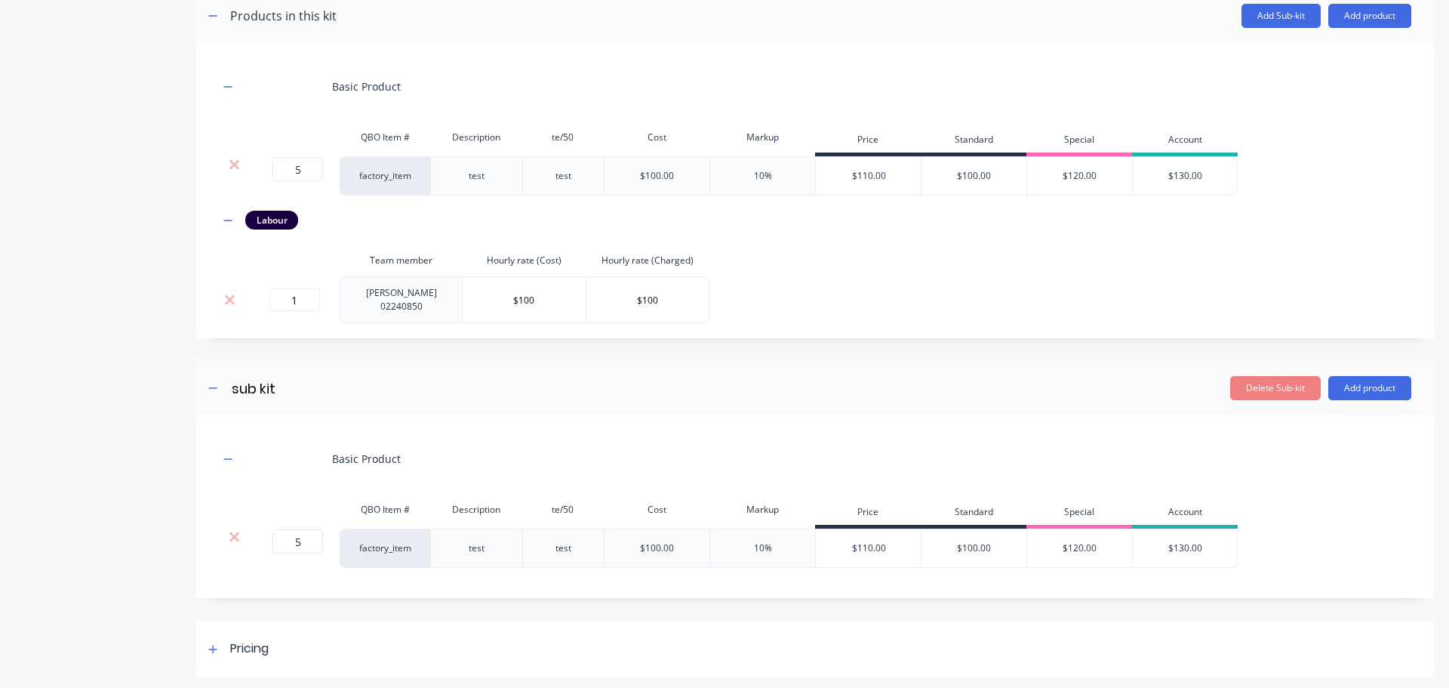
scroll to position [744, 0]
click at [223, 639] on div "Pricing" at bounding box center [236, 648] width 65 height 19
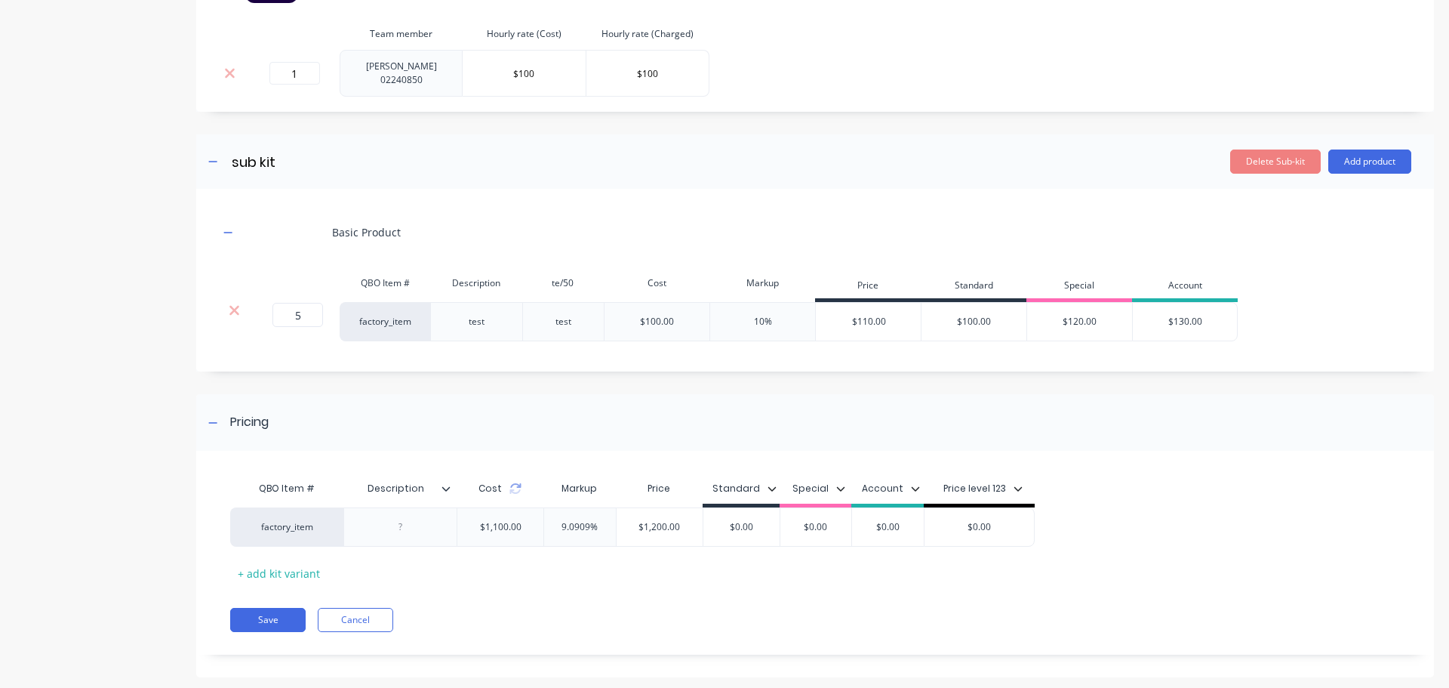
scroll to position [970, 0]
click at [292, 608] on button "Save" at bounding box center [267, 620] width 75 height 24
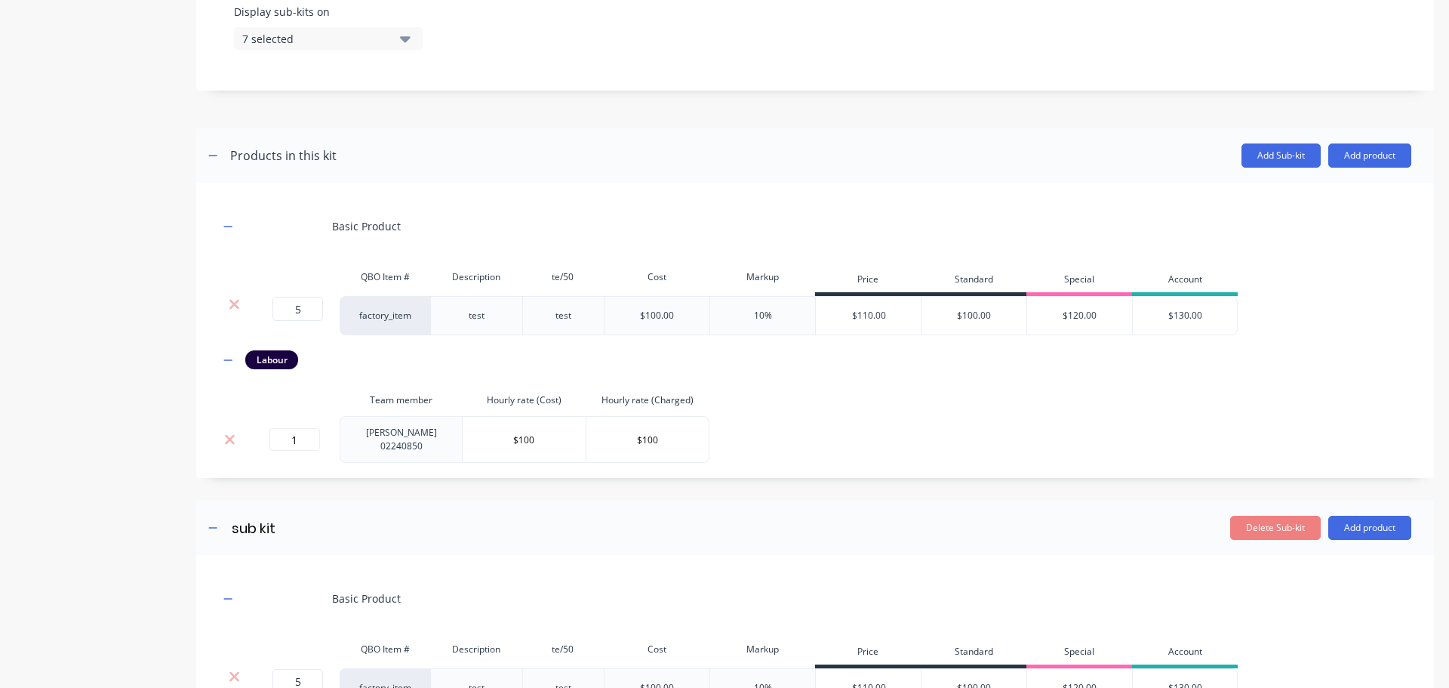
scroll to position [442, 0]
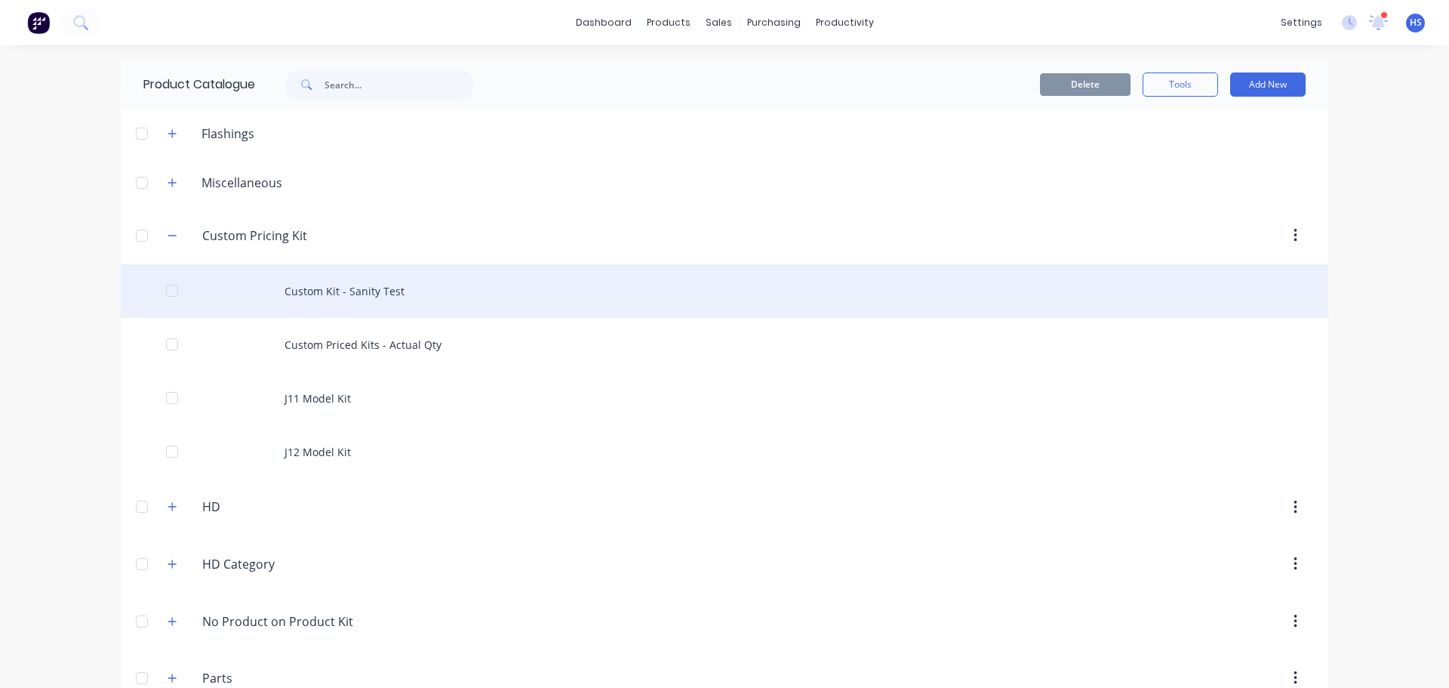
click at [403, 304] on div "Custom Kit - Sanity Test" at bounding box center [725, 291] width 1208 height 54
